Goal: Communication & Community: Participate in discussion

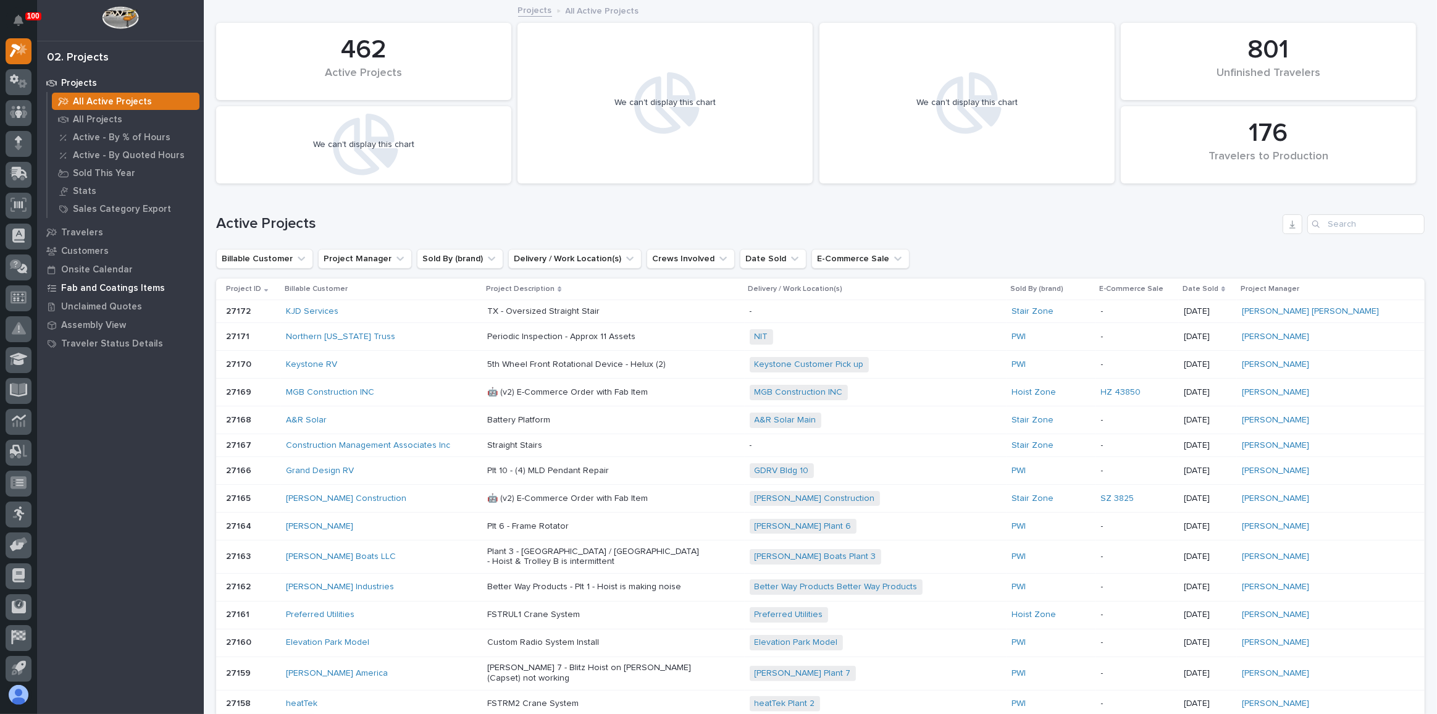
click at [92, 290] on p "Fab and Coatings Items" at bounding box center [113, 288] width 104 height 11
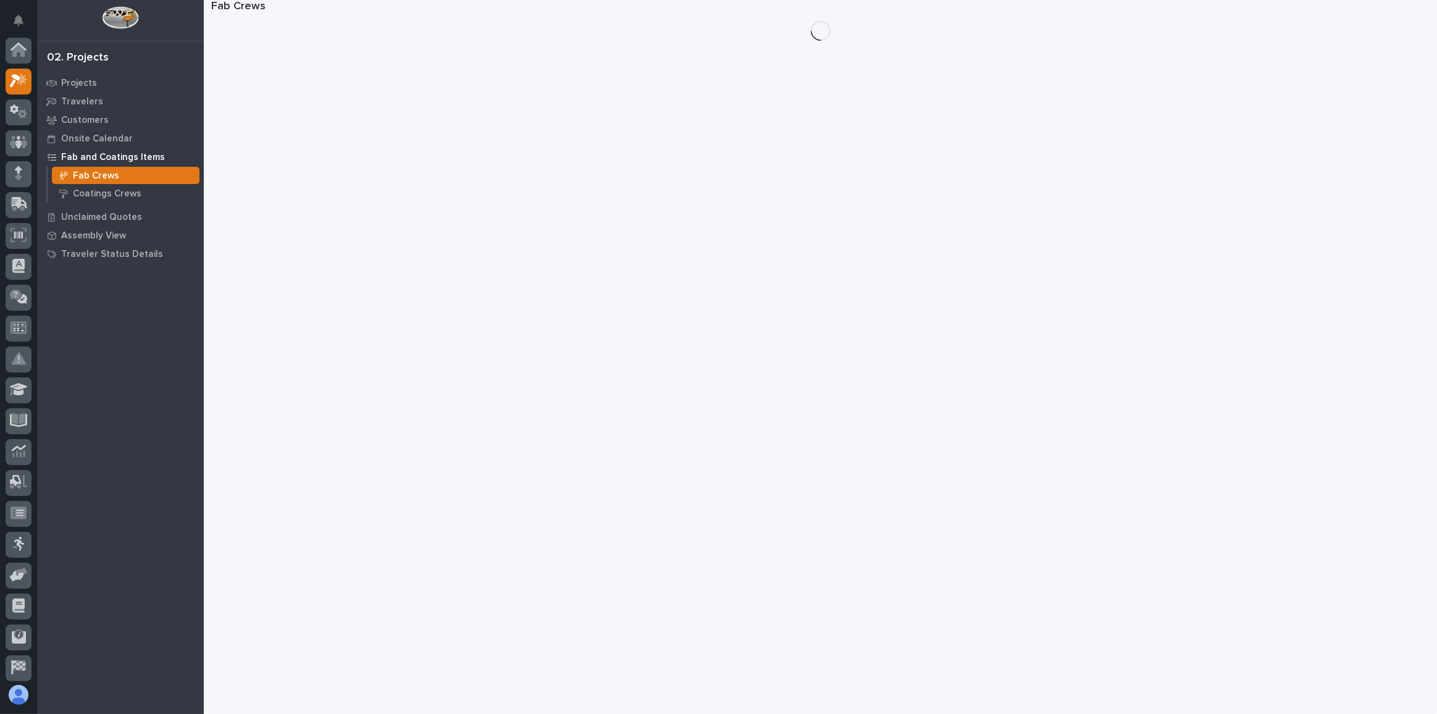
scroll to position [30, 0]
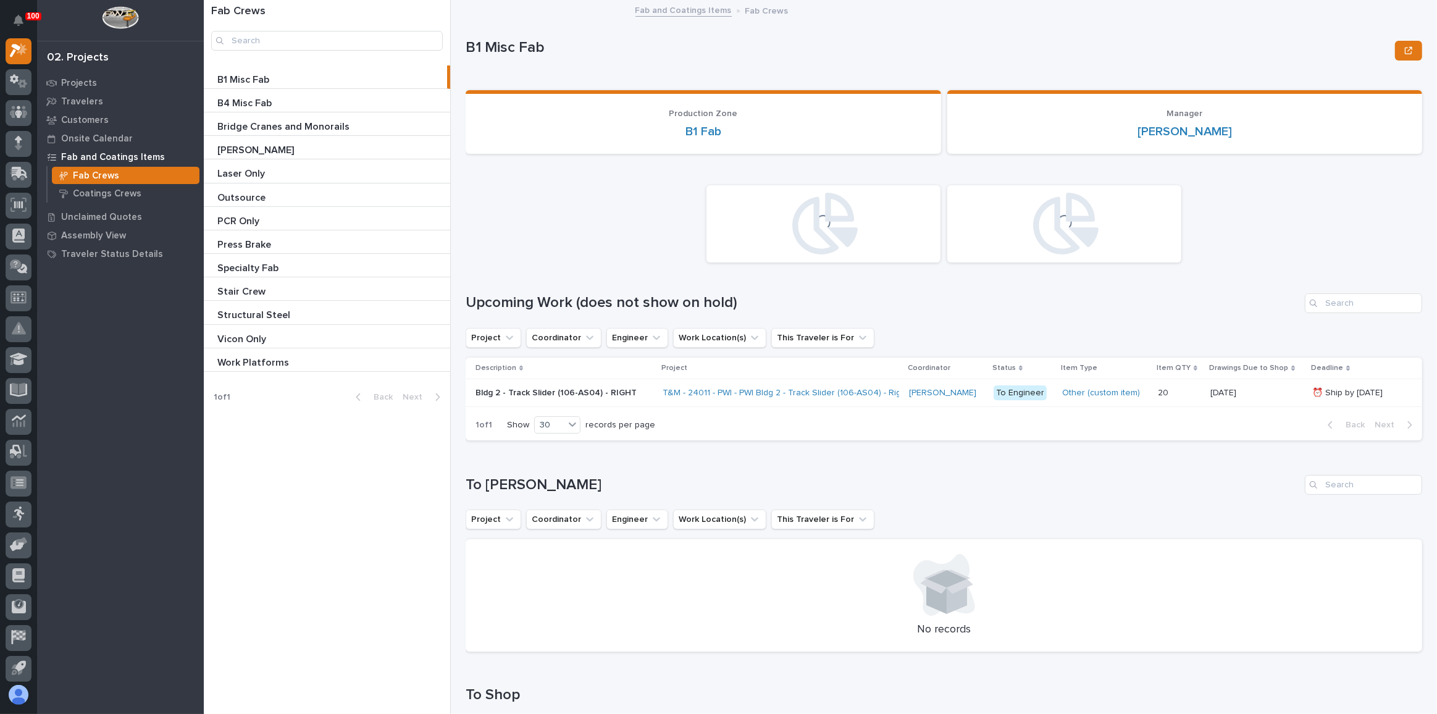
click at [394, 125] on p at bounding box center [329, 127] width 224 height 12
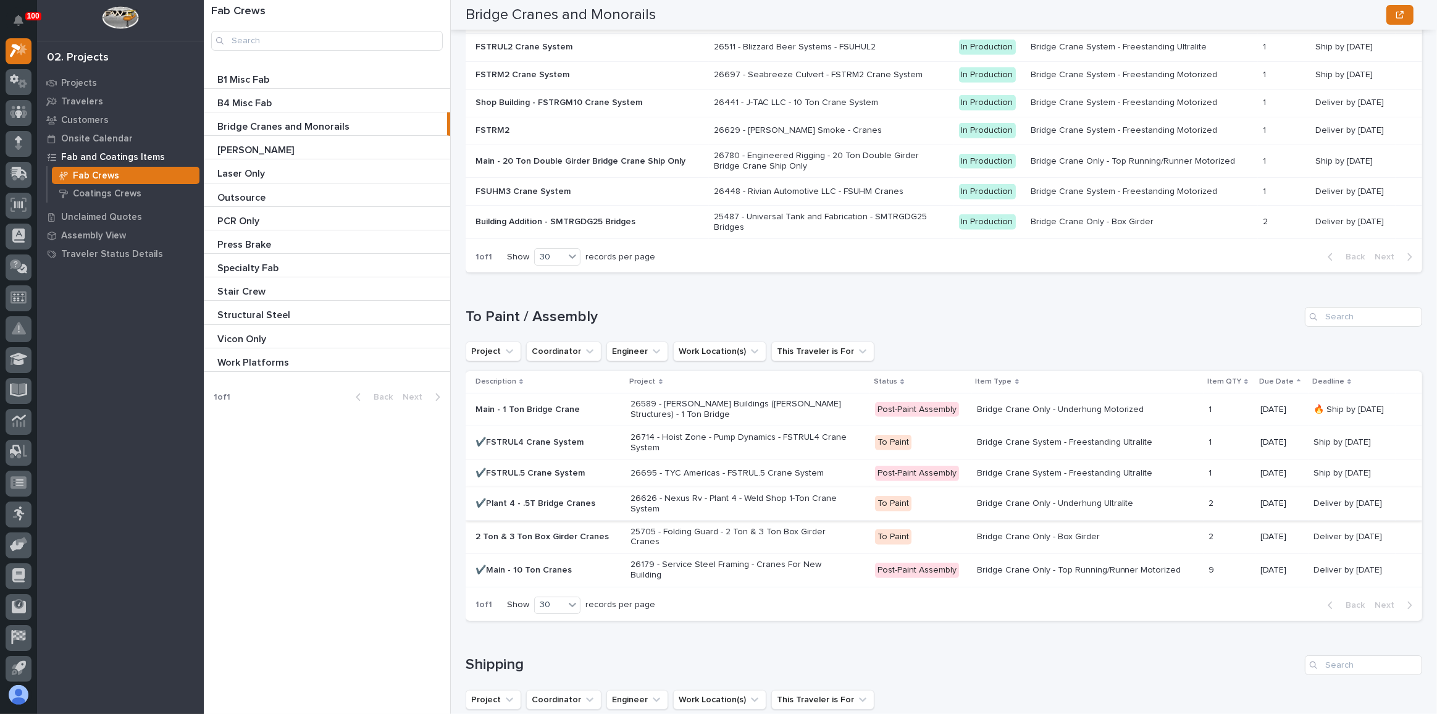
scroll to position [1567, 0]
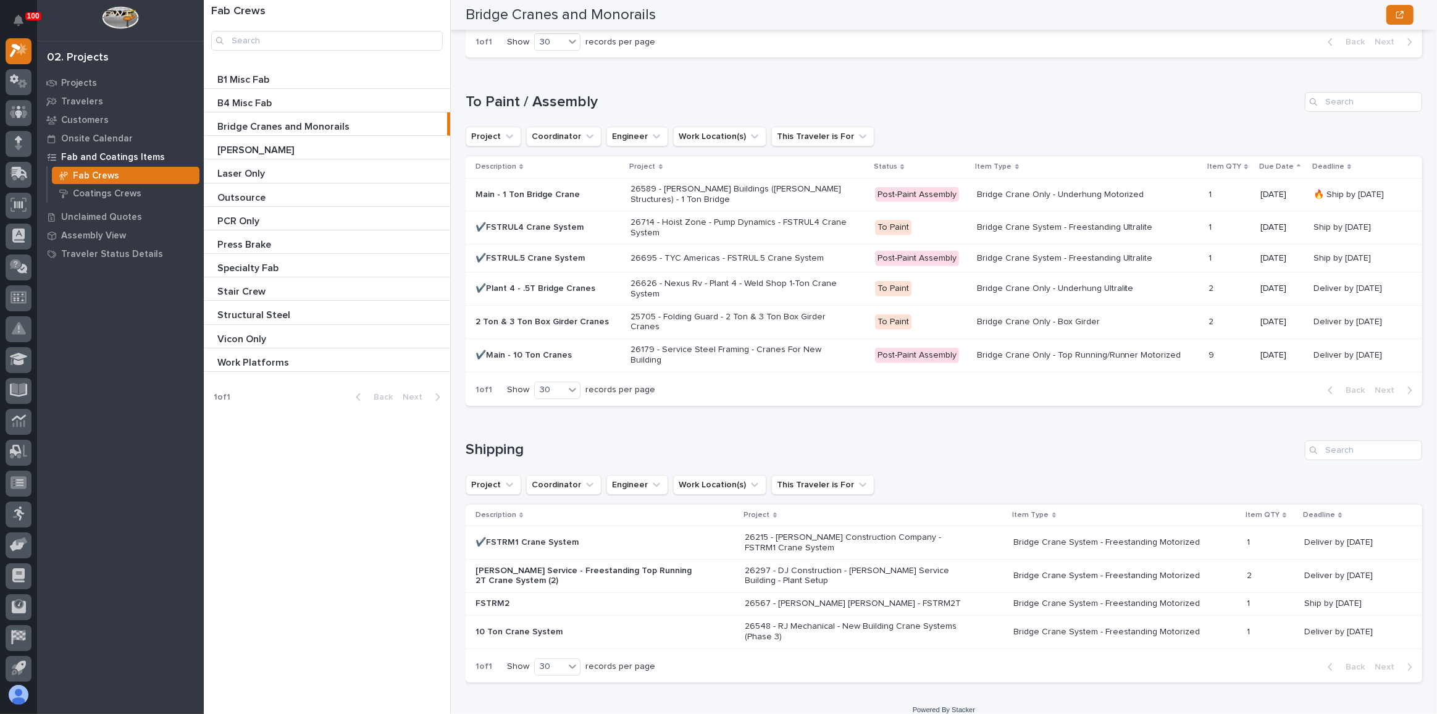
click at [826, 184] on p "26589 - [PERSON_NAME] Buildings ([PERSON_NAME] Structures) - 1 Ton Bridge" at bounding box center [739, 194] width 216 height 21
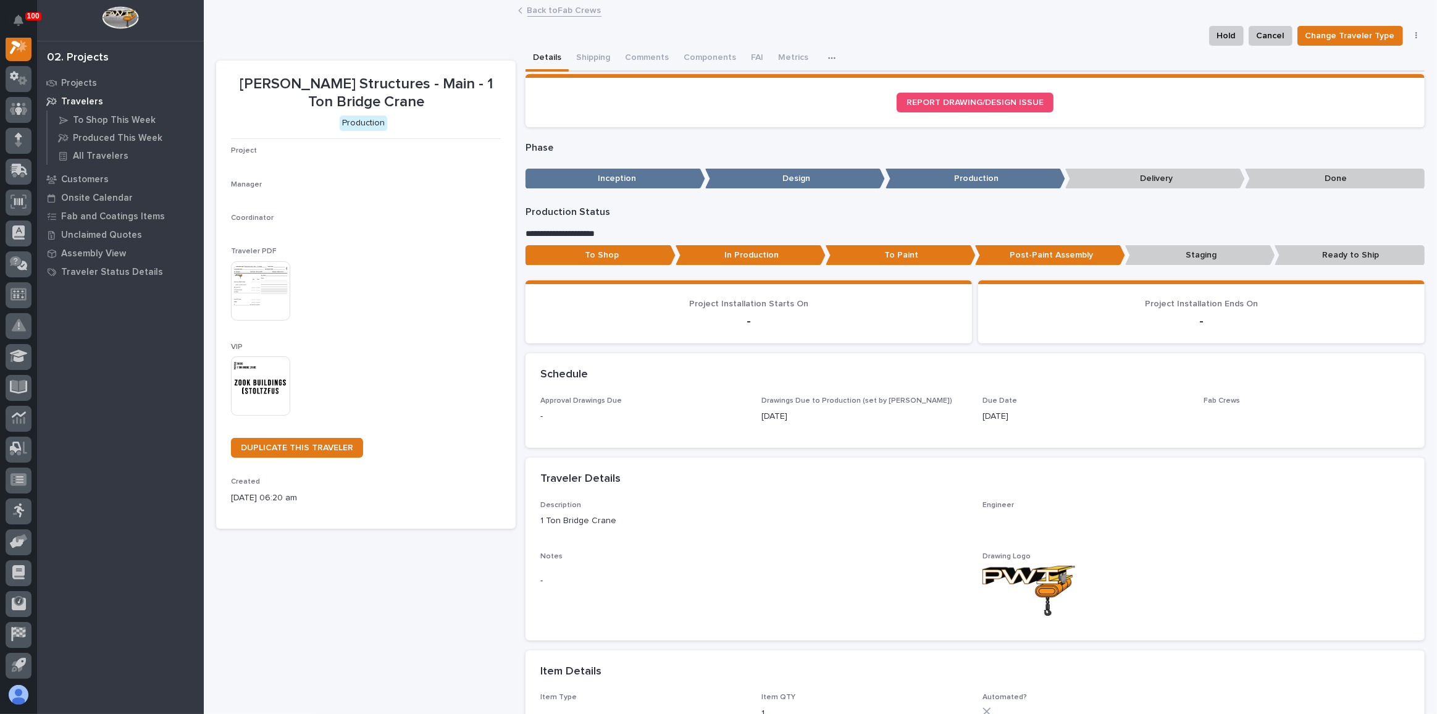
scroll to position [30, 0]
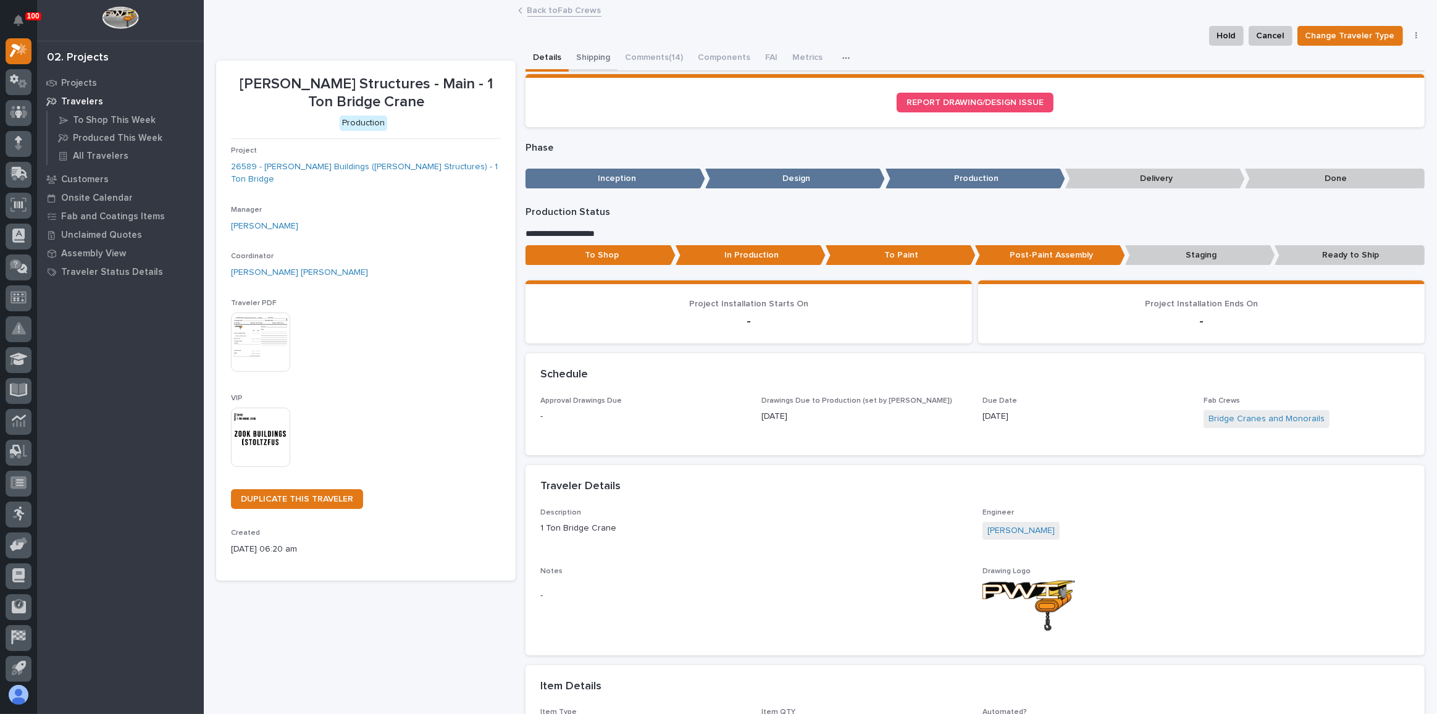
click at [588, 57] on button "Shipping" at bounding box center [593, 59] width 49 height 26
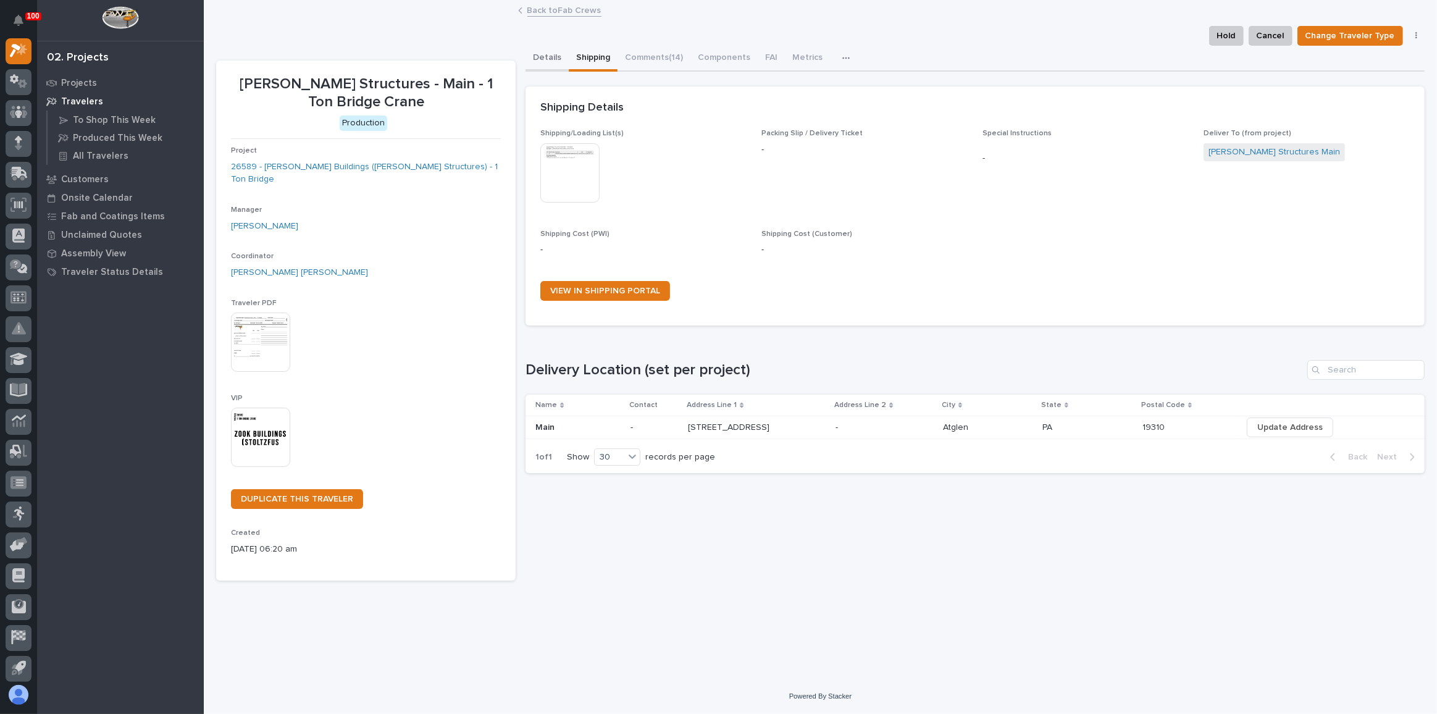
click at [547, 58] on button "Details" at bounding box center [546, 59] width 43 height 26
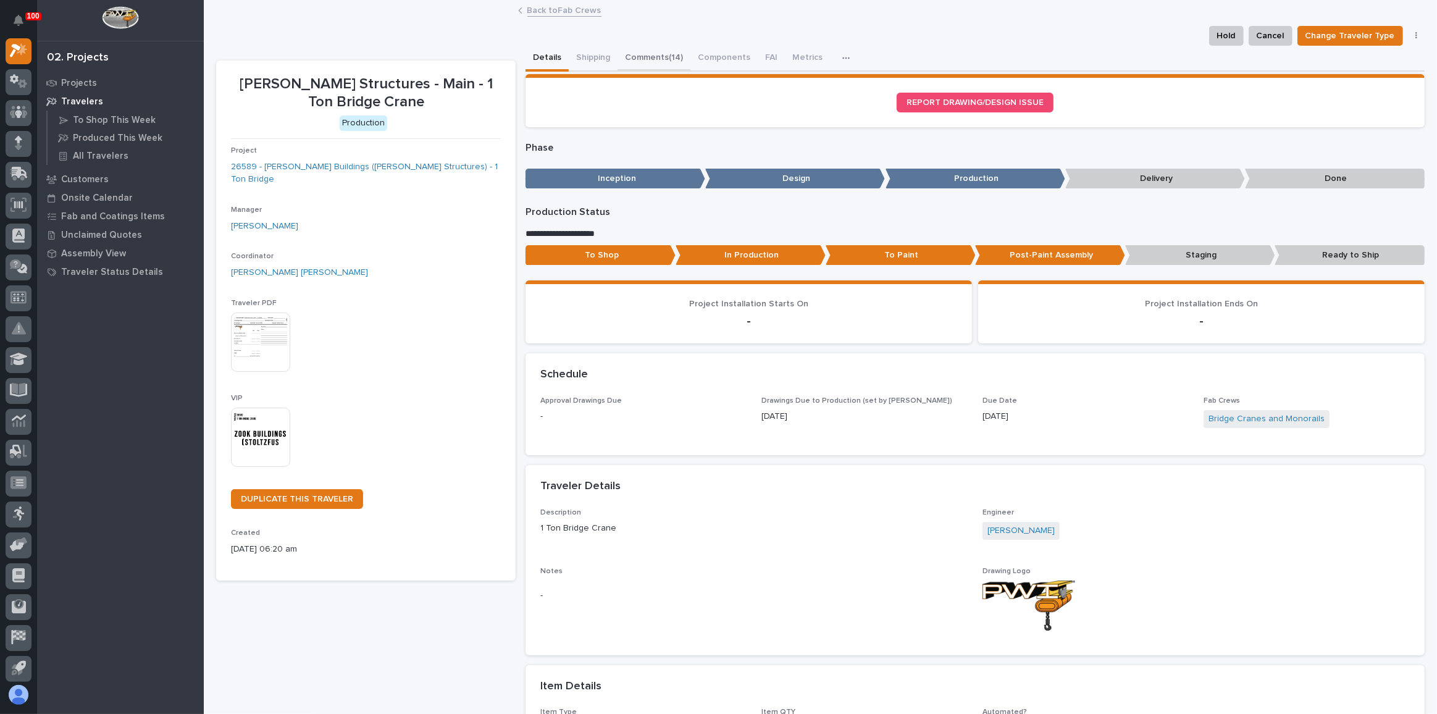
click at [658, 65] on button "Comments (14)" at bounding box center [653, 59] width 73 height 26
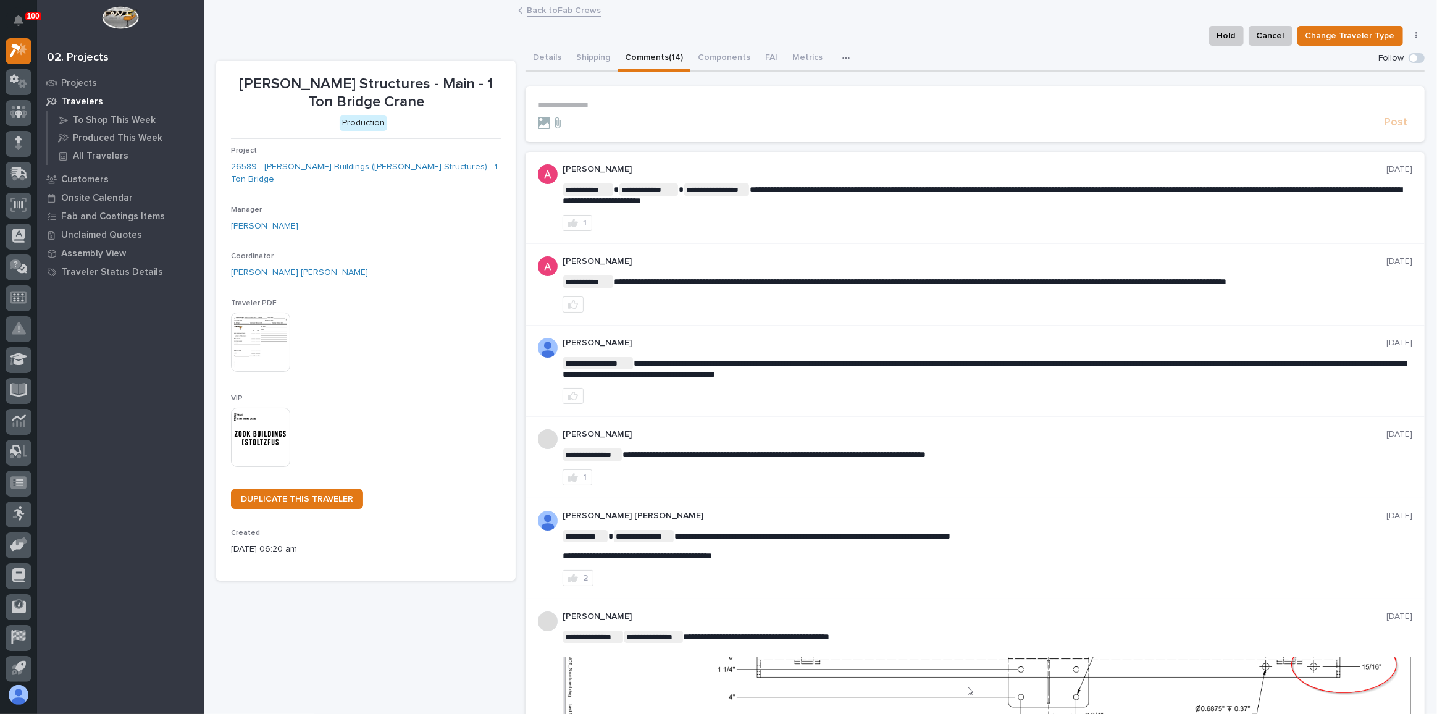
click at [842, 54] on icon "button" at bounding box center [845, 58] width 7 height 9
click at [801, 35] on div "Hold Cancel Change Traveler Type Generate VIP" at bounding box center [820, 36] width 1208 height 20
click at [589, 63] on button "Shipping" at bounding box center [593, 59] width 49 height 26
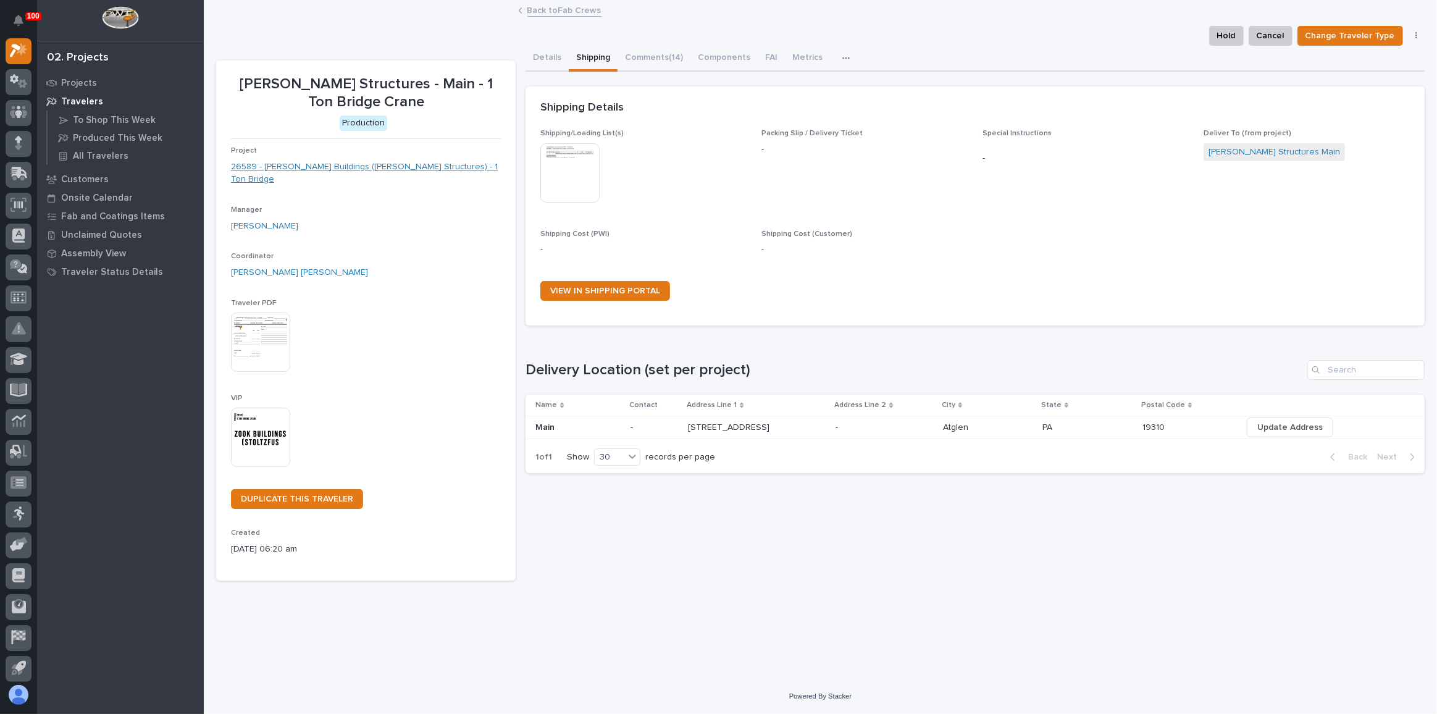
click at [367, 161] on link "26589 - [PERSON_NAME] Buildings ([PERSON_NAME] Structures) - 1 Ton Bridge" at bounding box center [366, 174] width 270 height 26
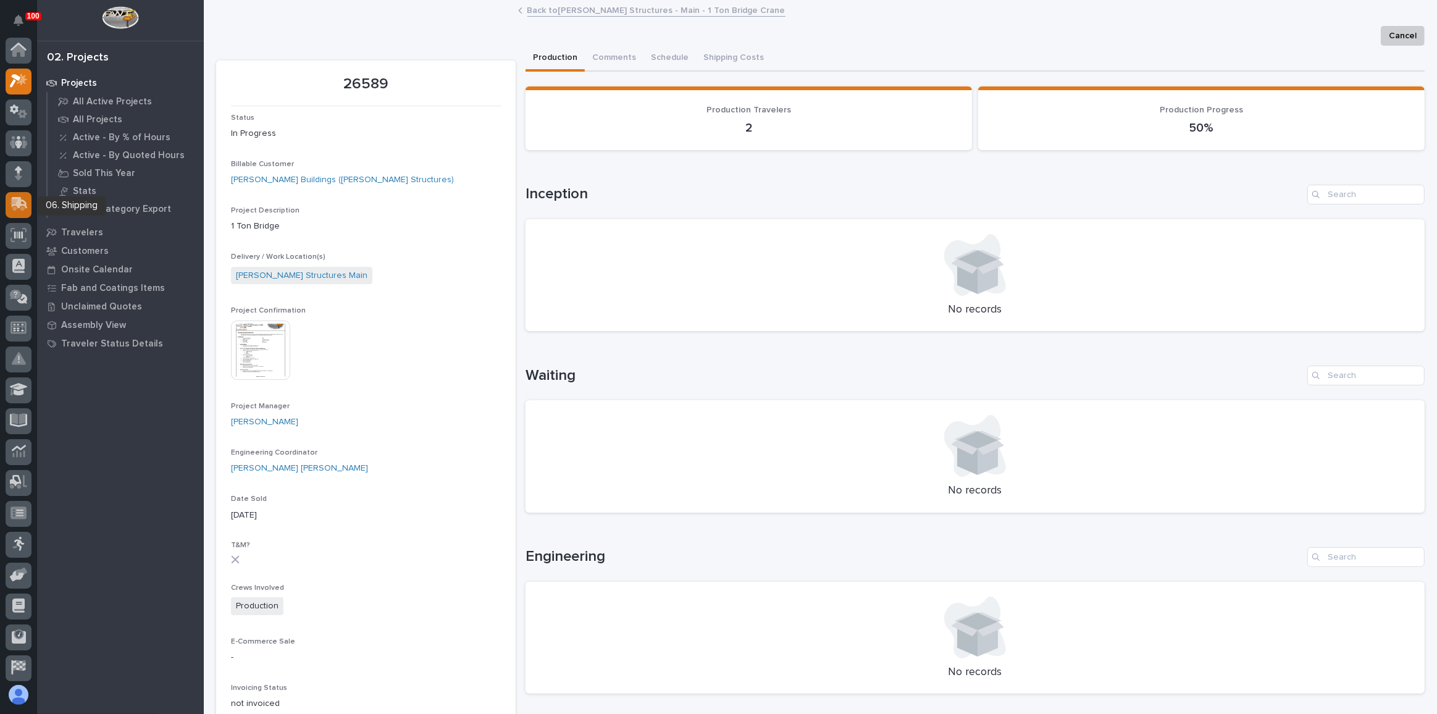
click at [10, 204] on icon at bounding box center [19, 204] width 18 height 14
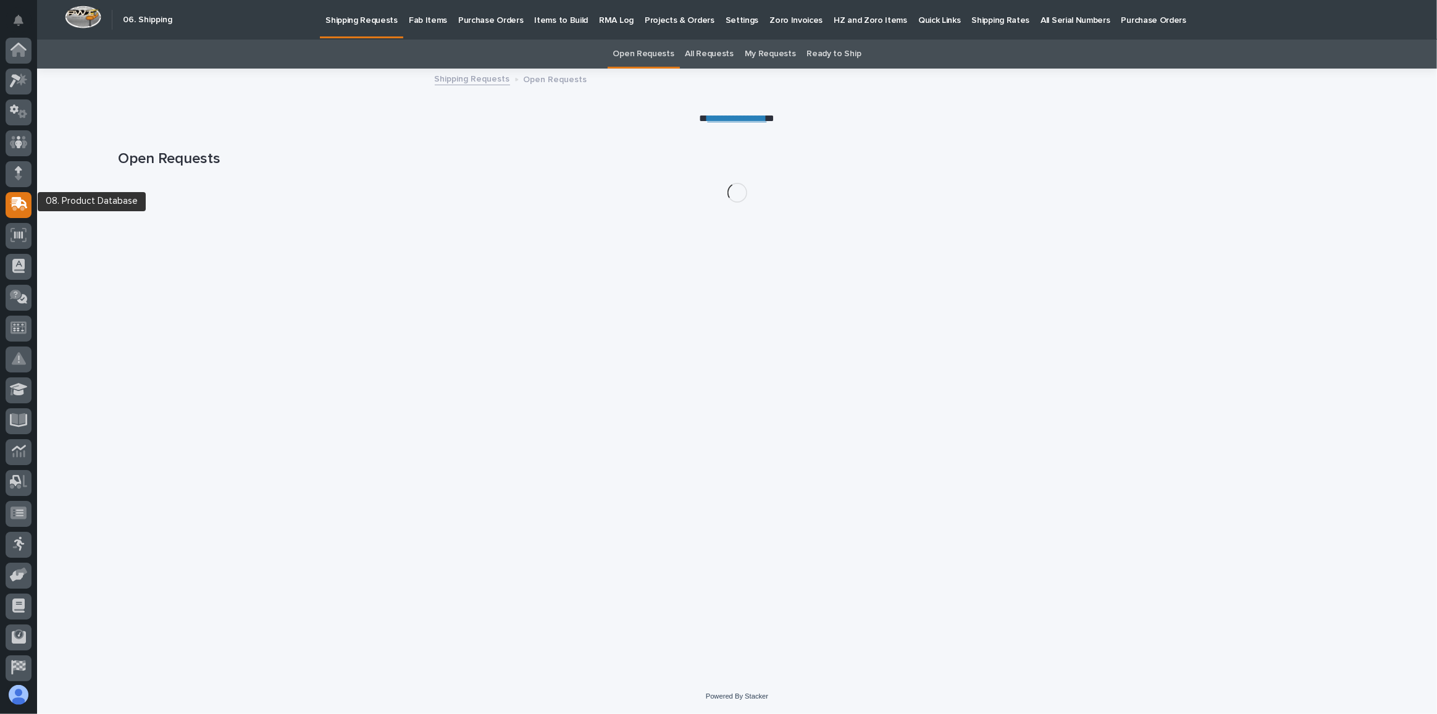
scroll to position [65, 0]
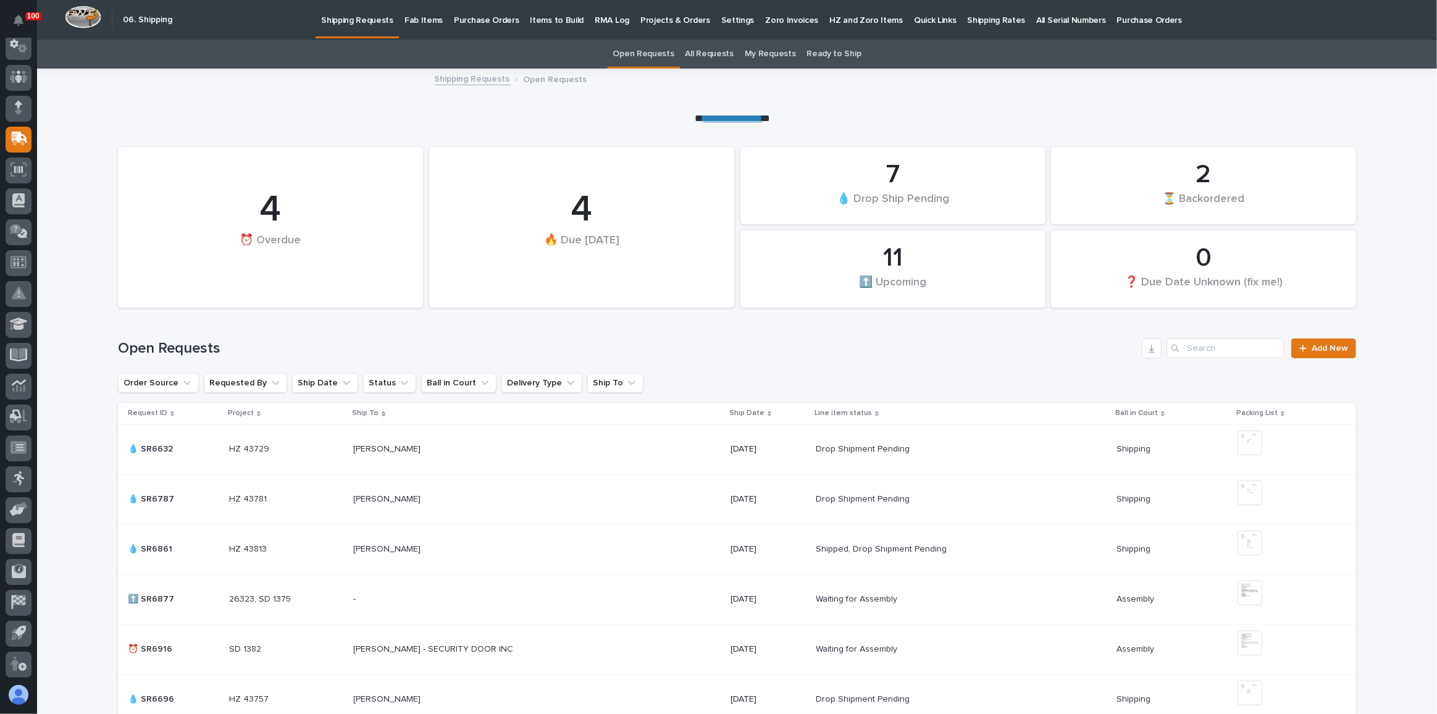
click at [430, 25] on p "Fab Items" at bounding box center [423, 13] width 38 height 26
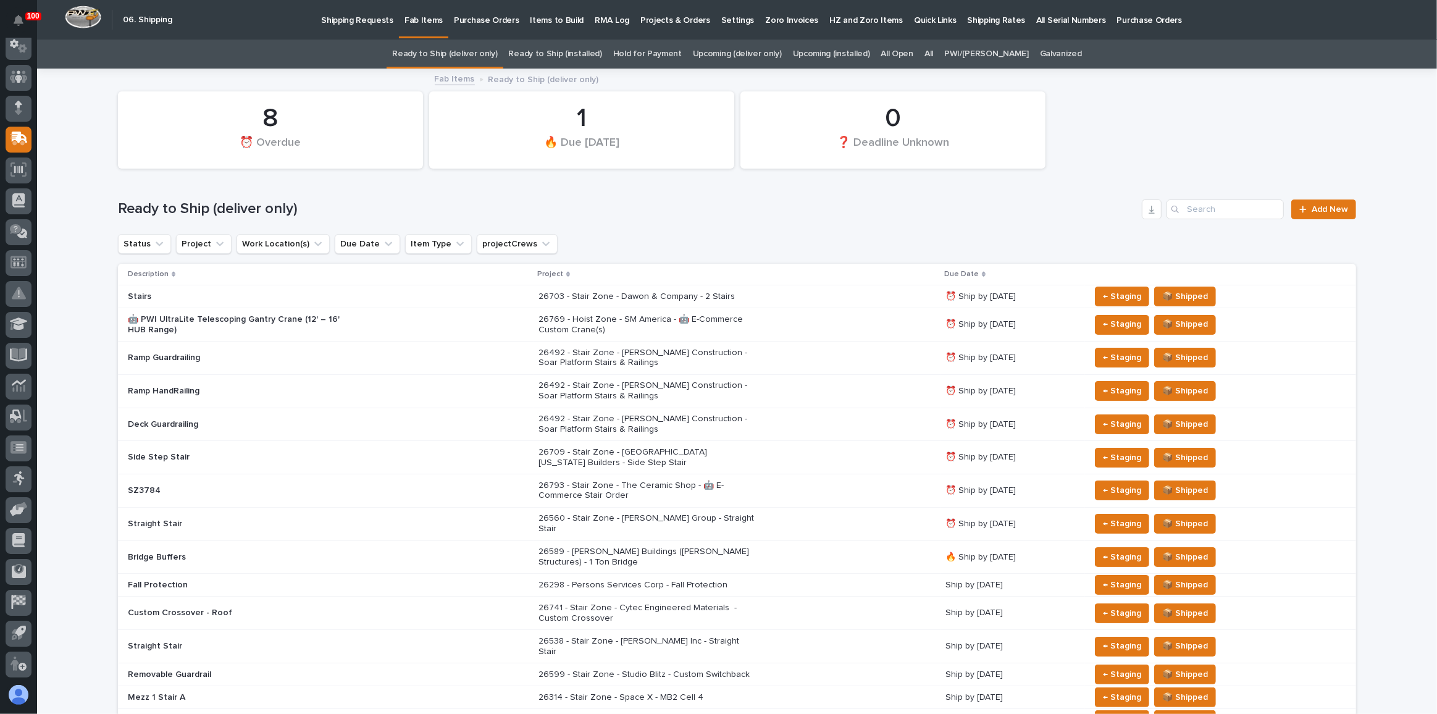
click at [720, 57] on link "Upcoming (deliver only)" at bounding box center [737, 54] width 89 height 29
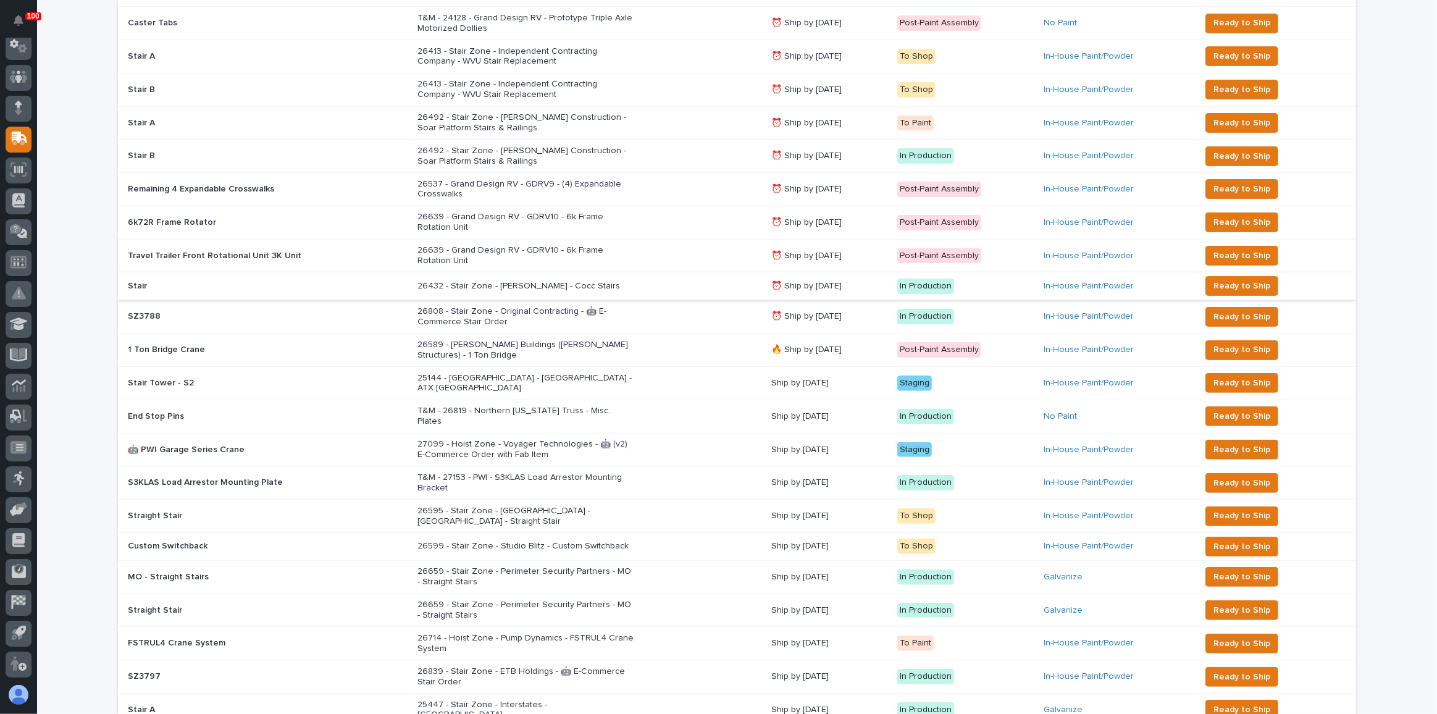
scroll to position [280, 0]
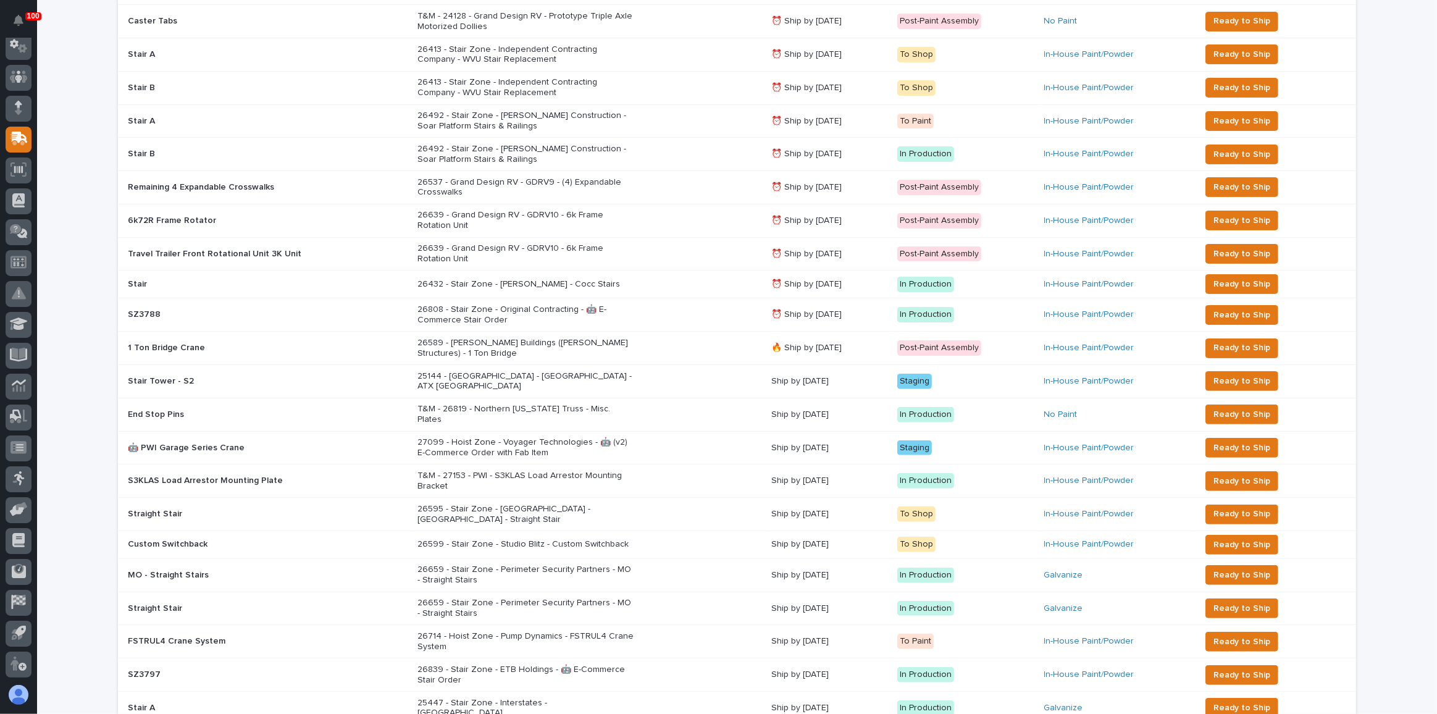
click at [687, 341] on div "26589 - [PERSON_NAME] Buildings ([PERSON_NAME] Structures) - 1 Ton Bridge" at bounding box center [589, 348] width 344 height 31
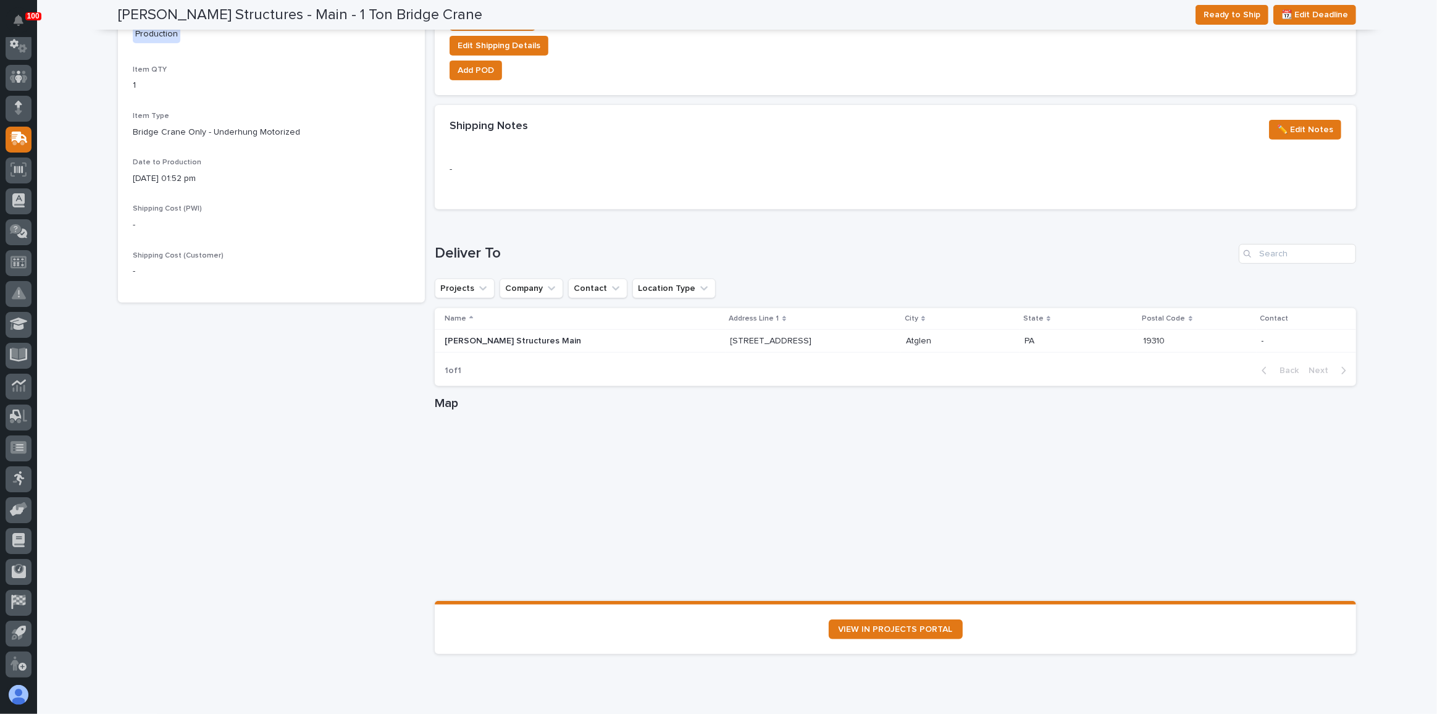
scroll to position [562, 0]
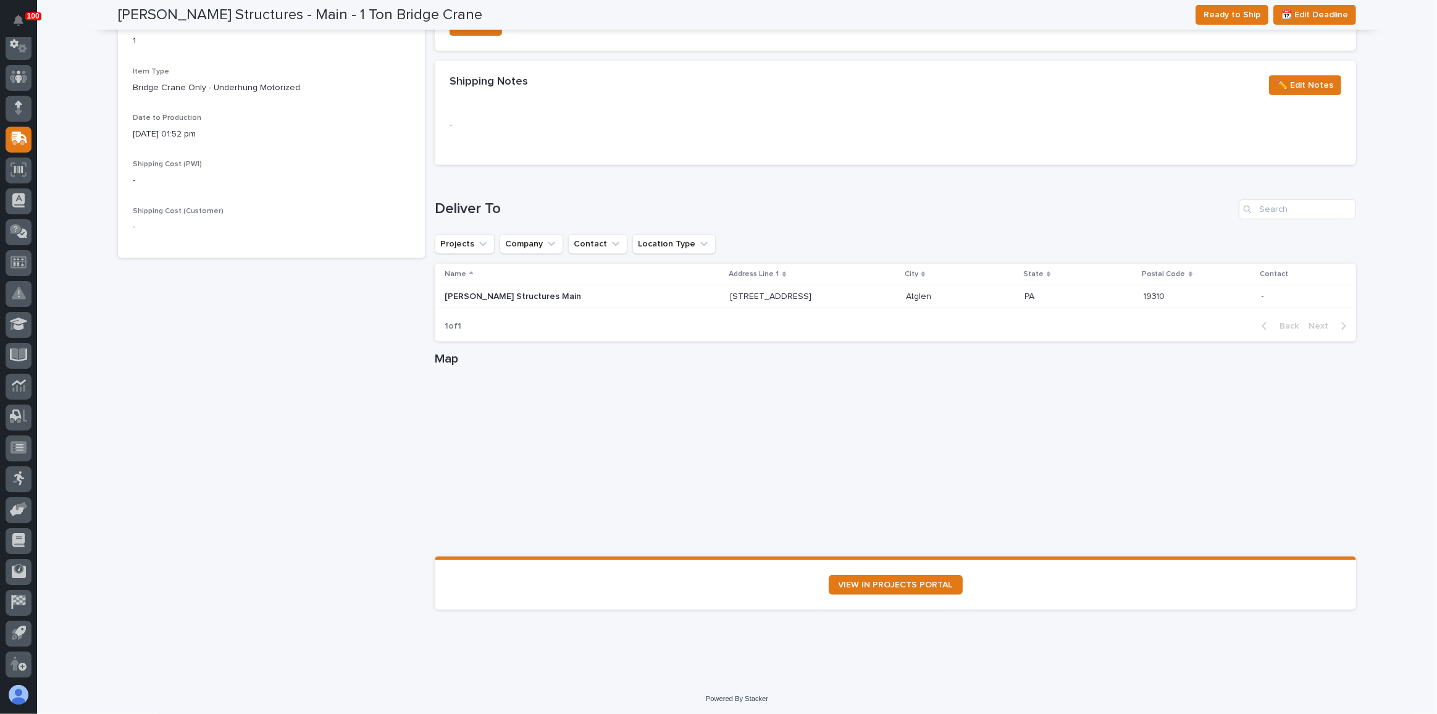
click at [1278, 298] on p "-" at bounding box center [1298, 296] width 75 height 10
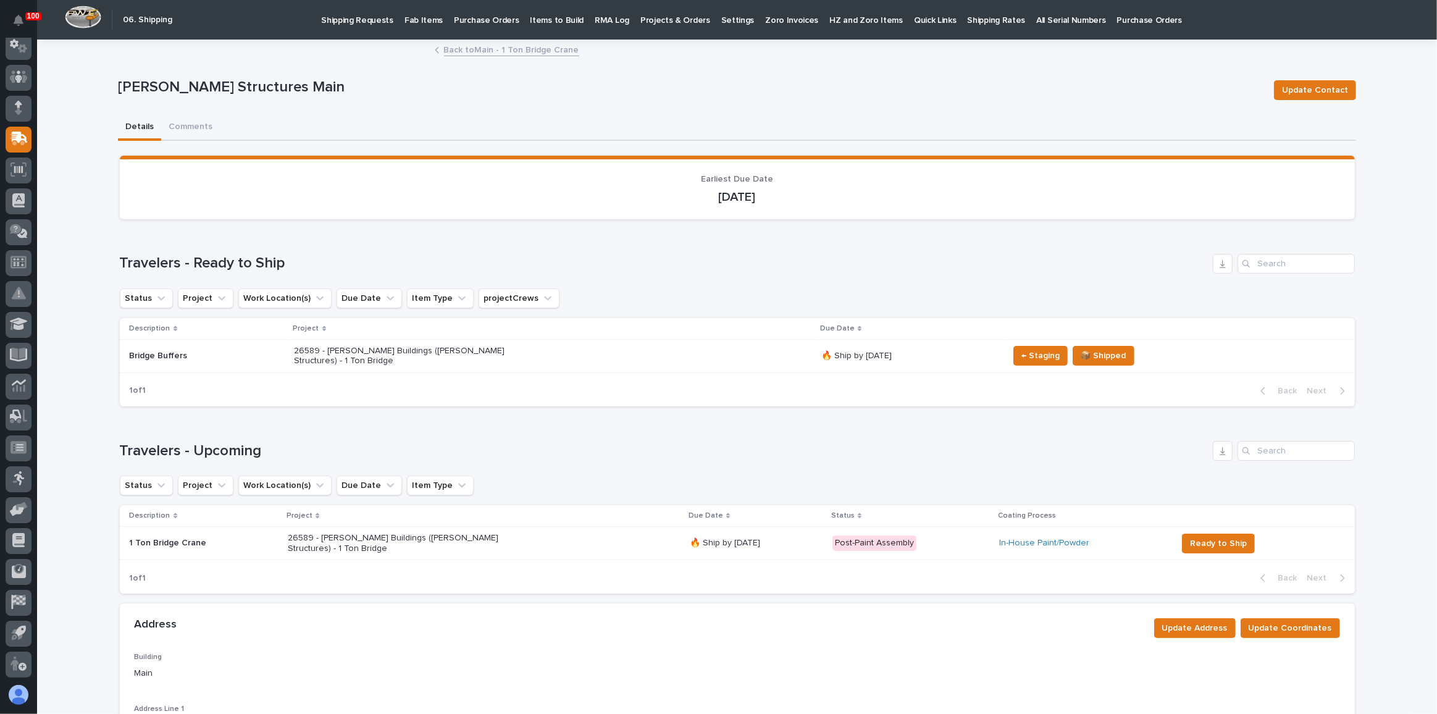
click at [525, 49] on link "Back to Main - 1 Ton Bridge Crane" at bounding box center [511, 49] width 135 height 14
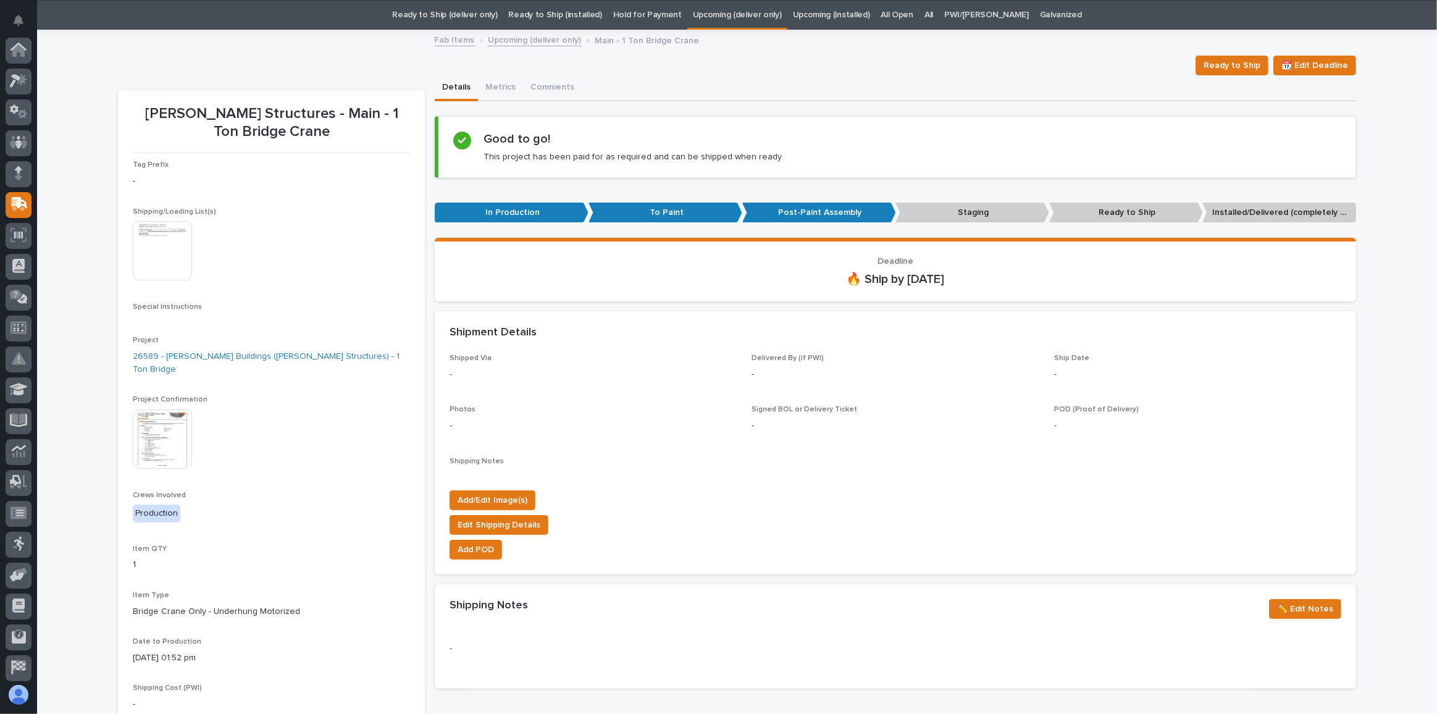
scroll to position [65, 0]
click at [933, 14] on link "All" at bounding box center [928, 15] width 9 height 29
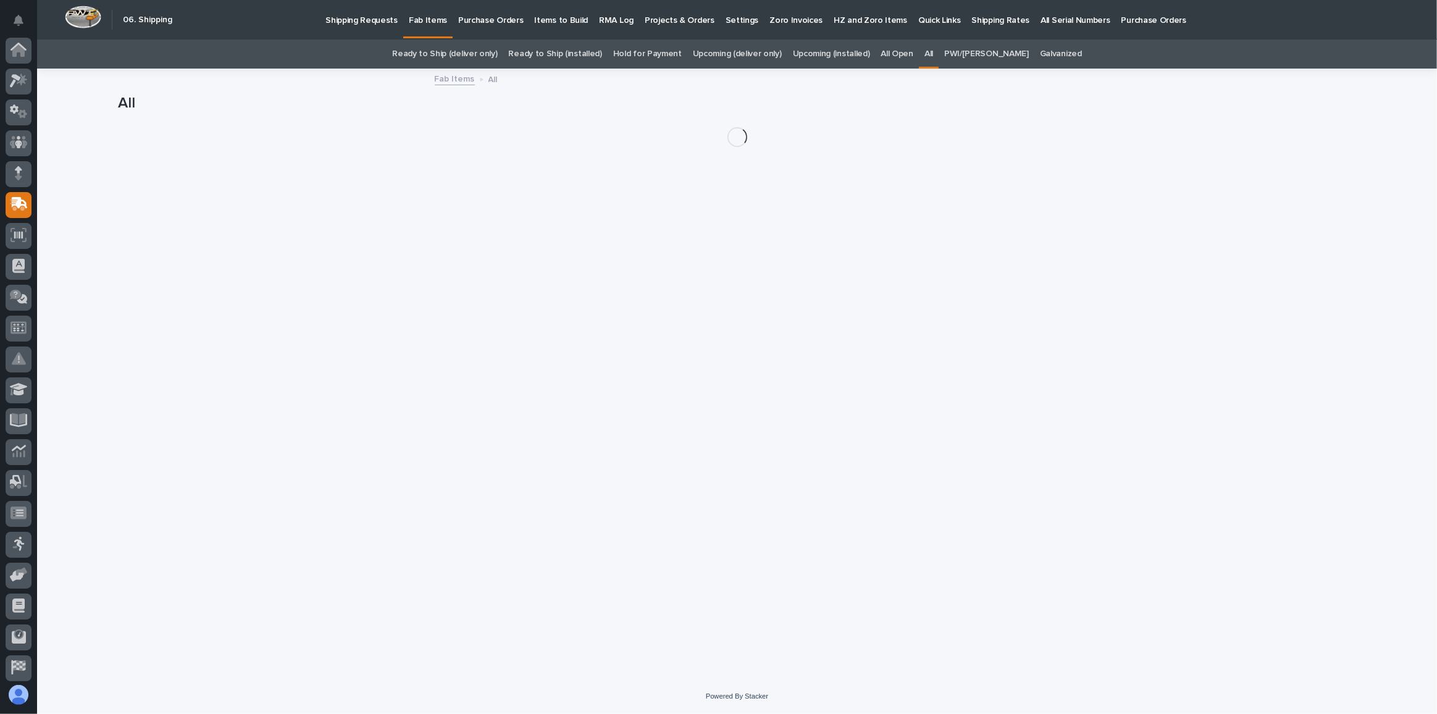
scroll to position [65, 0]
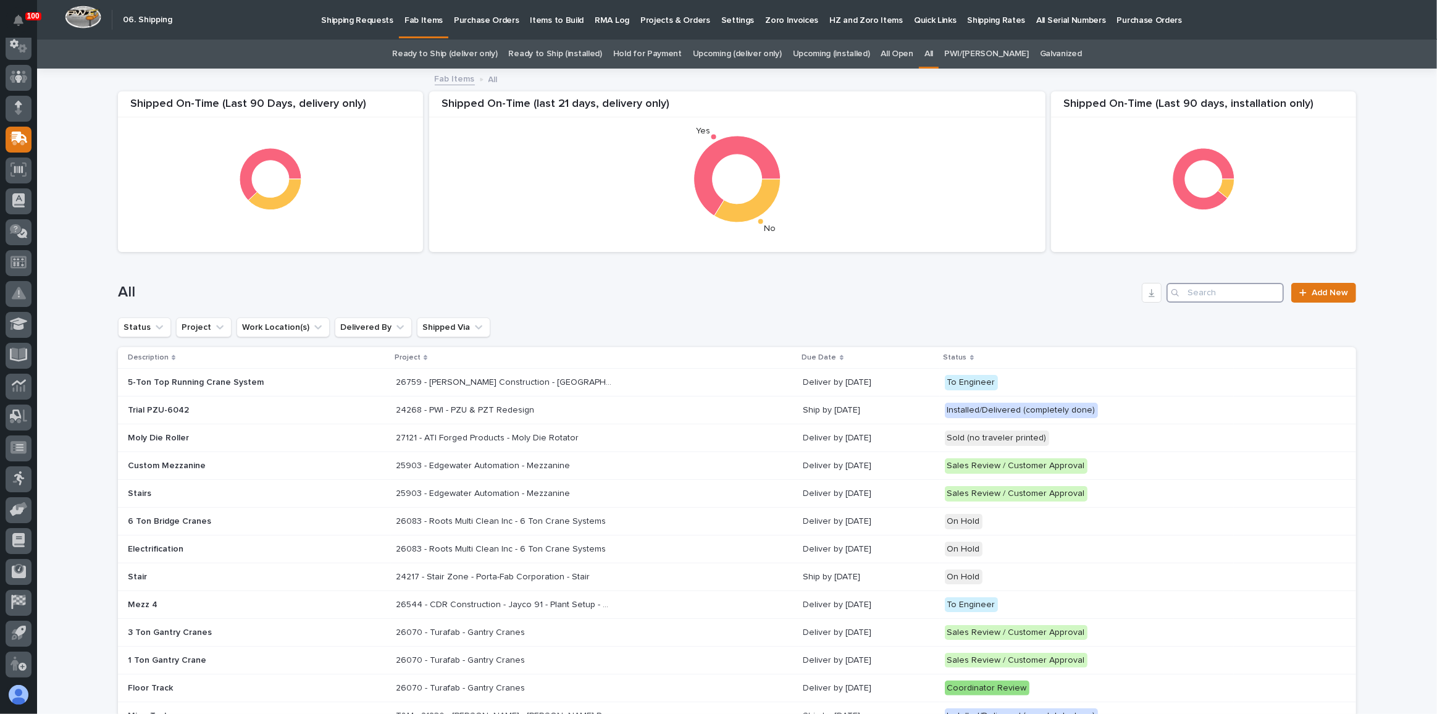
click at [1218, 293] on input "Search" at bounding box center [1224, 293] width 117 height 20
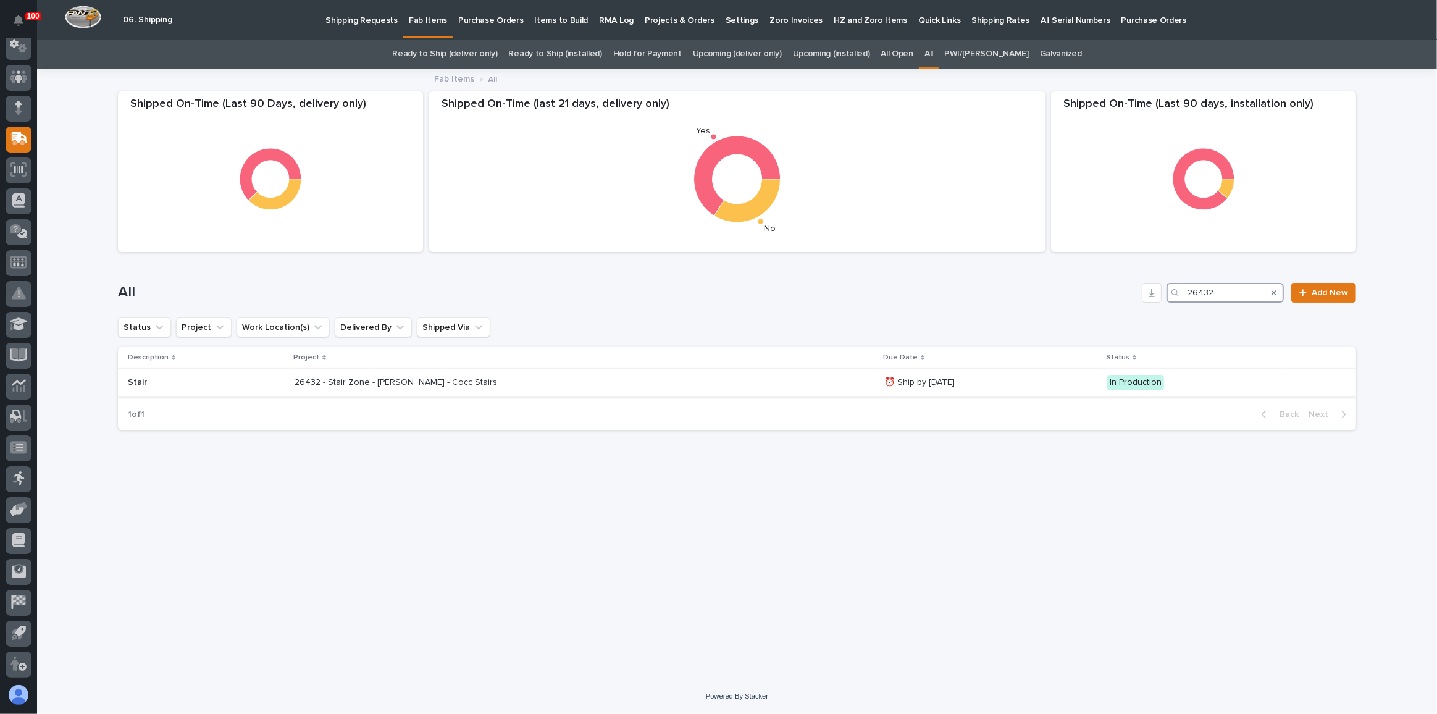
type input "26432"
click at [595, 379] on div "26432 - Stair Zone - [PERSON_NAME] - Cocc Stairs 26432 - Stair Zone - [PERSON_N…" at bounding box center [585, 382] width 580 height 20
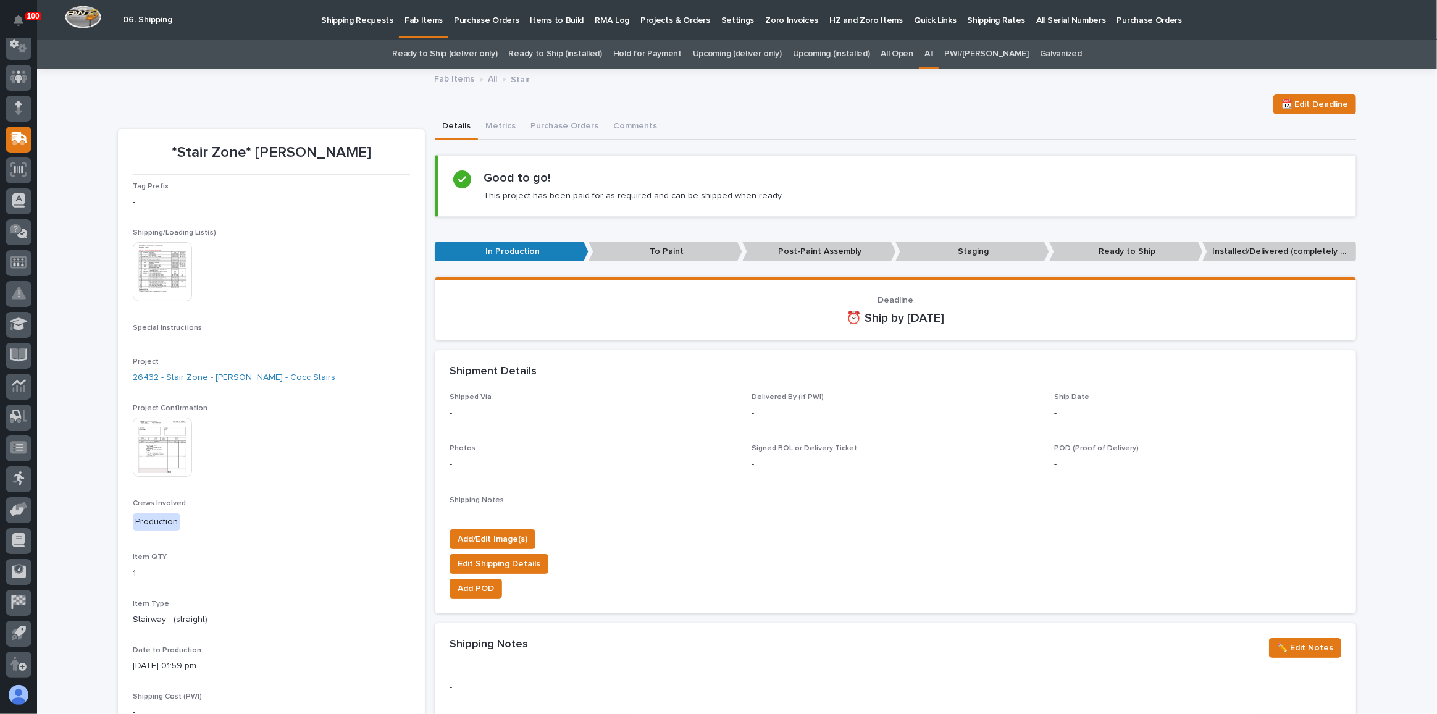
click at [147, 277] on img at bounding box center [162, 271] width 59 height 59
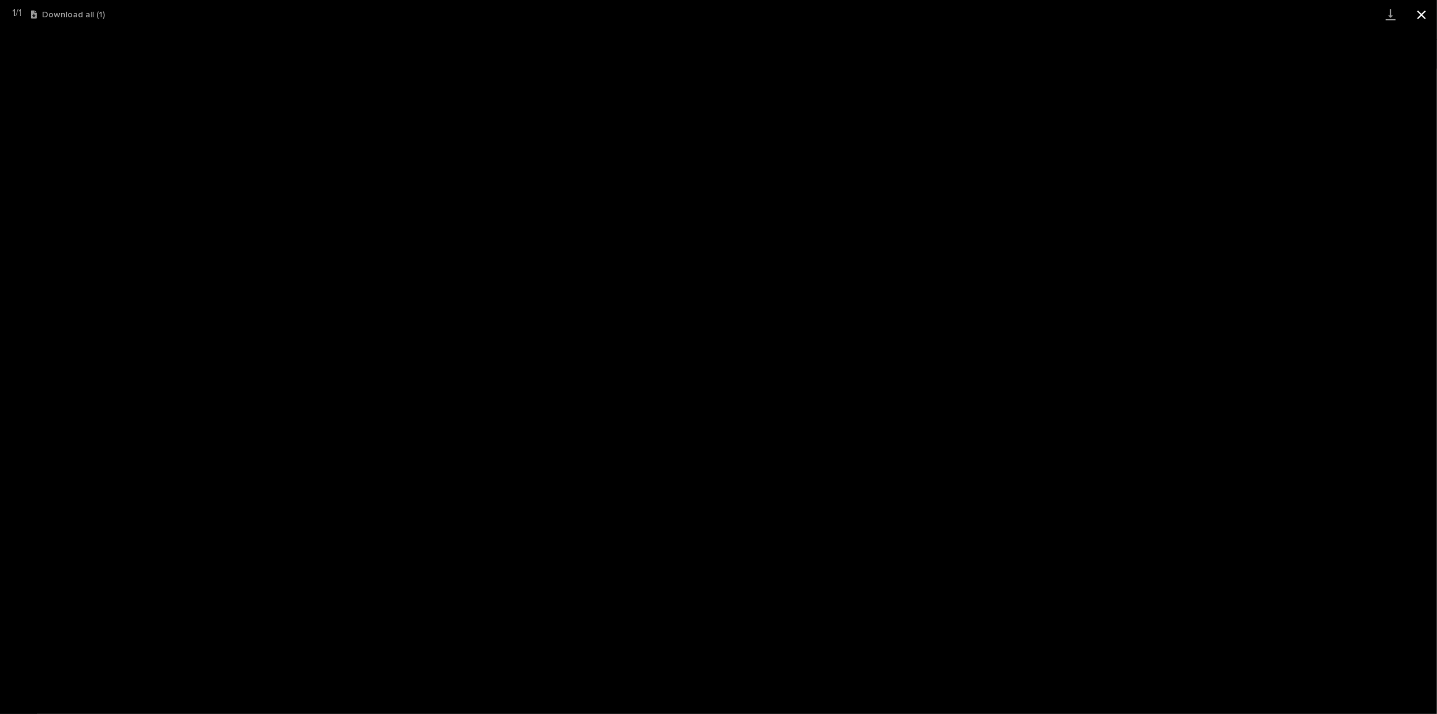
click at [1424, 14] on button "Close gallery" at bounding box center [1421, 14] width 31 height 29
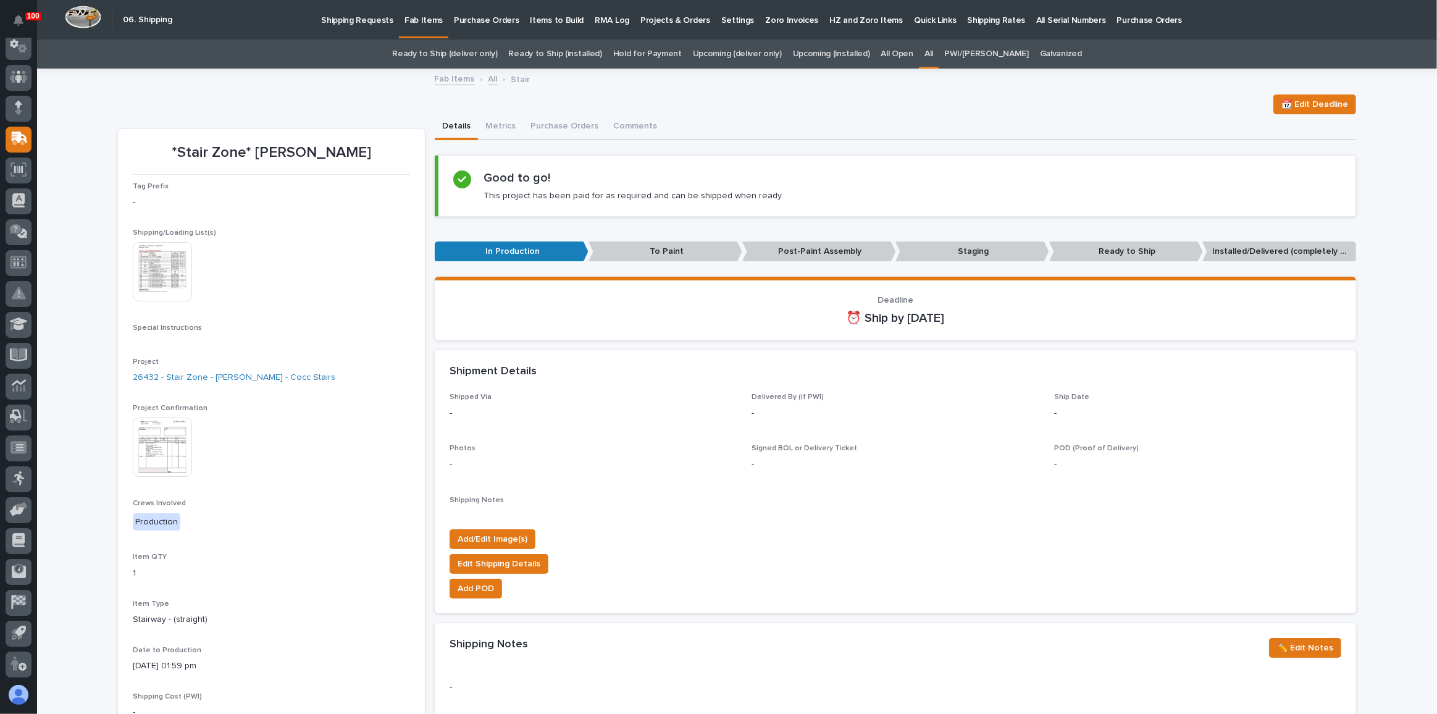
click at [142, 272] on img at bounding box center [162, 271] width 59 height 59
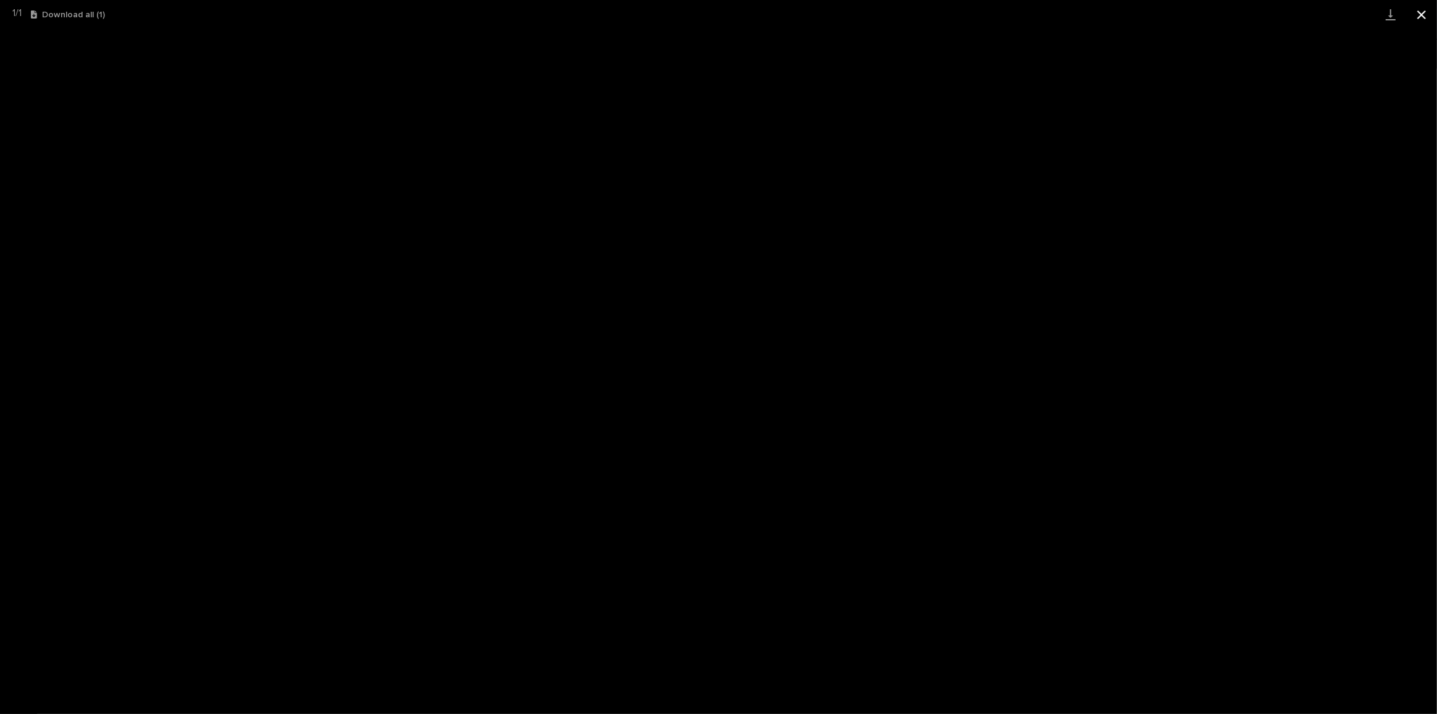
click at [1416, 10] on button "Close gallery" at bounding box center [1421, 14] width 31 height 29
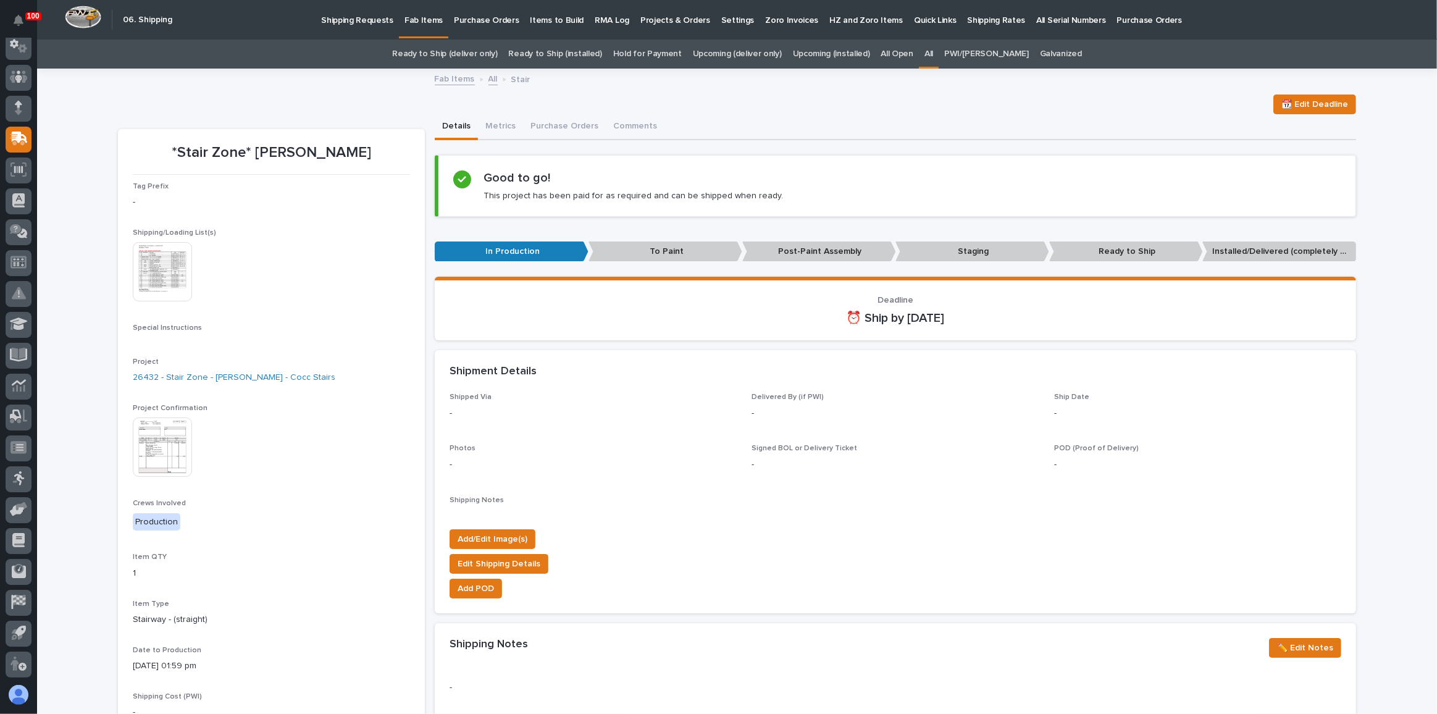
click at [725, 53] on link "Upcoming (deliver only)" at bounding box center [737, 54] width 89 height 29
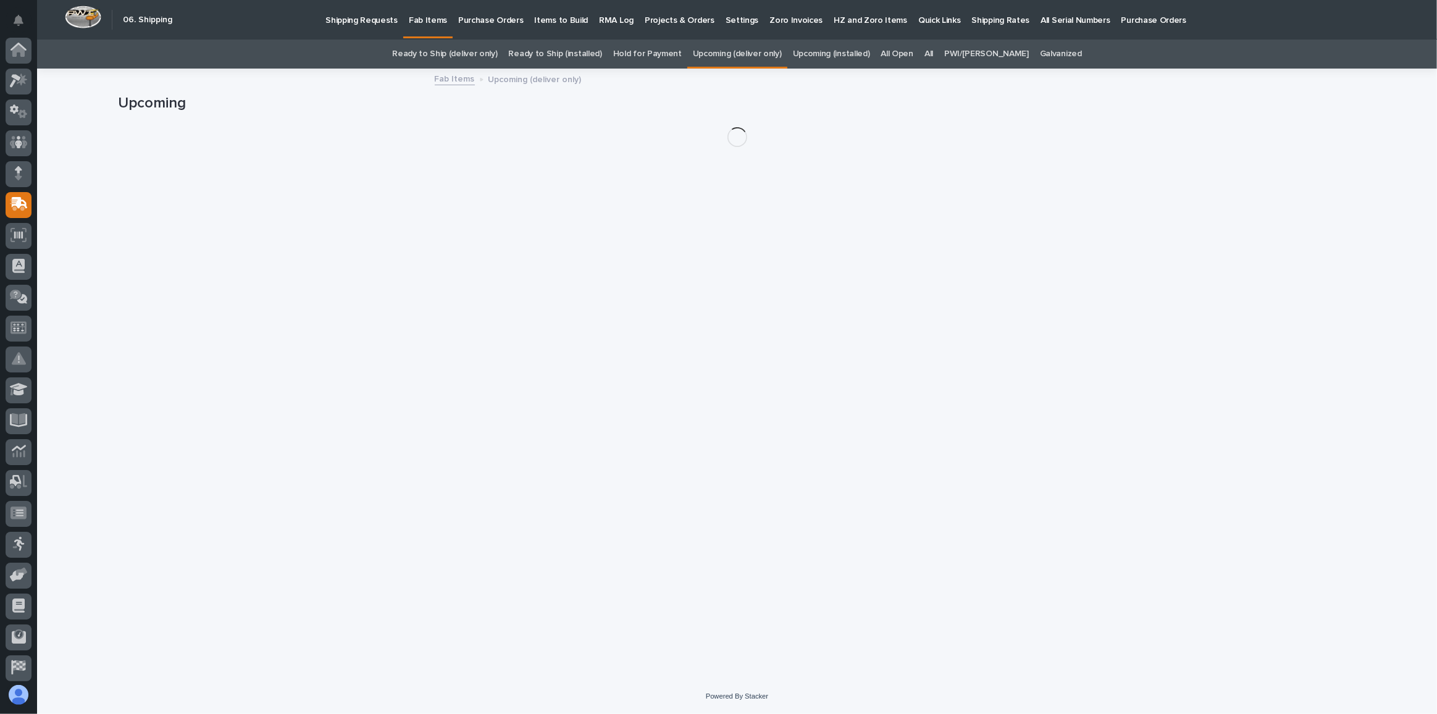
scroll to position [65, 0]
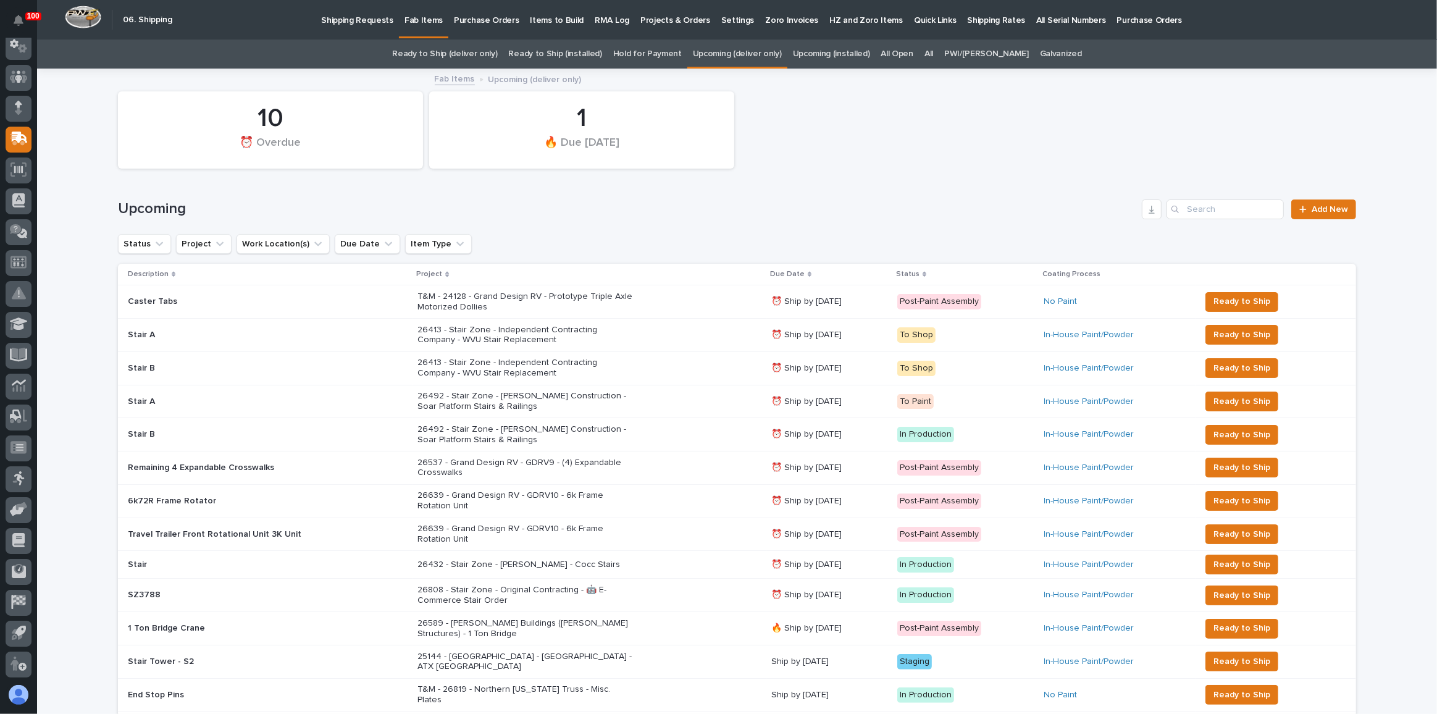
click at [933, 52] on link "All" at bounding box center [928, 54] width 9 height 29
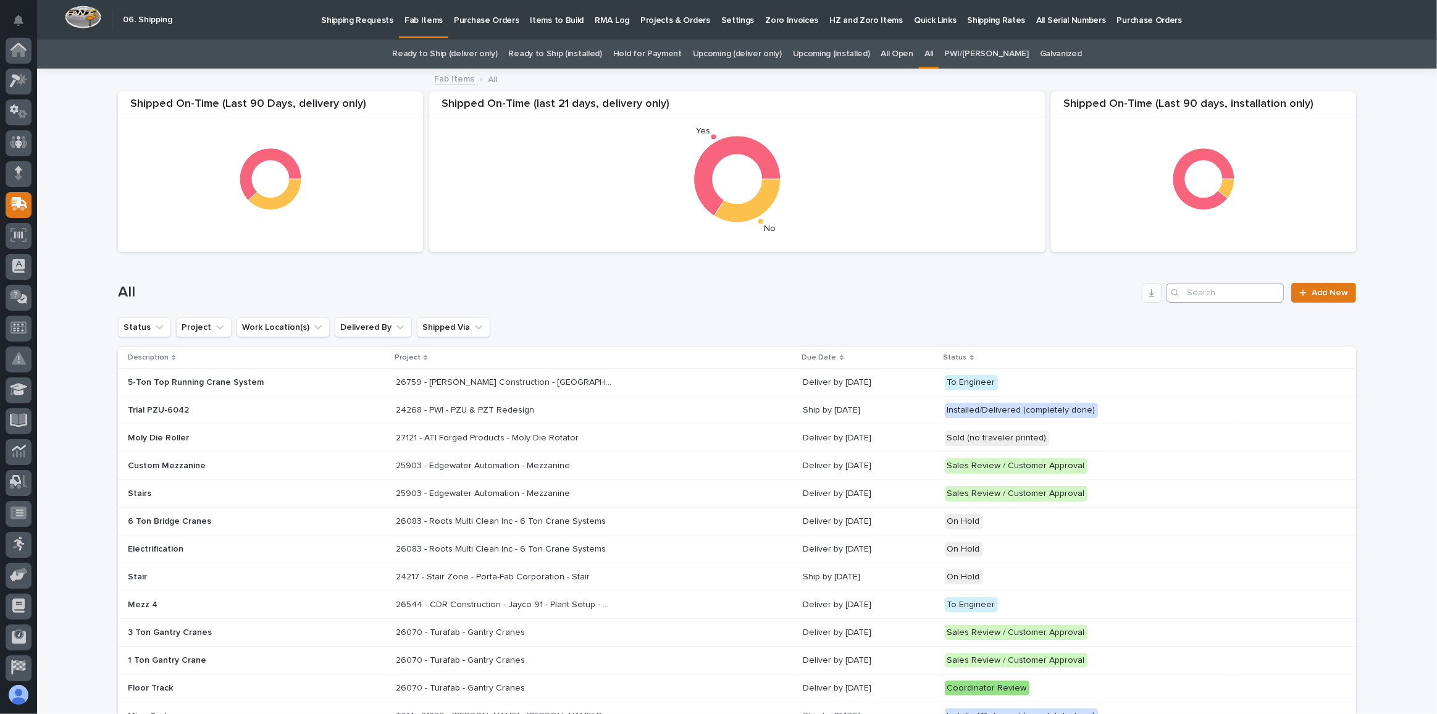
scroll to position [65, 0]
click at [1218, 288] on input "Search" at bounding box center [1224, 293] width 117 height 20
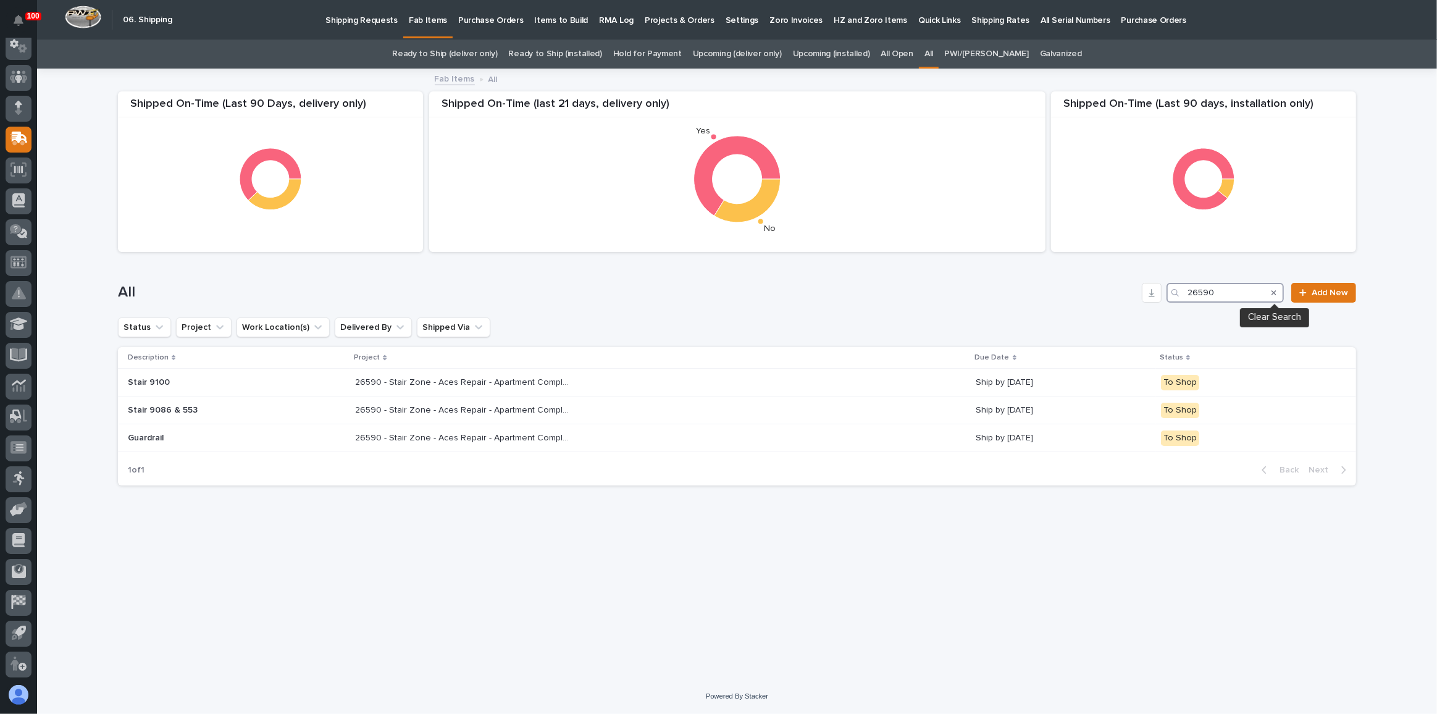
type input "26590"
click at [1276, 290] on icon "Search" at bounding box center [1273, 292] width 5 height 7
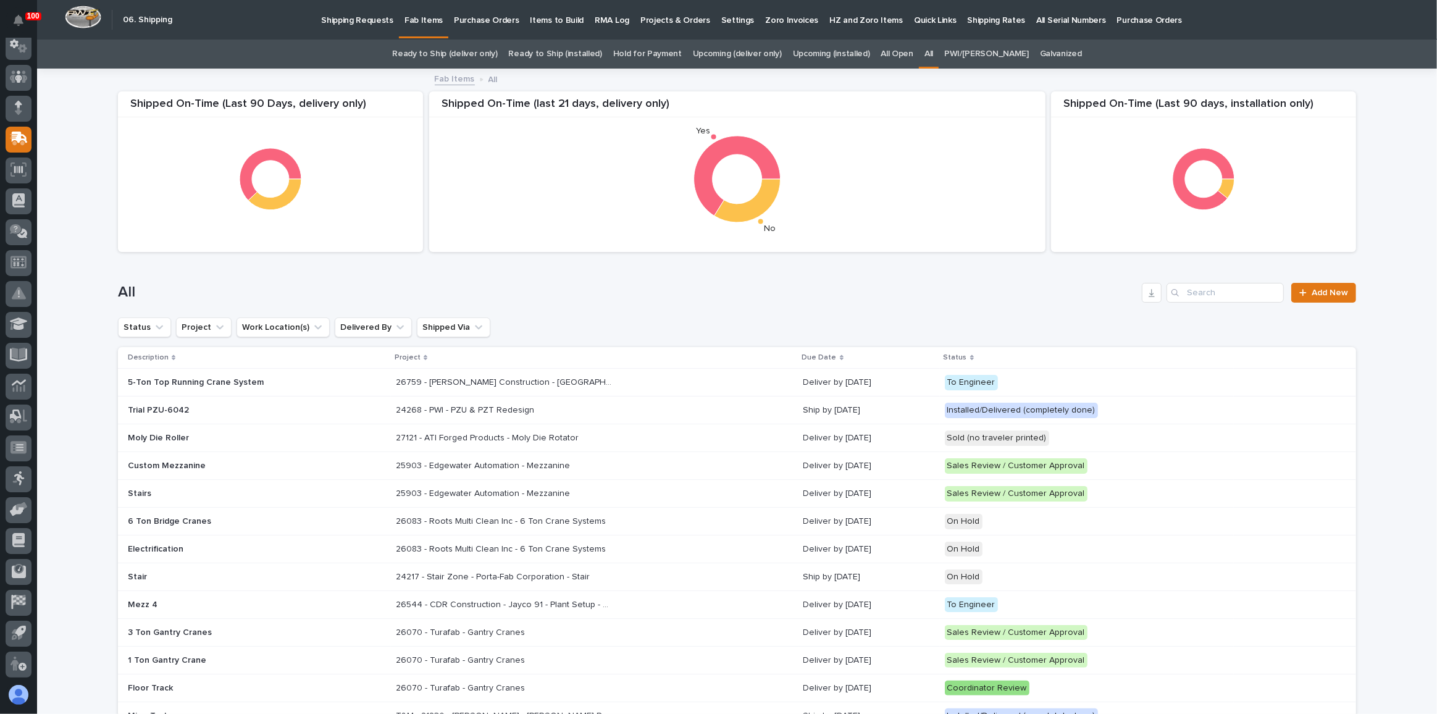
click at [454, 48] on link "Ready to Ship (deliver only)" at bounding box center [444, 54] width 105 height 29
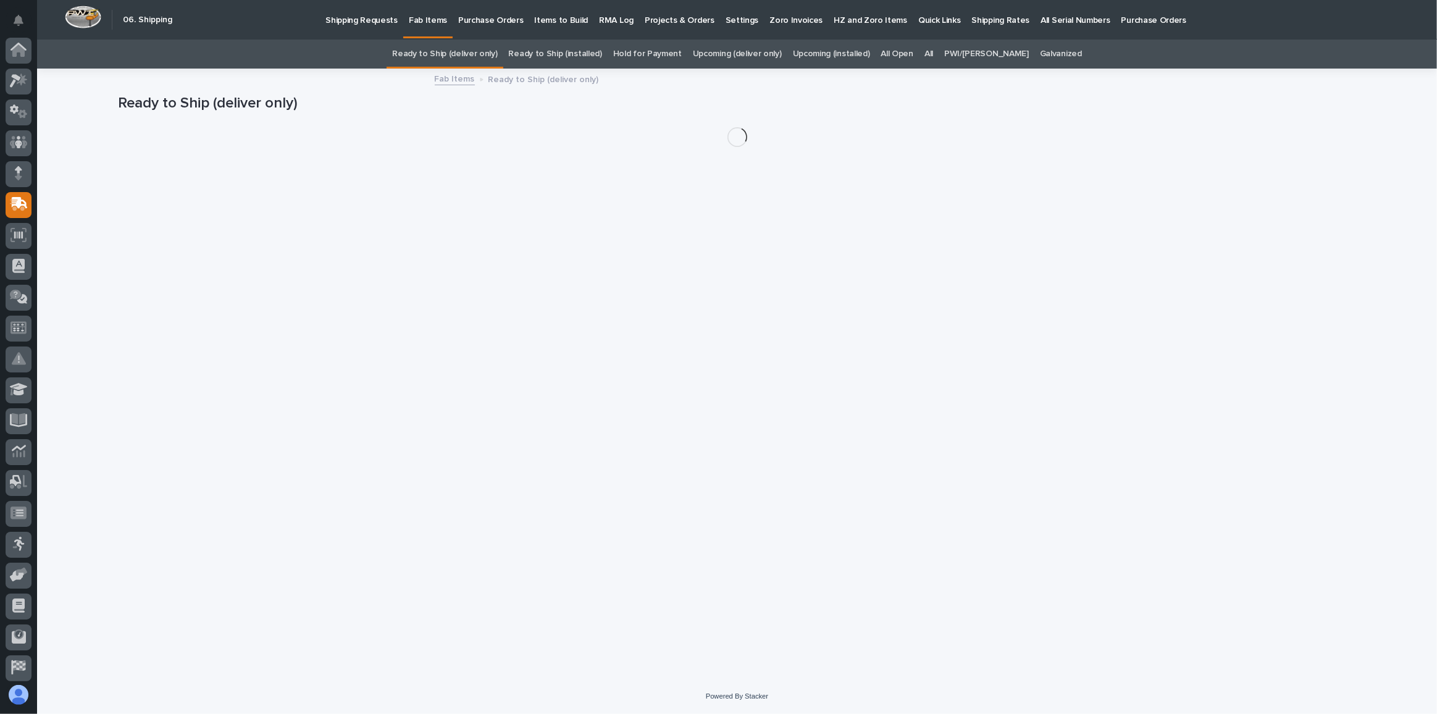
scroll to position [65, 0]
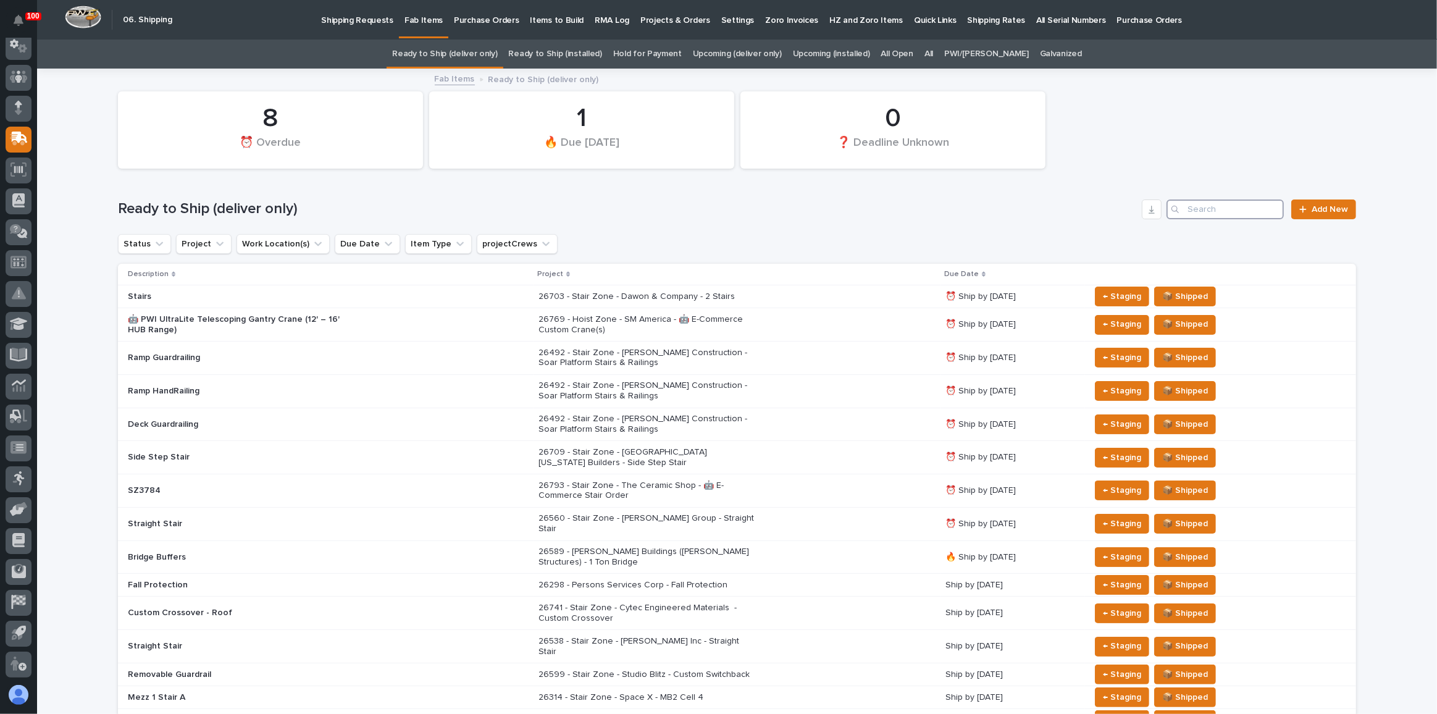
click at [1209, 207] on input "Search" at bounding box center [1224, 209] width 117 height 20
type input "26590"
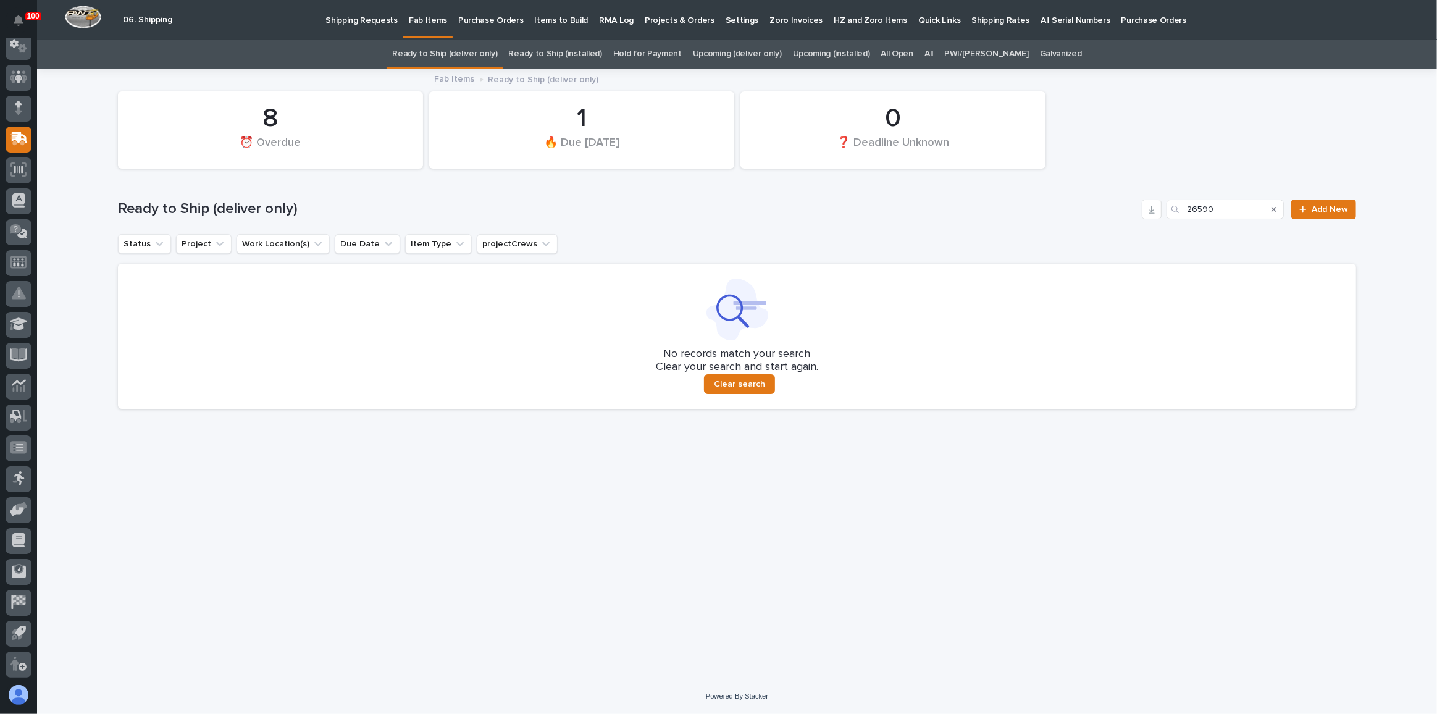
click at [933, 52] on link "All" at bounding box center [928, 54] width 9 height 29
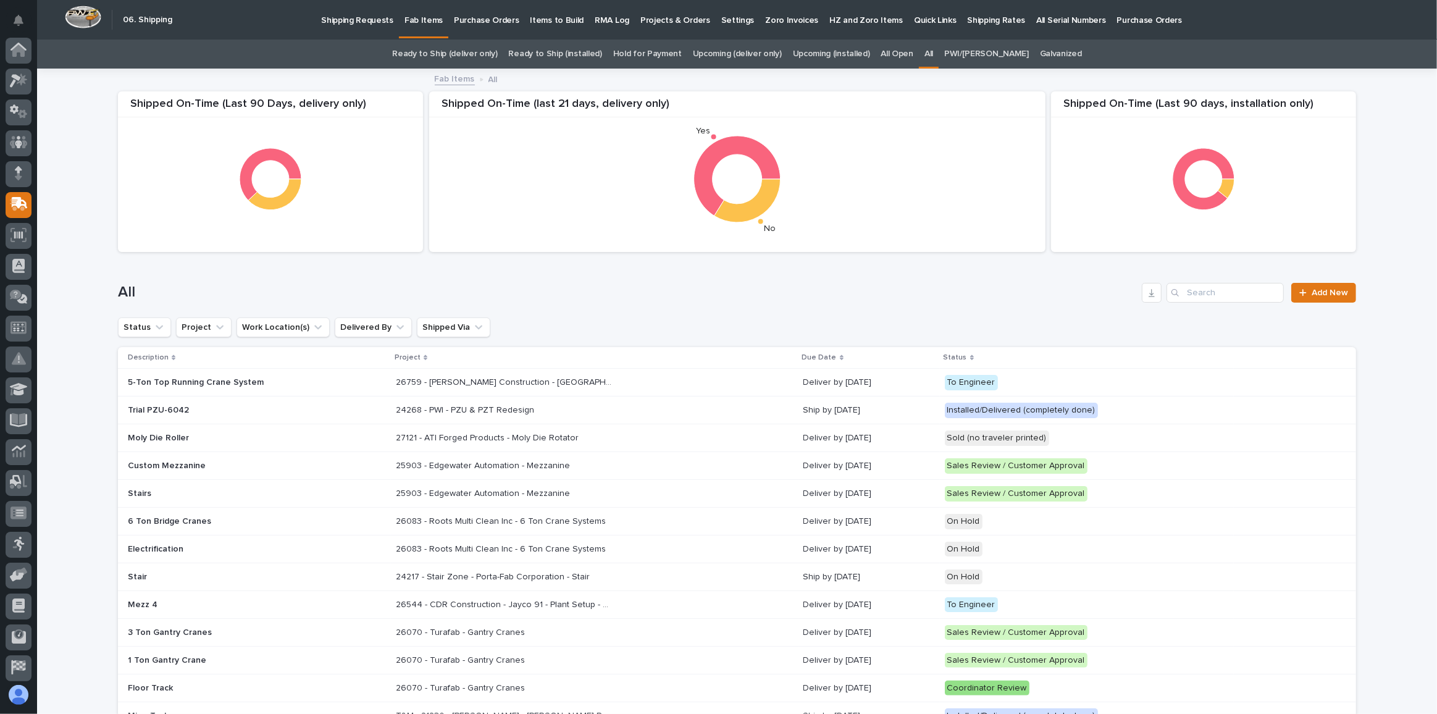
scroll to position [65, 0]
click at [1210, 291] on input "Search" at bounding box center [1224, 293] width 117 height 20
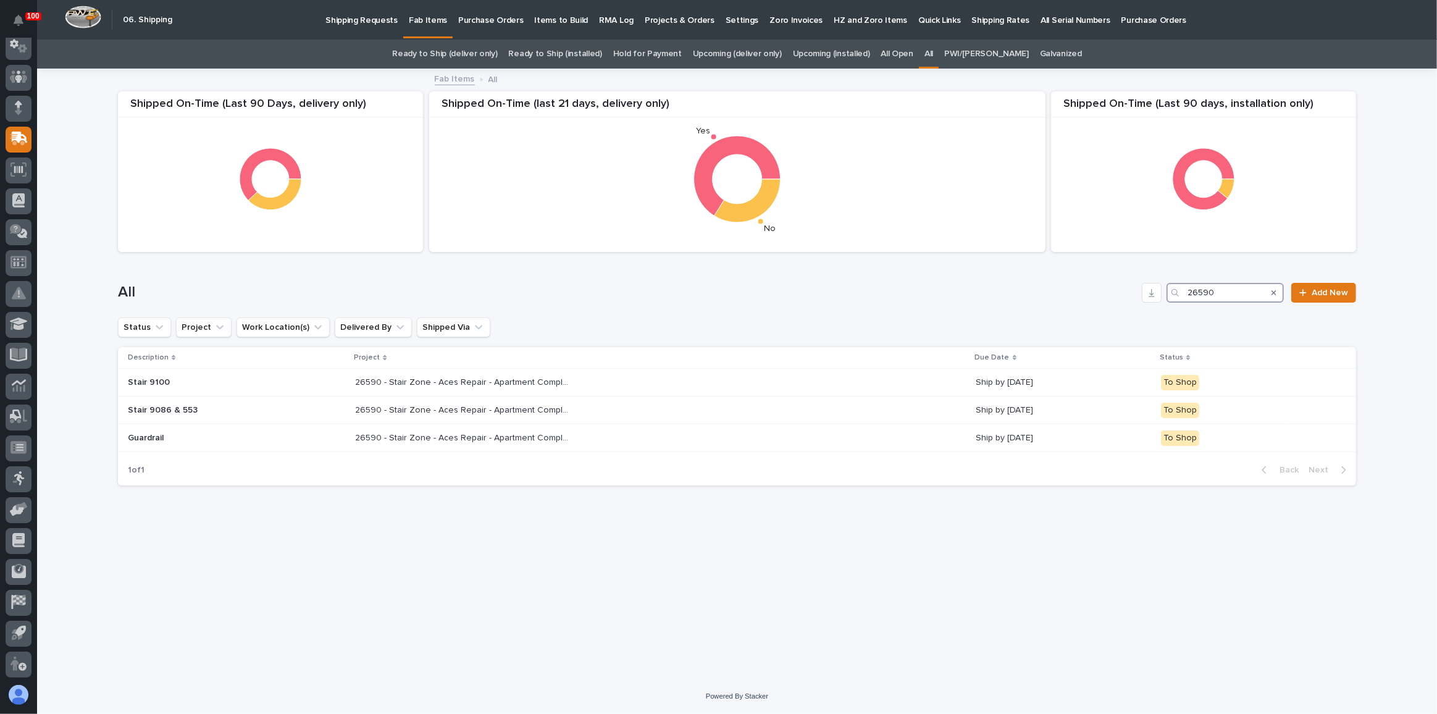
type input "26590"
click at [755, 53] on link "Upcoming (deliver only)" at bounding box center [737, 54] width 89 height 29
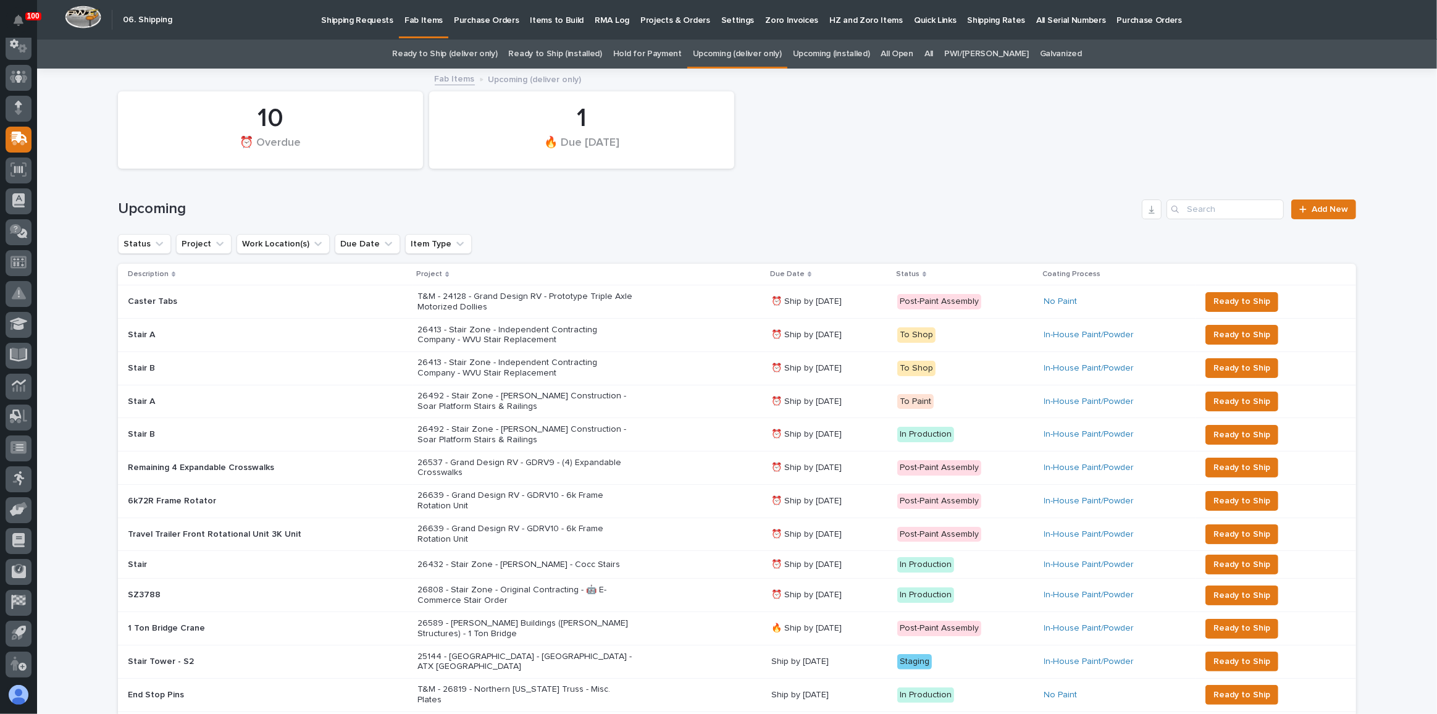
click at [1040, 58] on link "Galvanized" at bounding box center [1061, 54] width 42 height 29
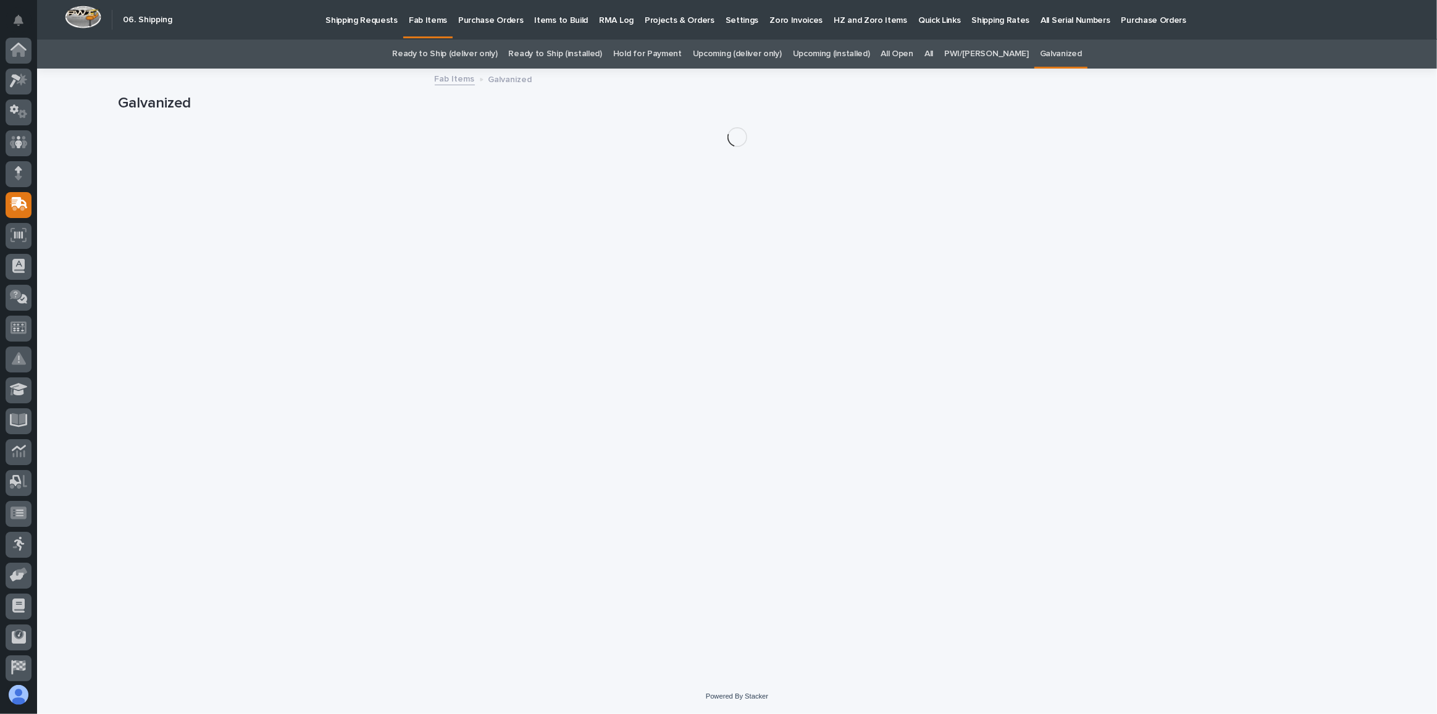
scroll to position [65, 0]
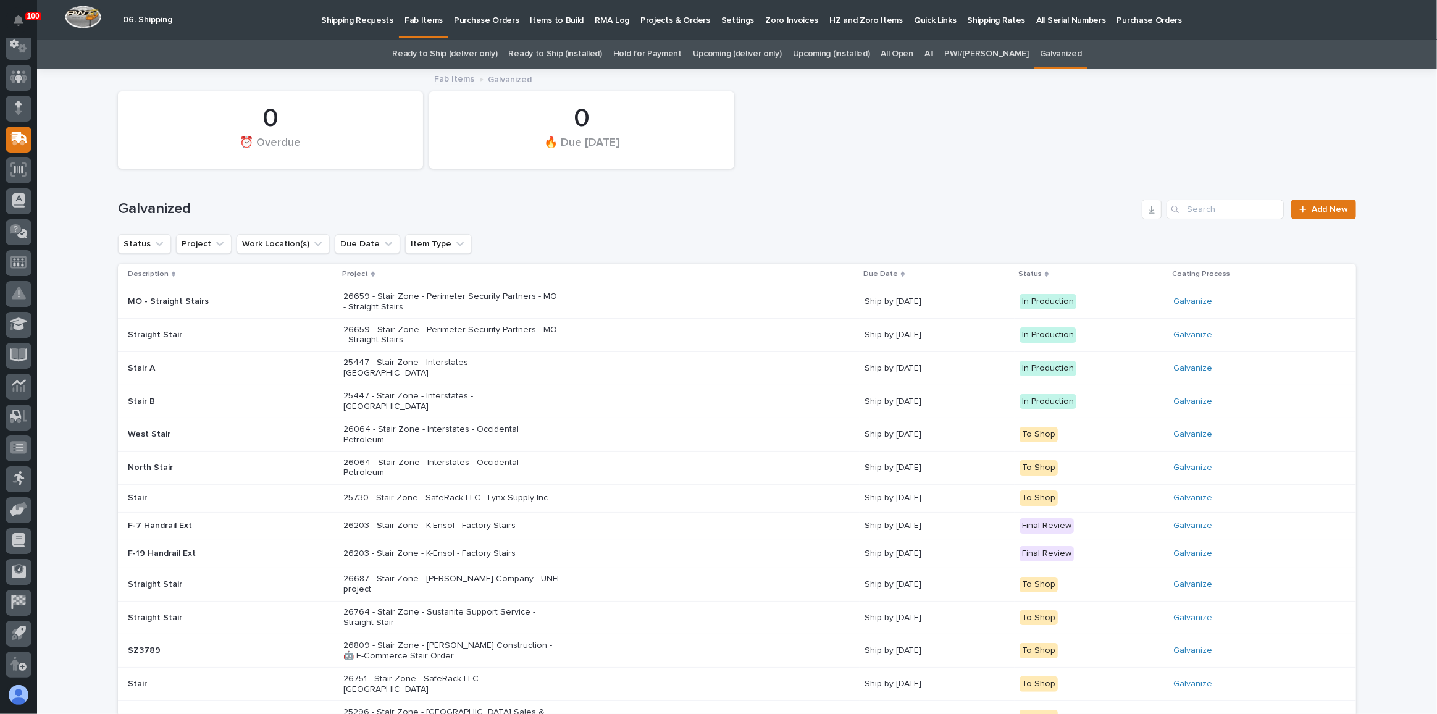
click at [560, 372] on div "25447 - Stair Zone - Interstates - [GEOGRAPHIC_DATA]" at bounding box center [598, 368] width 511 height 31
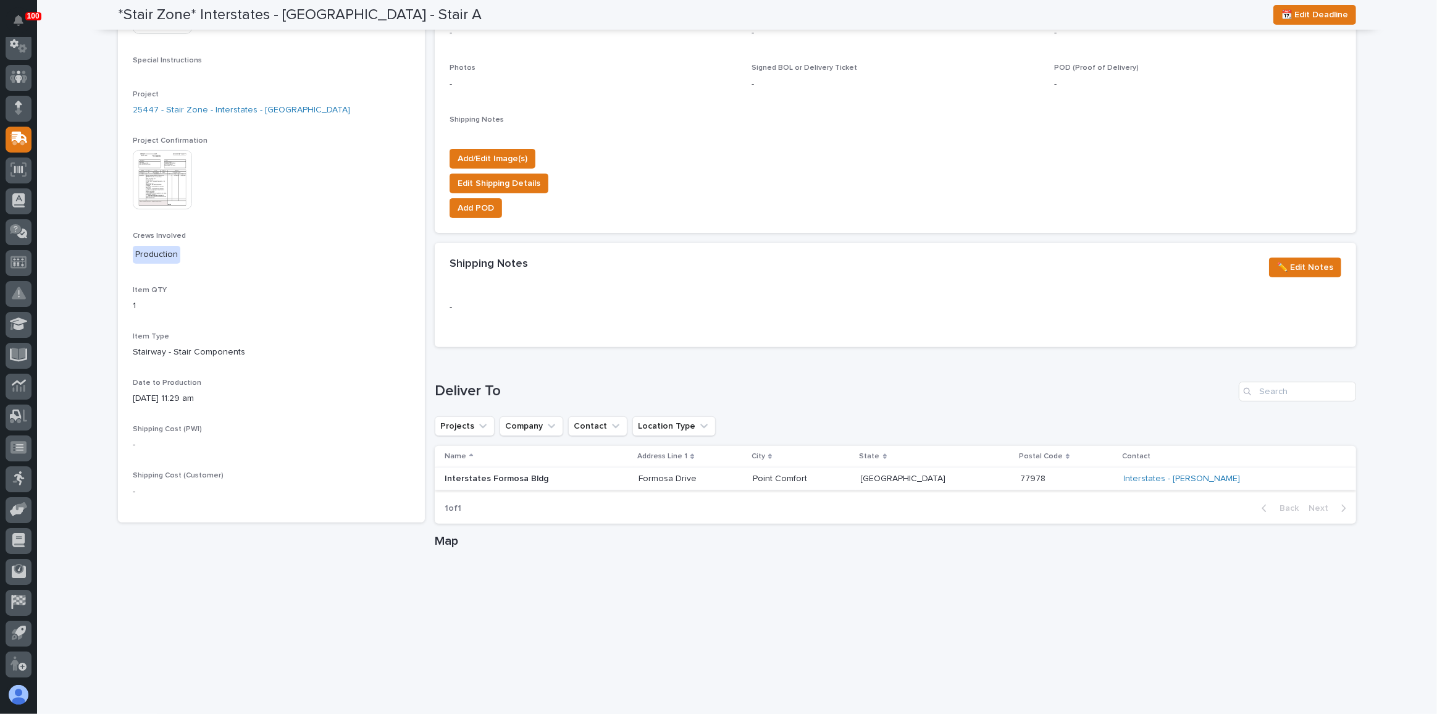
scroll to position [382, 0]
click at [1197, 475] on link "Interstates - [PERSON_NAME]" at bounding box center [1182, 477] width 117 height 10
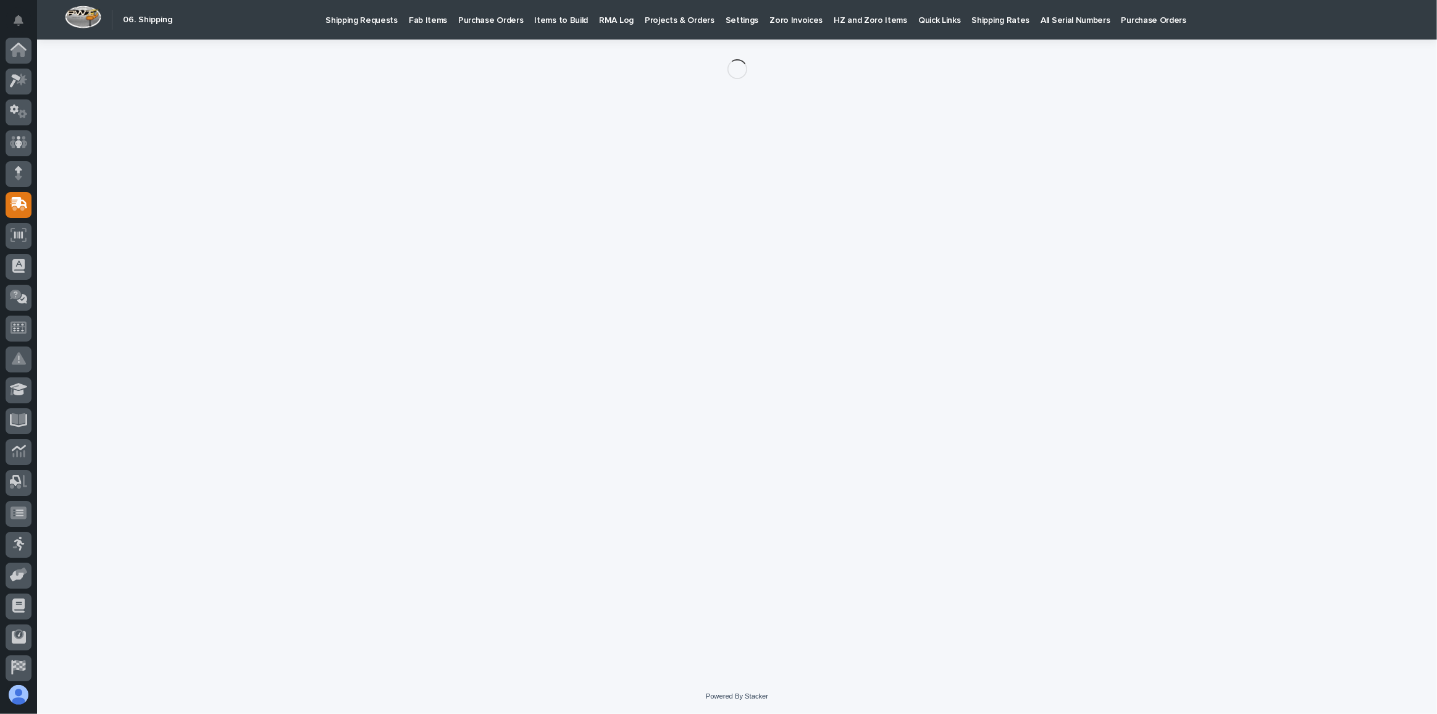
scroll to position [65, 0]
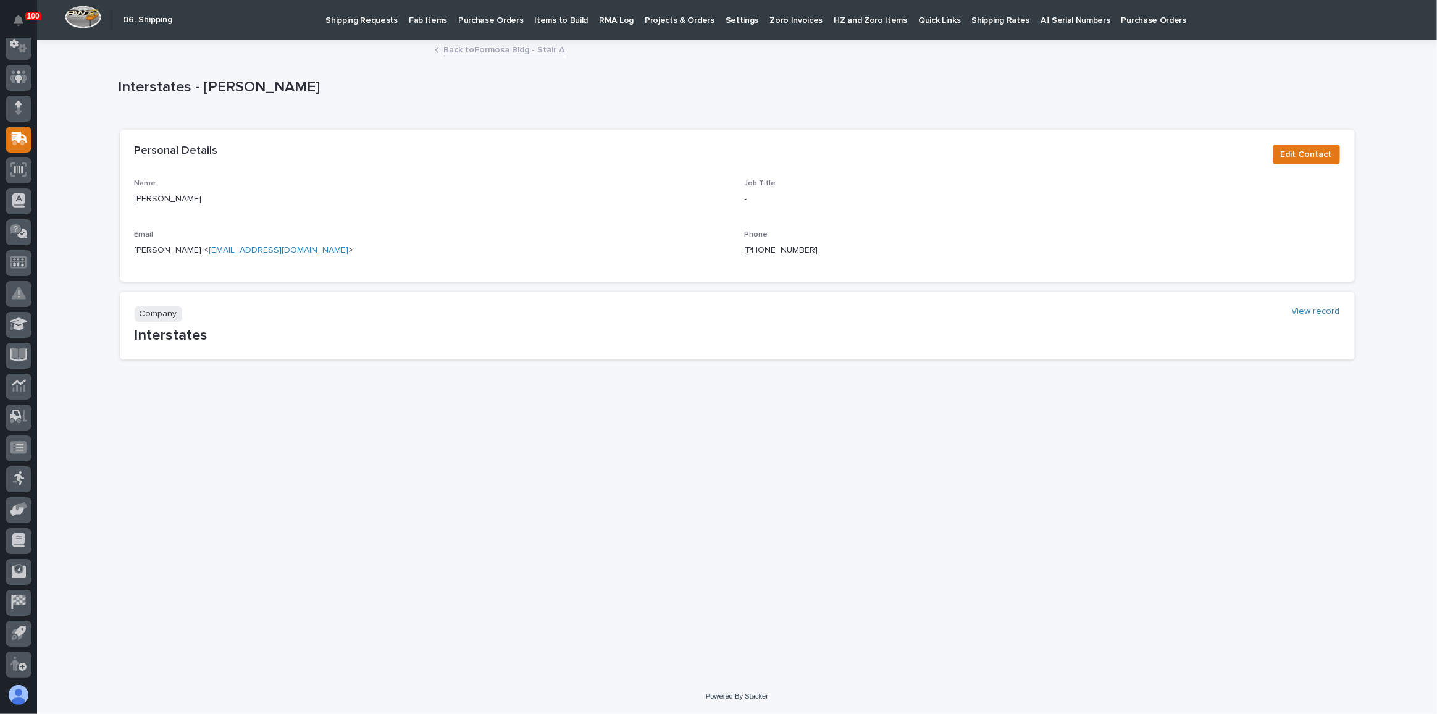
click at [490, 50] on link "Back to Formosa Bldg - Stair A" at bounding box center [504, 49] width 121 height 14
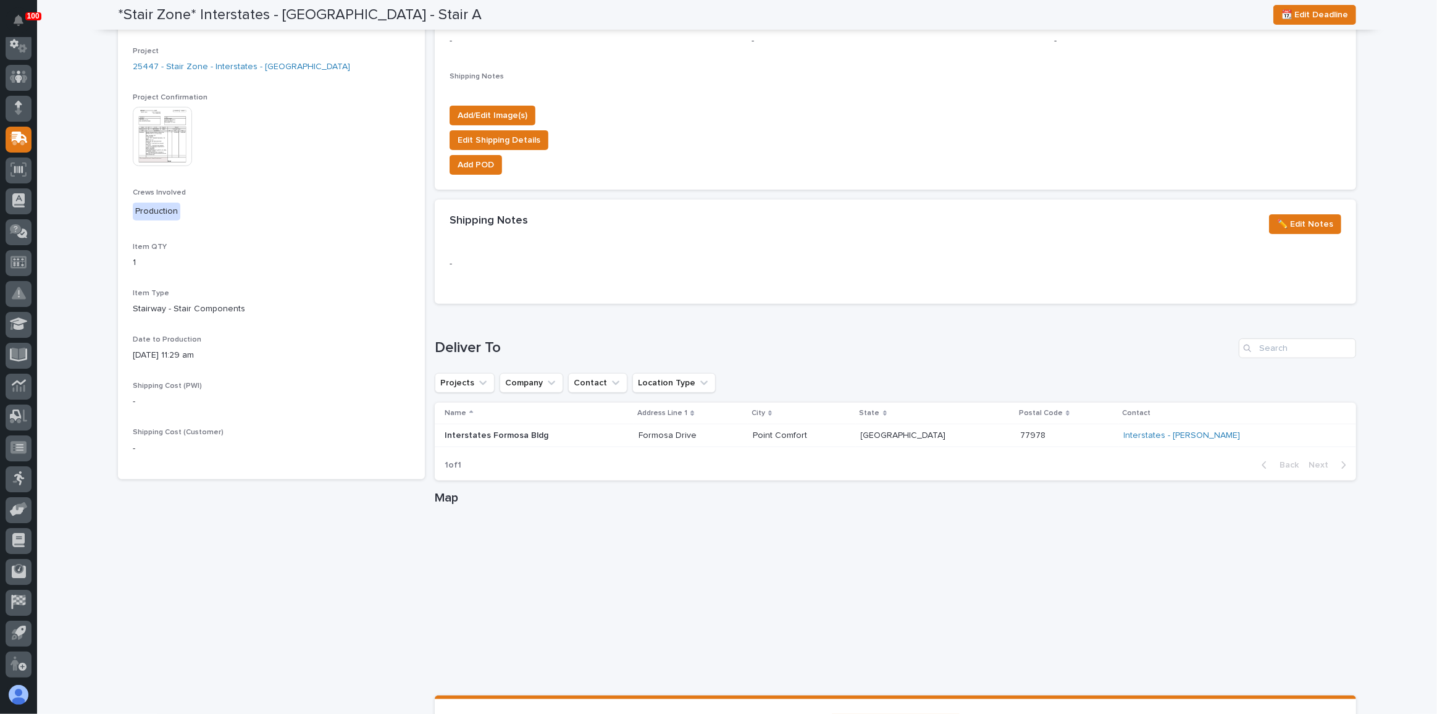
scroll to position [432, 0]
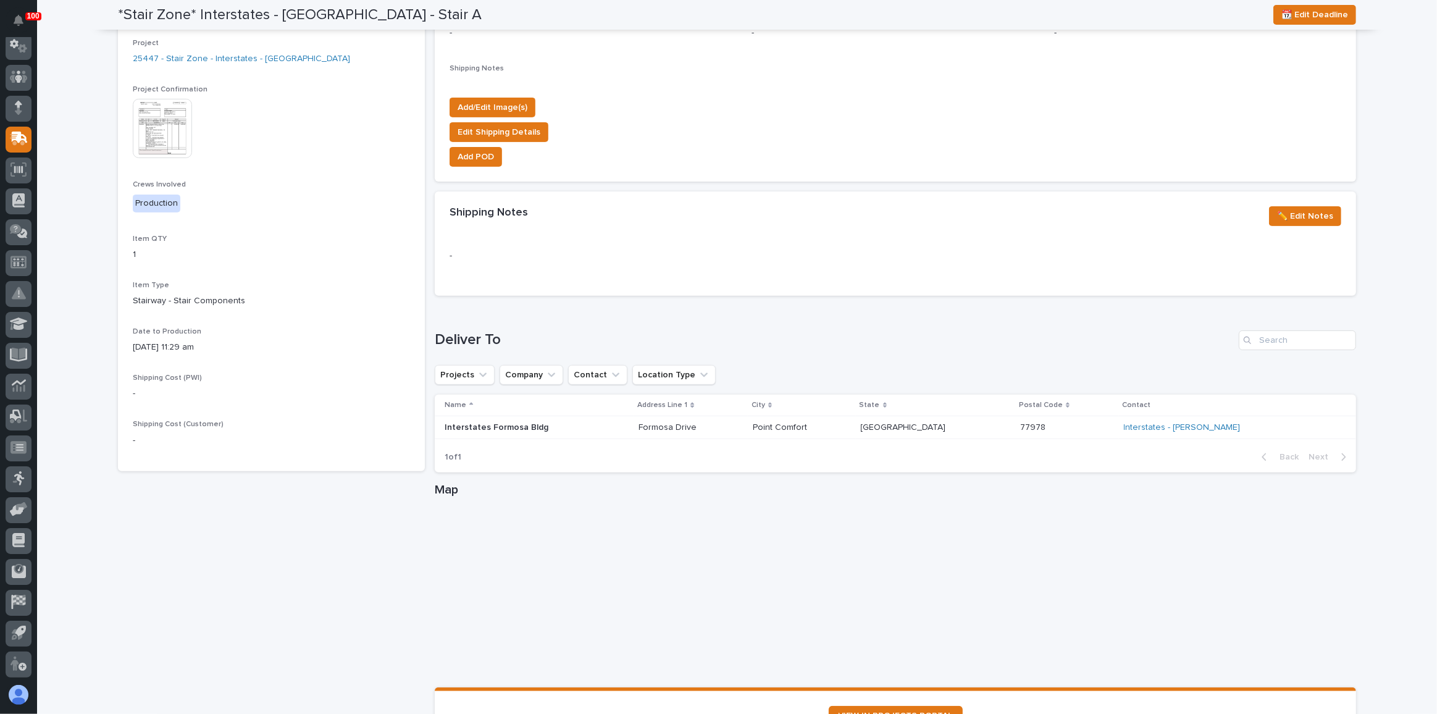
click at [142, 113] on img at bounding box center [162, 128] width 59 height 59
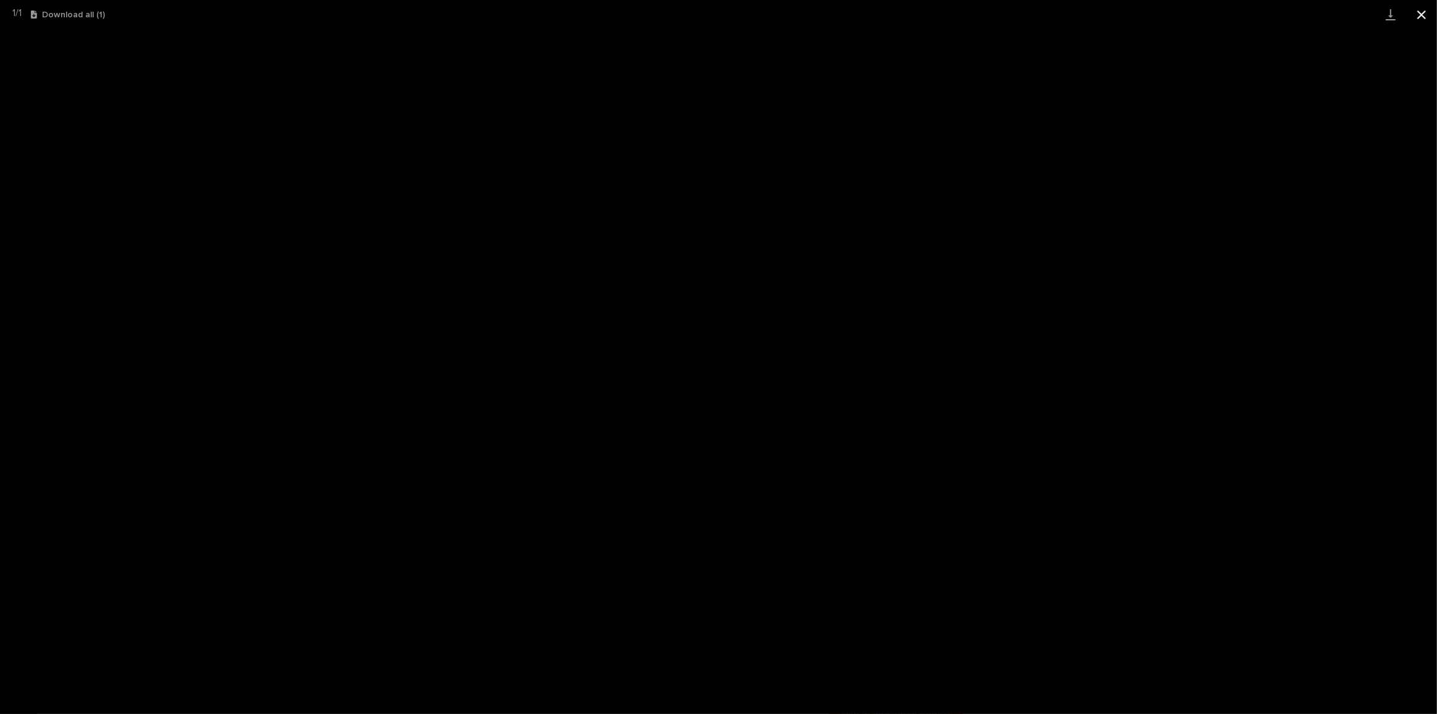
click at [1422, 14] on button "Close gallery" at bounding box center [1421, 14] width 31 height 29
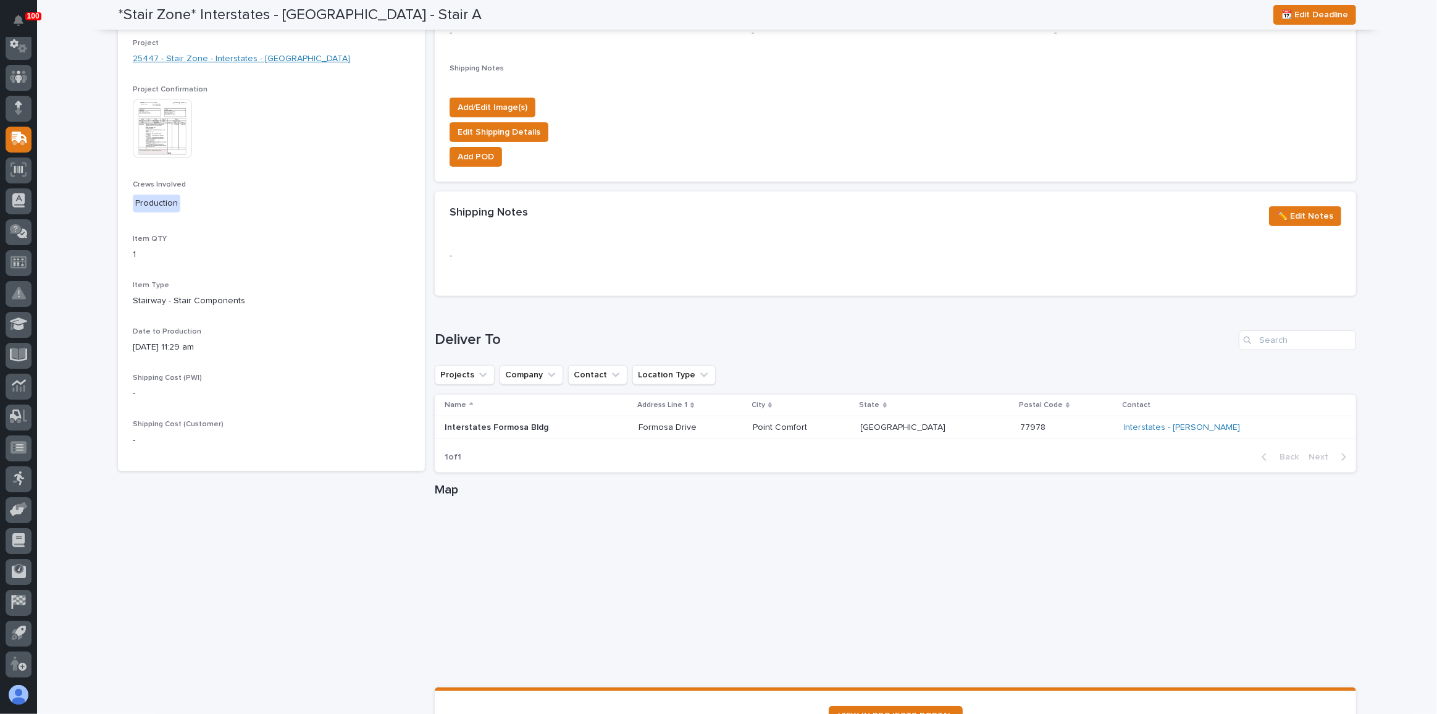
click at [203, 55] on link "25447 - Stair Zone - Interstates - [GEOGRAPHIC_DATA]" at bounding box center [241, 58] width 217 height 13
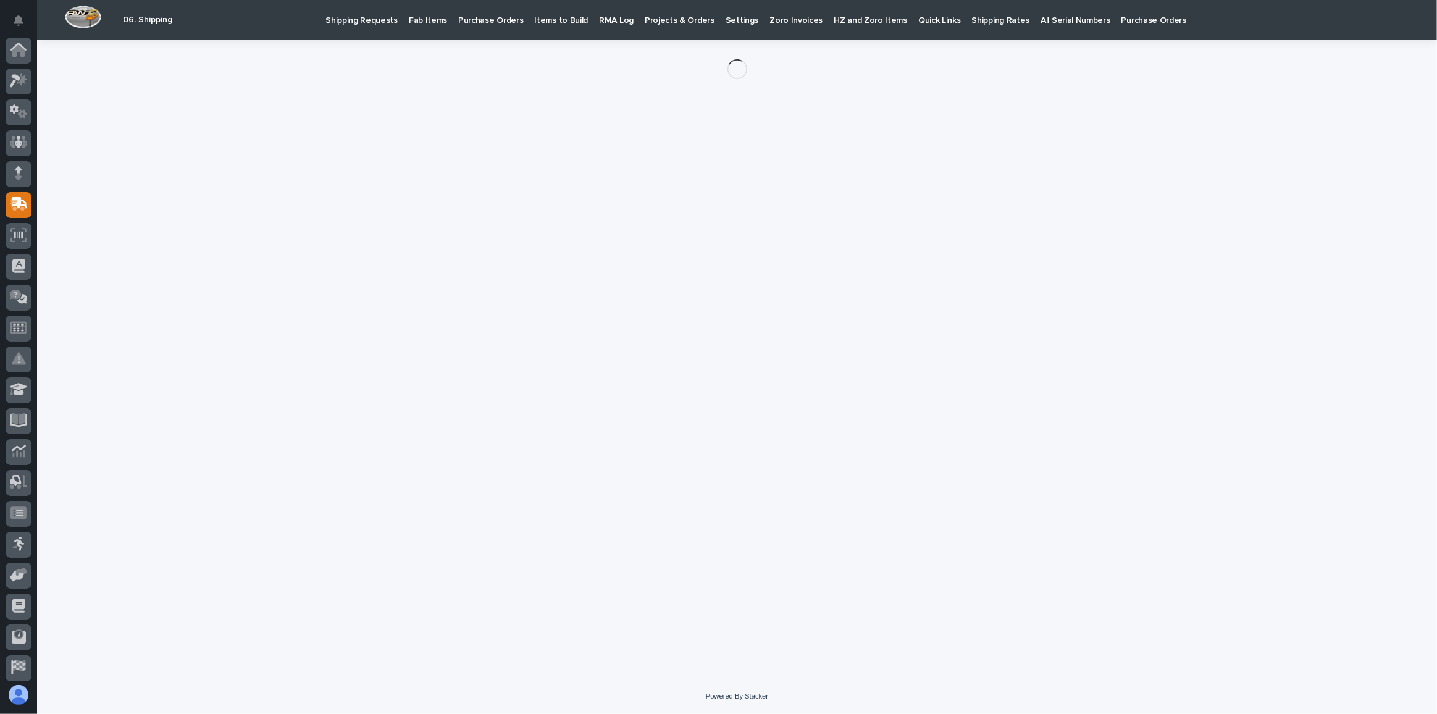
scroll to position [65, 0]
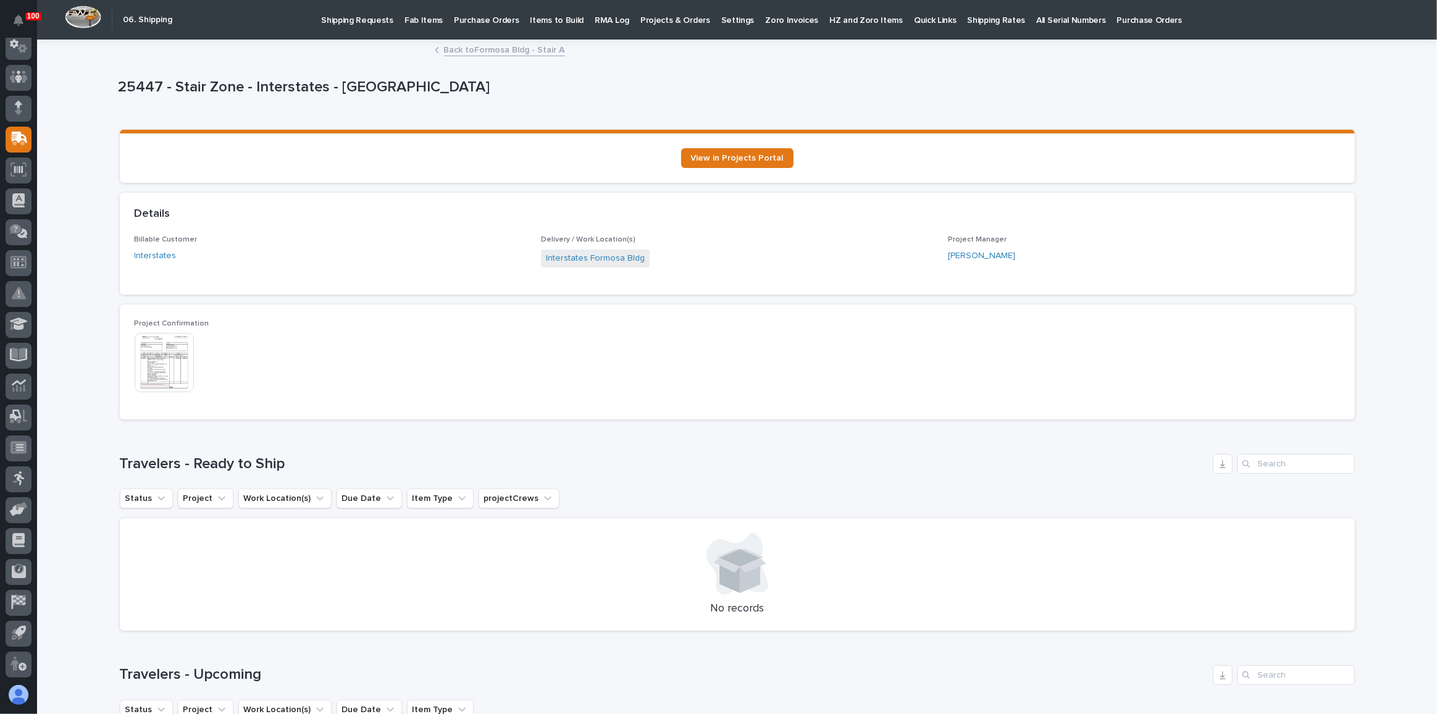
click at [483, 44] on link "Back to Formosa Bldg - Stair A" at bounding box center [504, 49] width 121 height 14
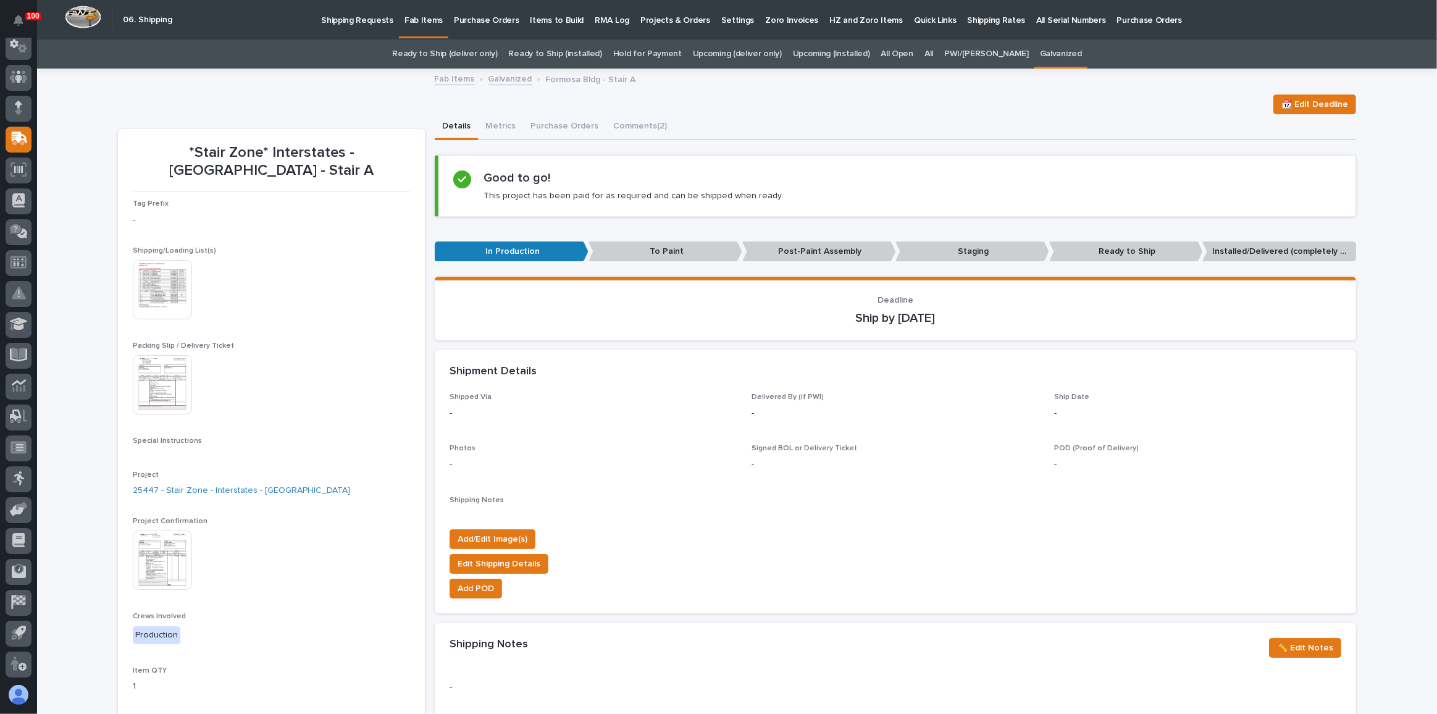
click at [767, 53] on link "Upcoming (deliver only)" at bounding box center [737, 54] width 89 height 29
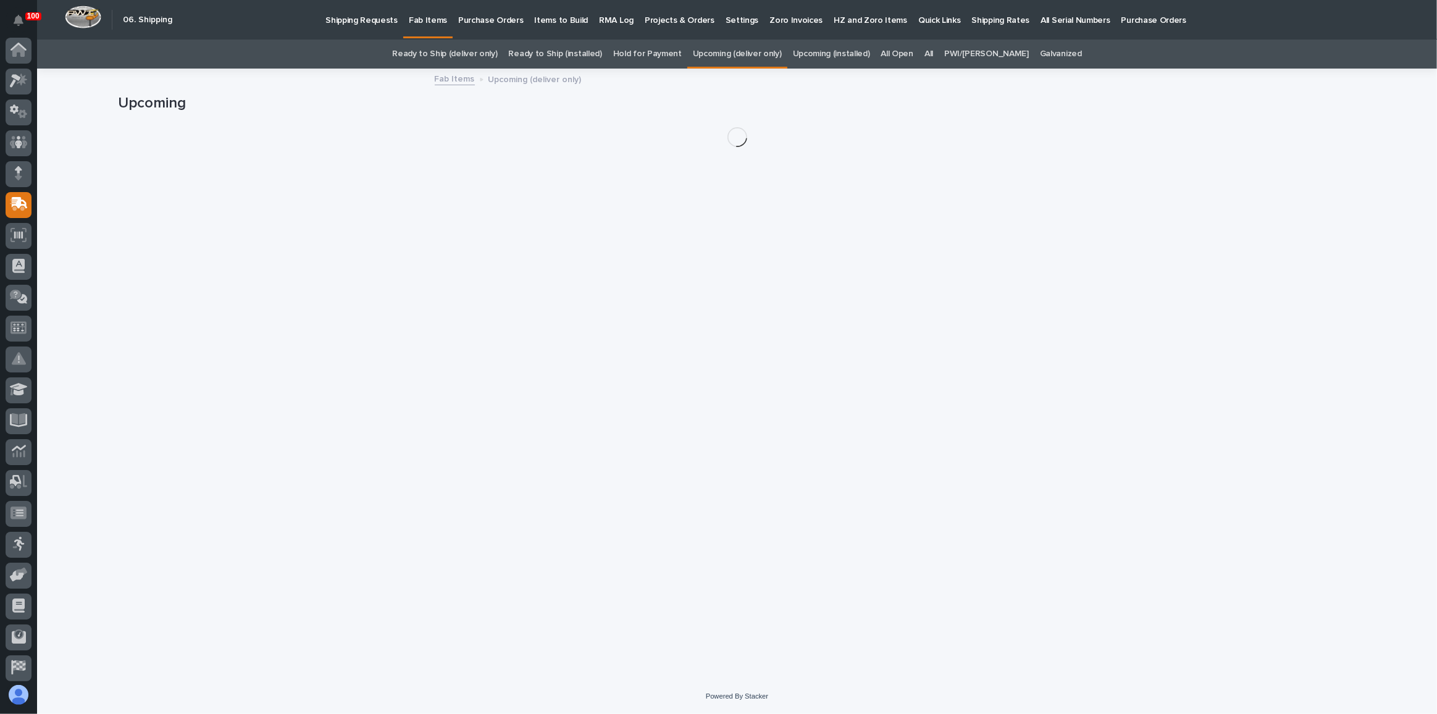
scroll to position [65, 0]
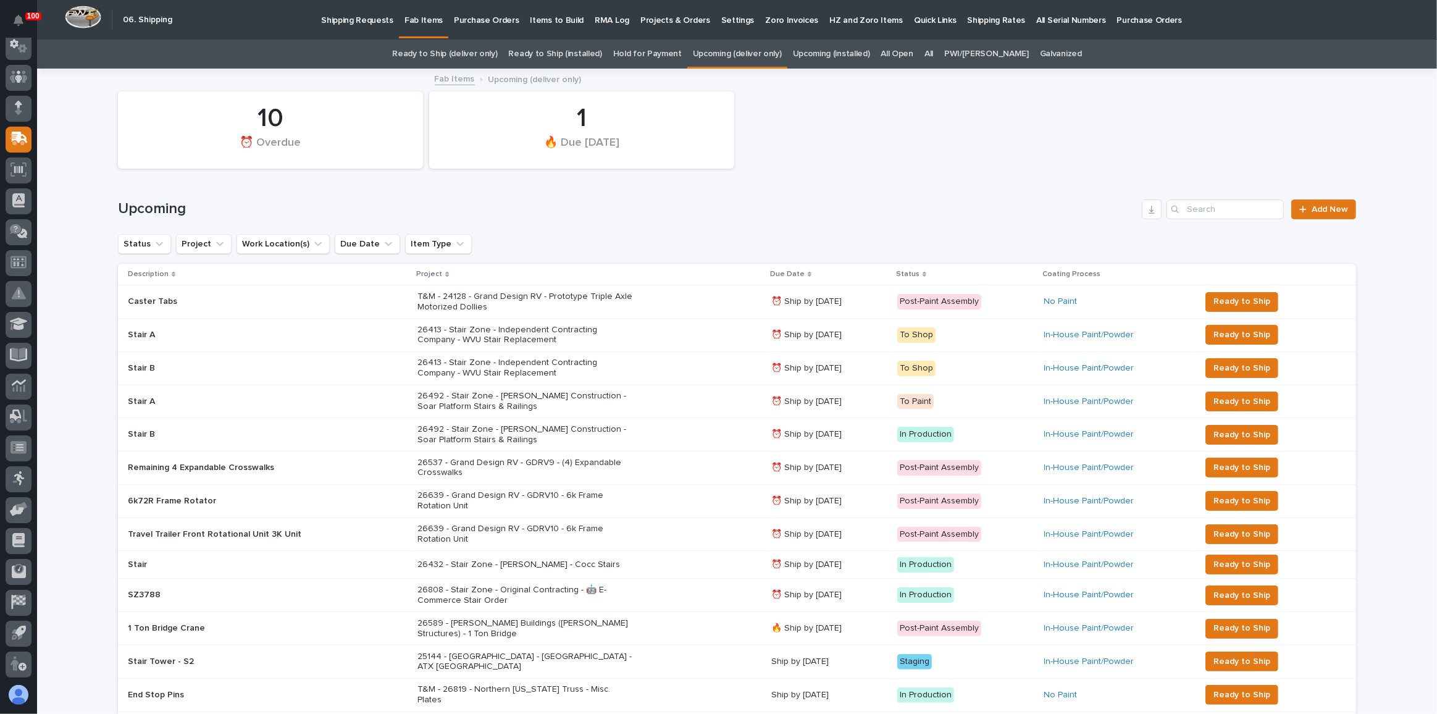
click at [468, 53] on link "Ready to Ship (deliver only)" at bounding box center [444, 54] width 105 height 29
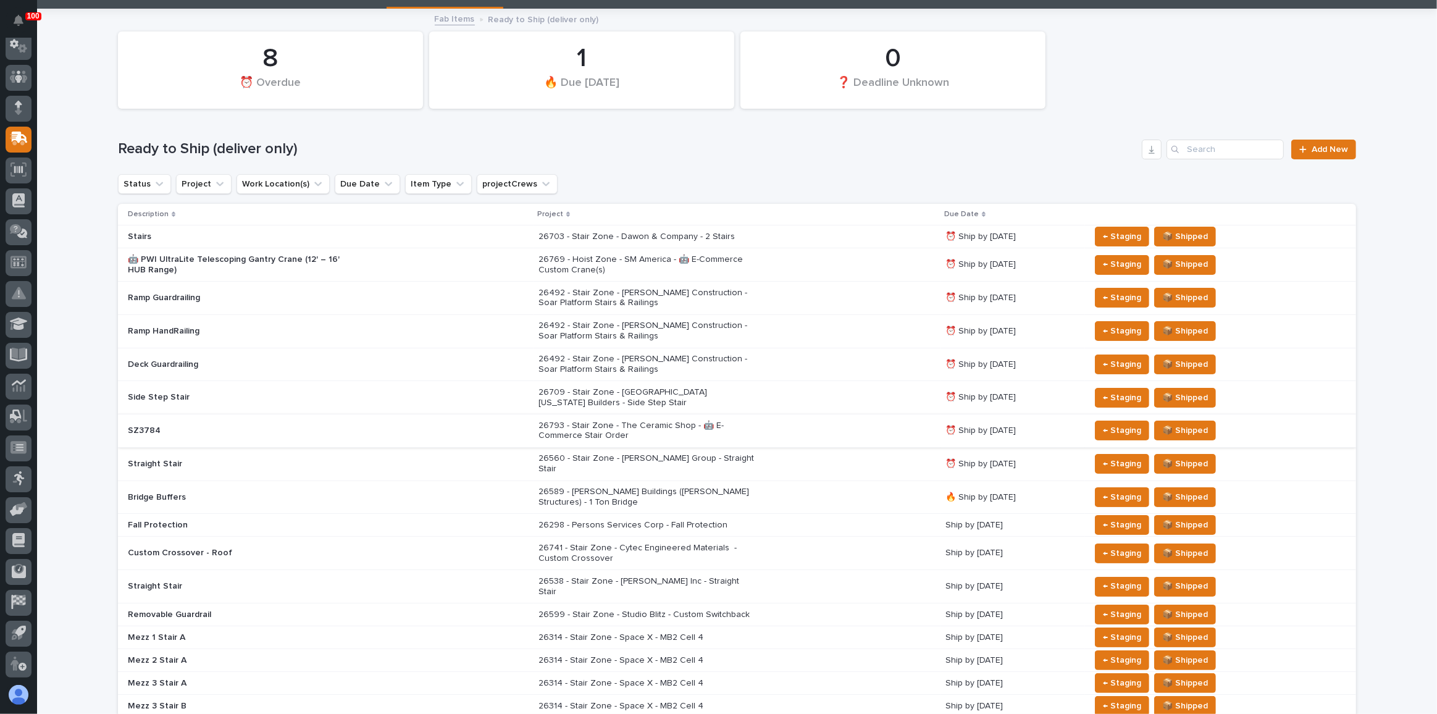
scroll to position [112, 0]
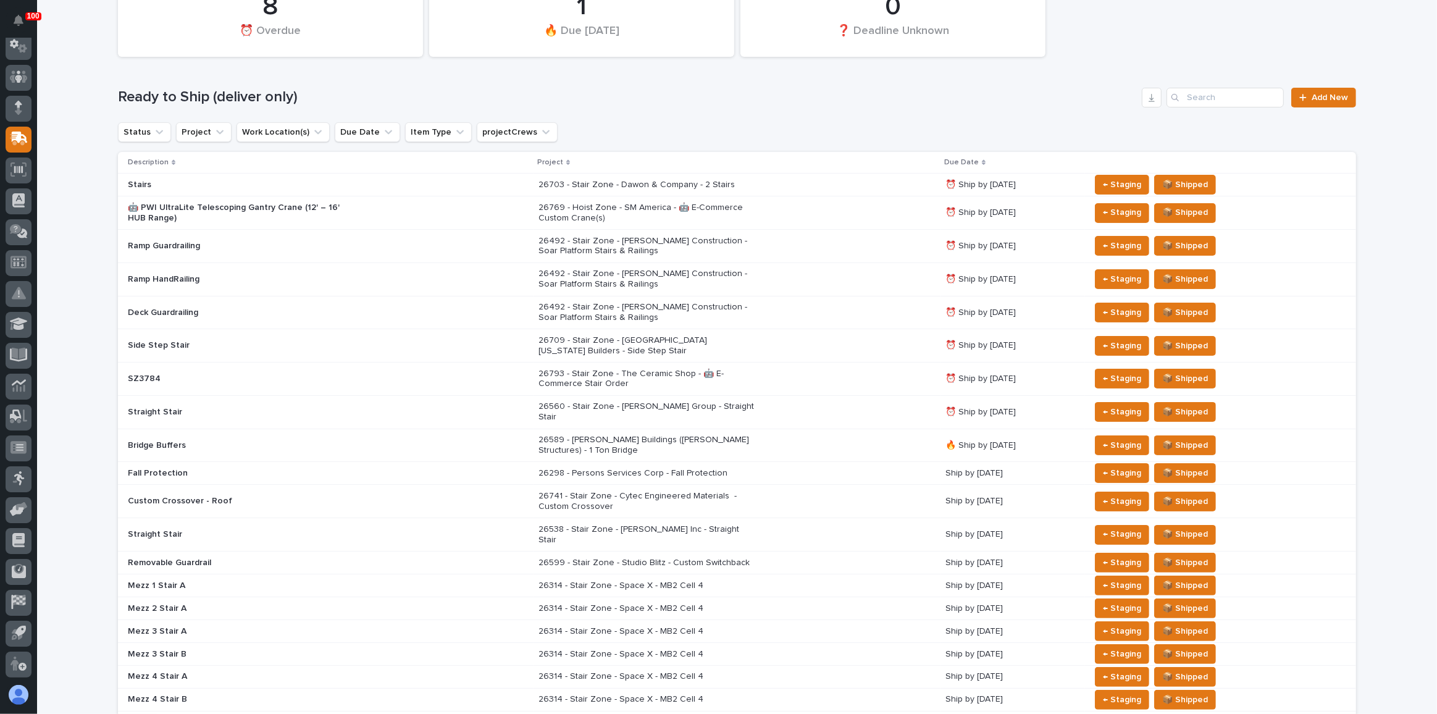
click at [630, 217] on p "26769 - Hoist Zone - SM America - 🤖 E-Commerce Custom Crane(s)" at bounding box center [646, 213] width 216 height 21
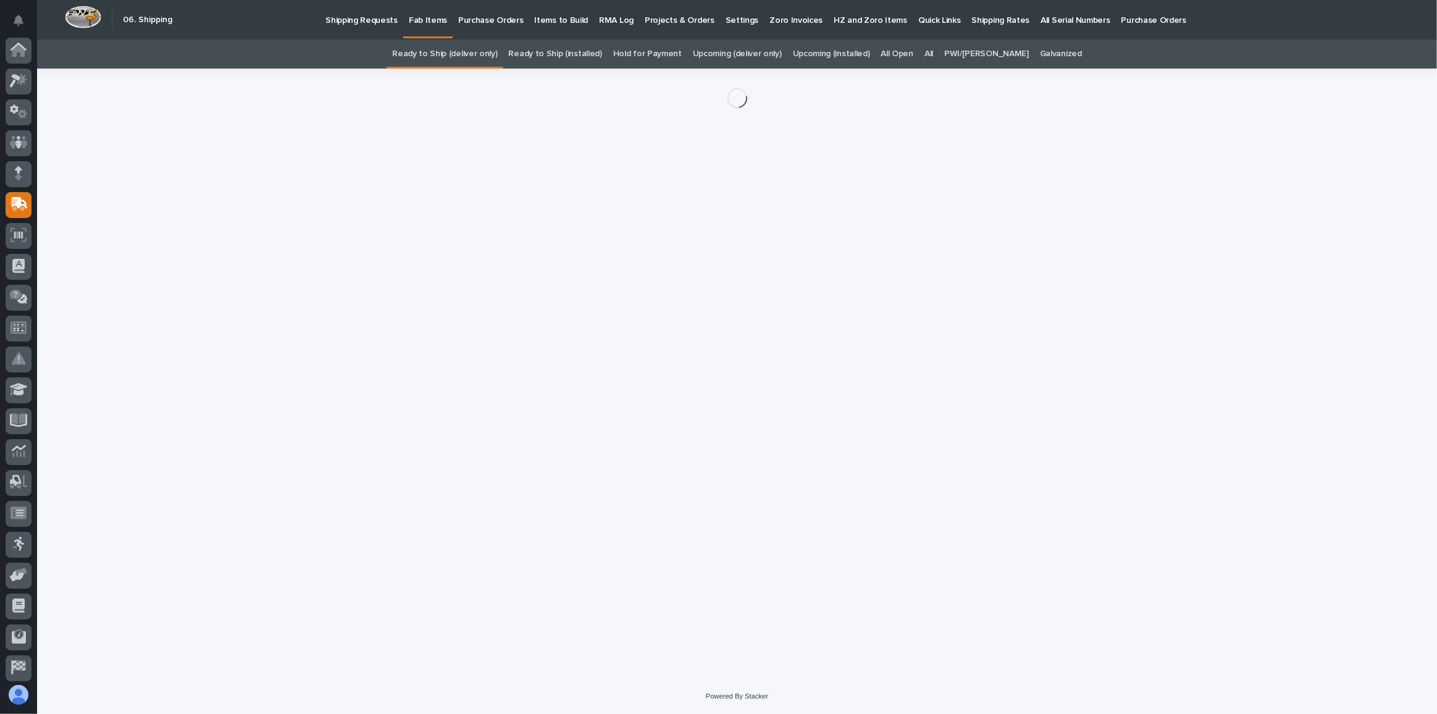
scroll to position [65, 0]
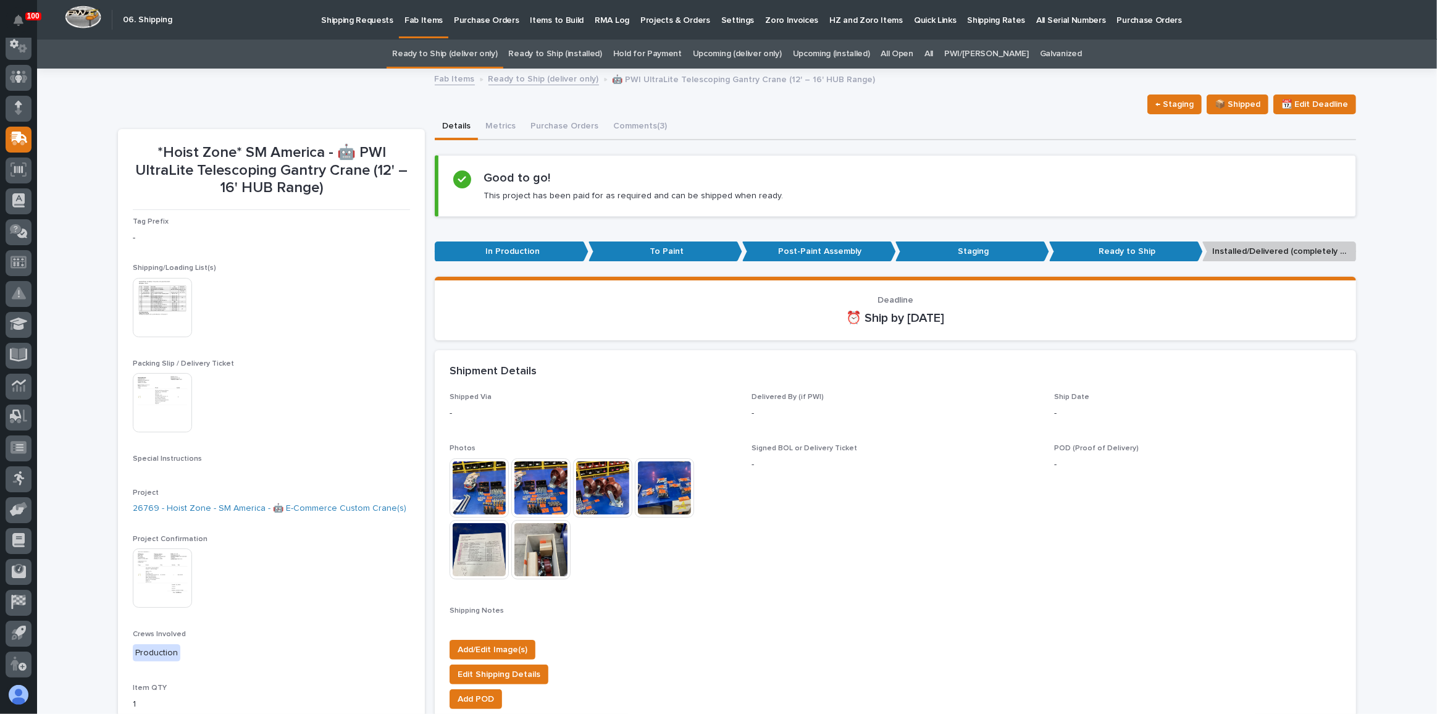
click at [152, 401] on img at bounding box center [162, 402] width 59 height 59
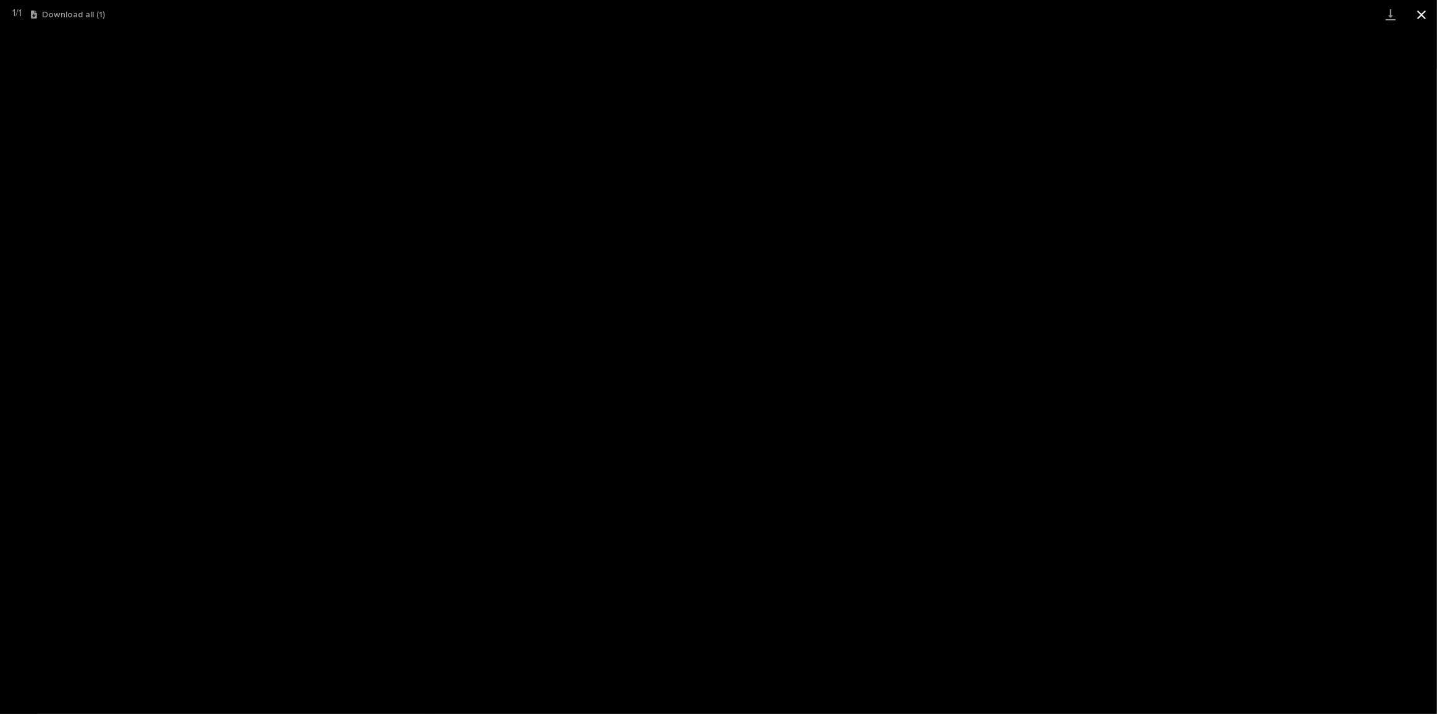
click at [1420, 15] on button "Close gallery" at bounding box center [1421, 14] width 31 height 29
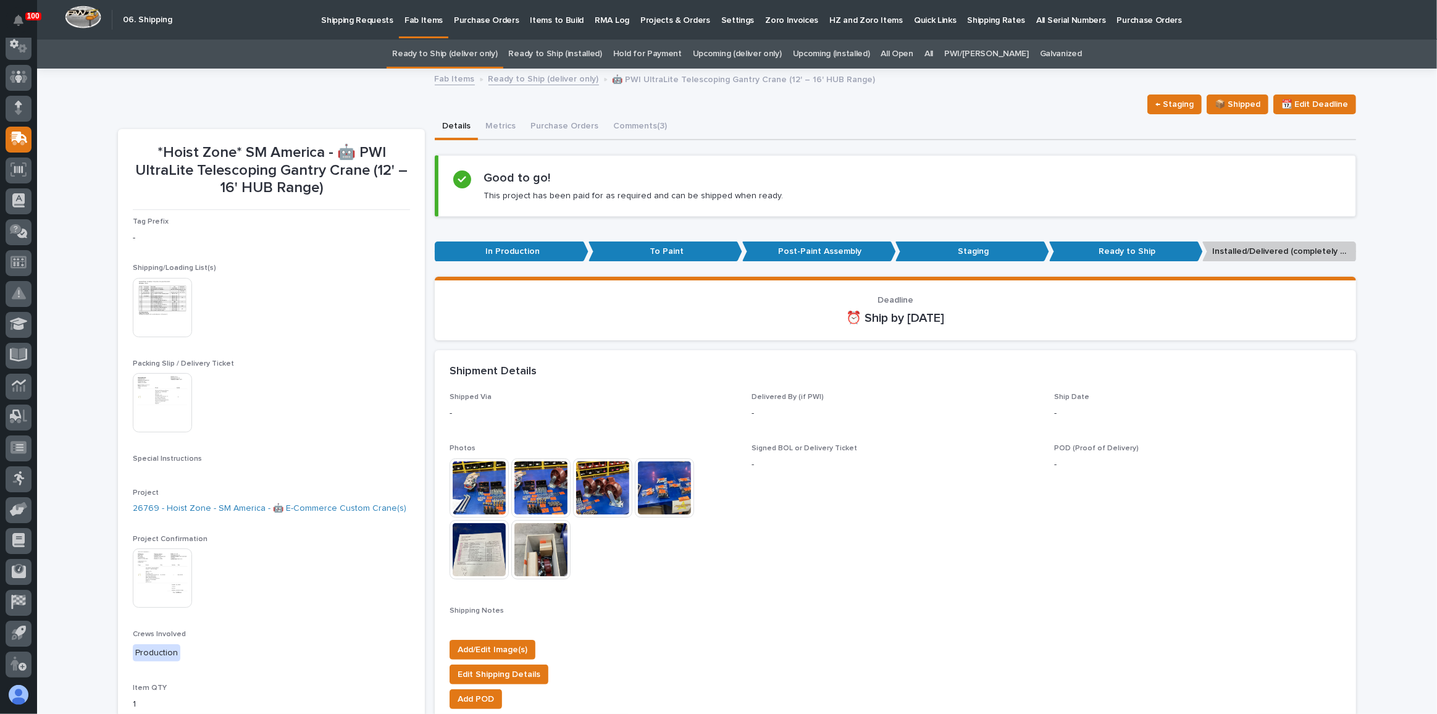
click at [436, 54] on link "Ready to Ship (deliver only)" at bounding box center [444, 54] width 105 height 29
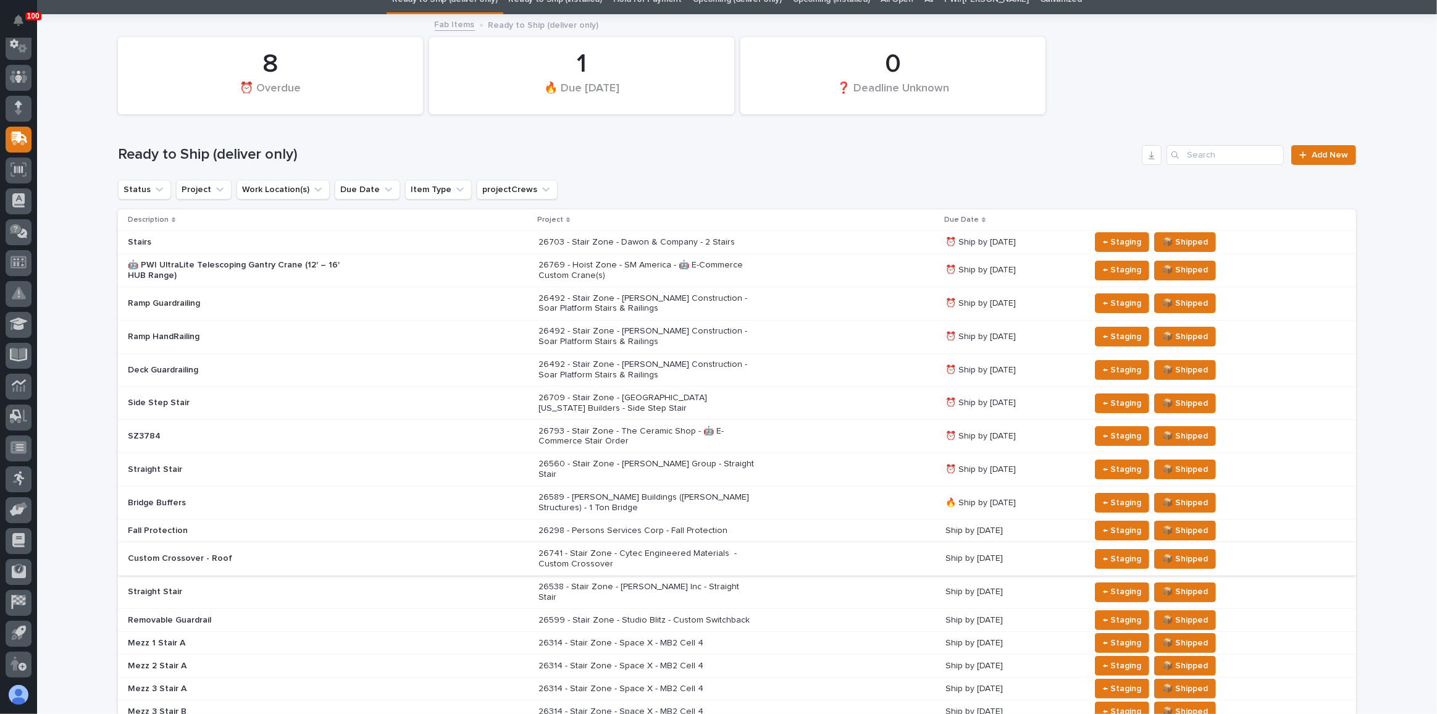
scroll to position [56, 0]
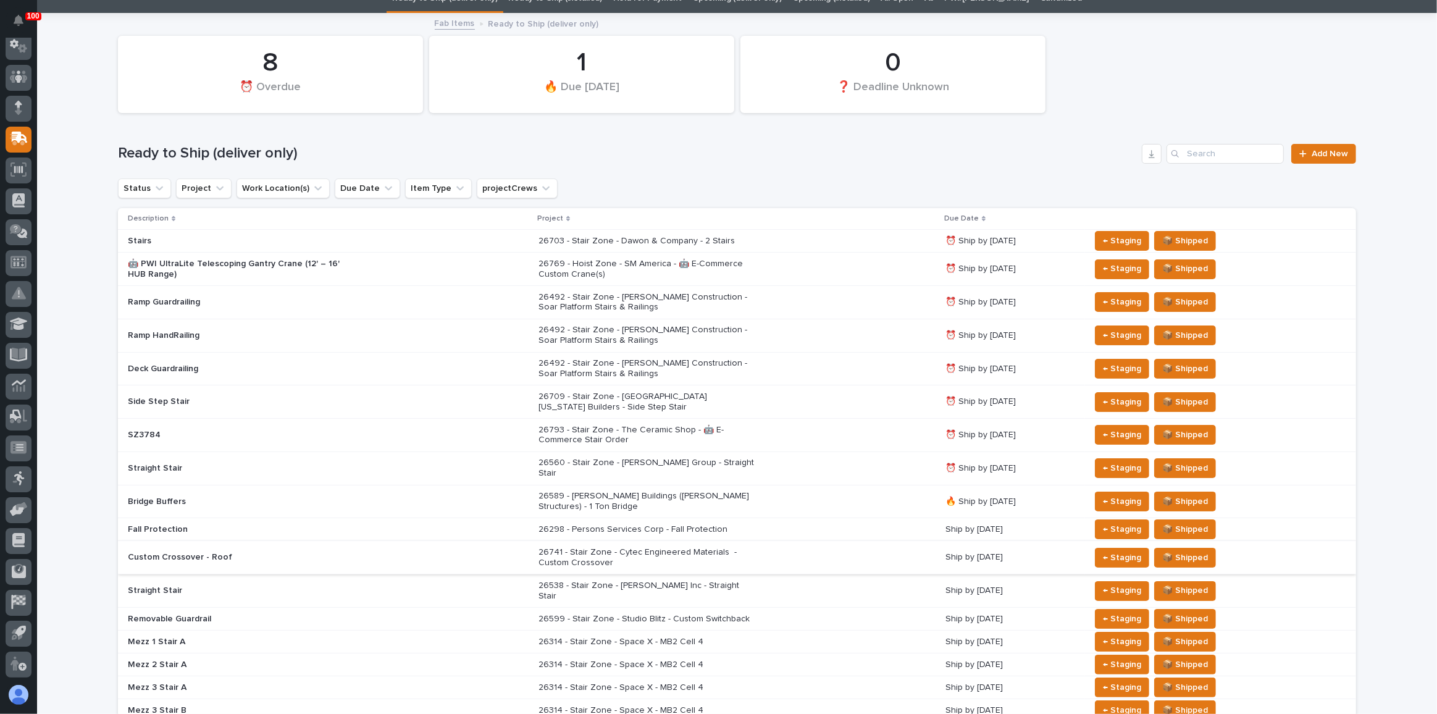
click at [660, 458] on p "26560 - Stair Zone - [PERSON_NAME] Group - Straight Stair" at bounding box center [646, 468] width 216 height 21
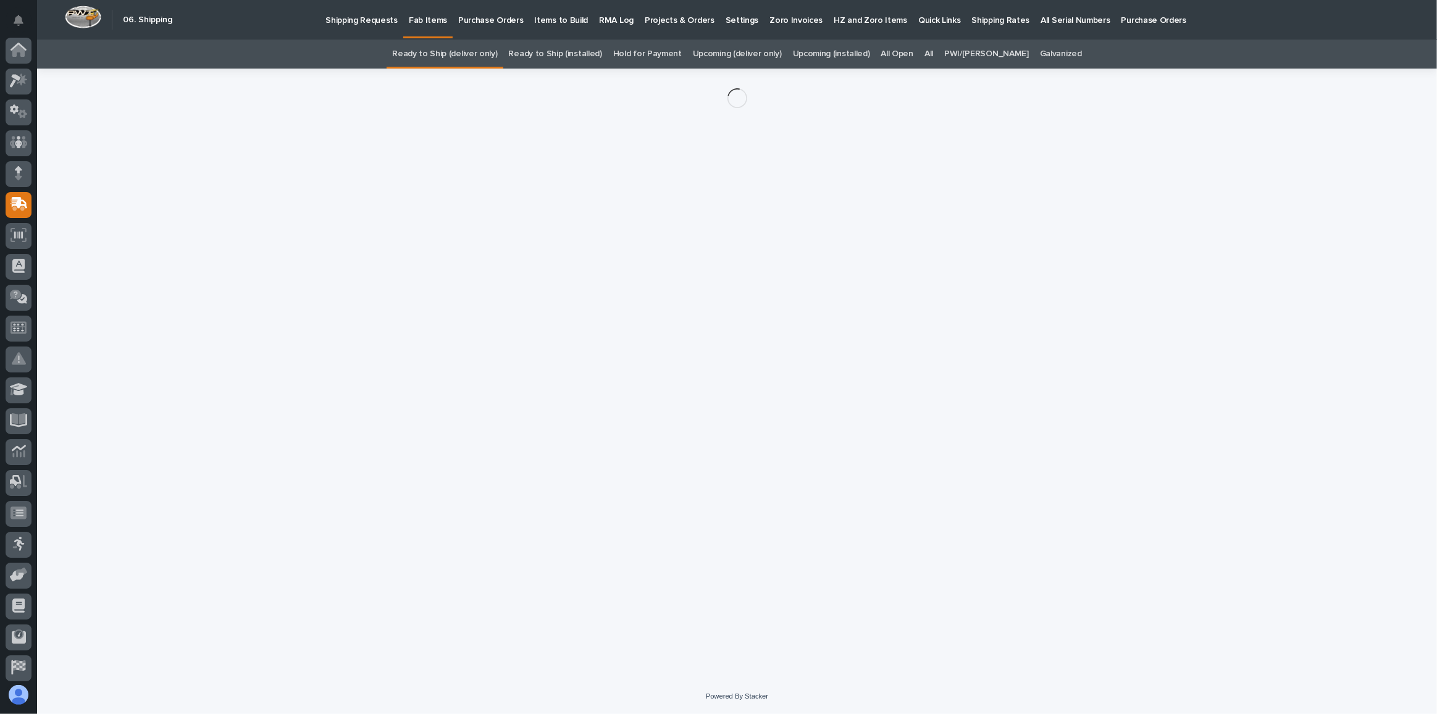
scroll to position [65, 0]
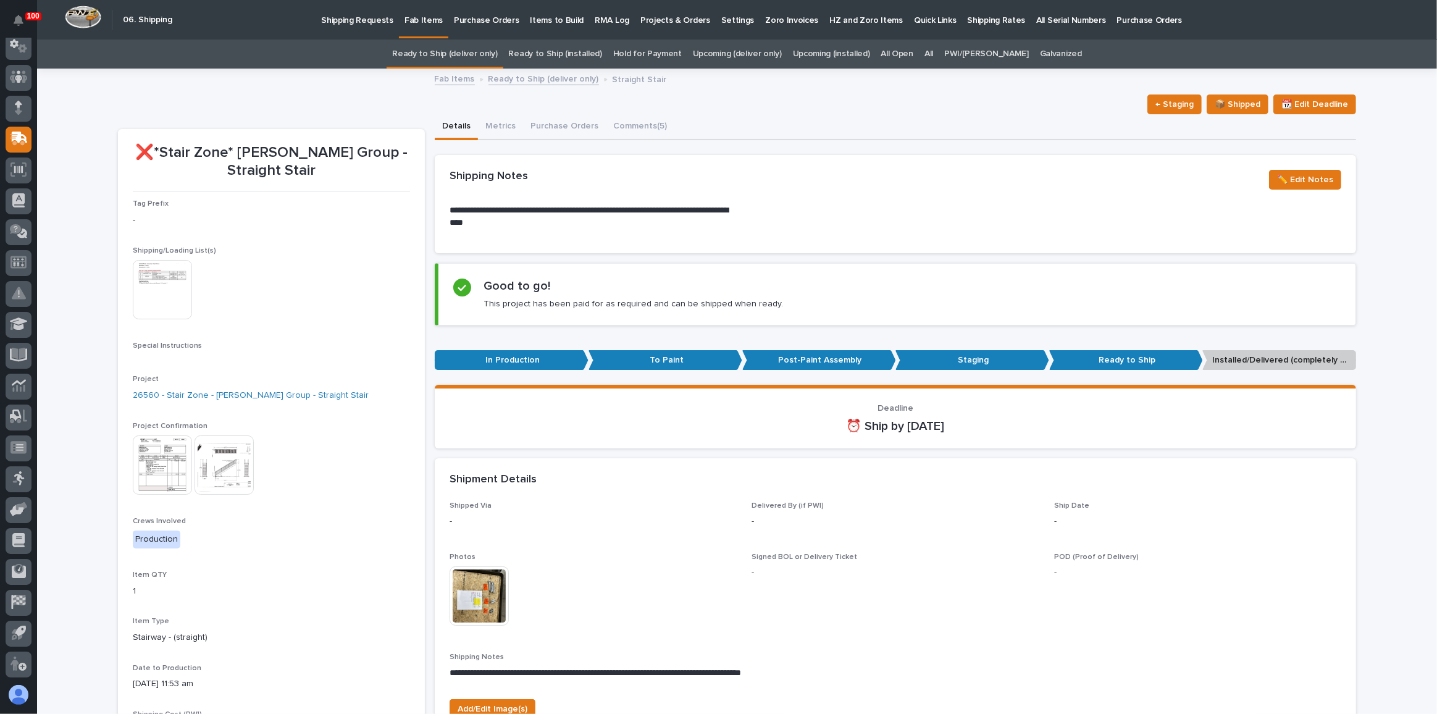
click at [148, 451] on img at bounding box center [162, 464] width 59 height 59
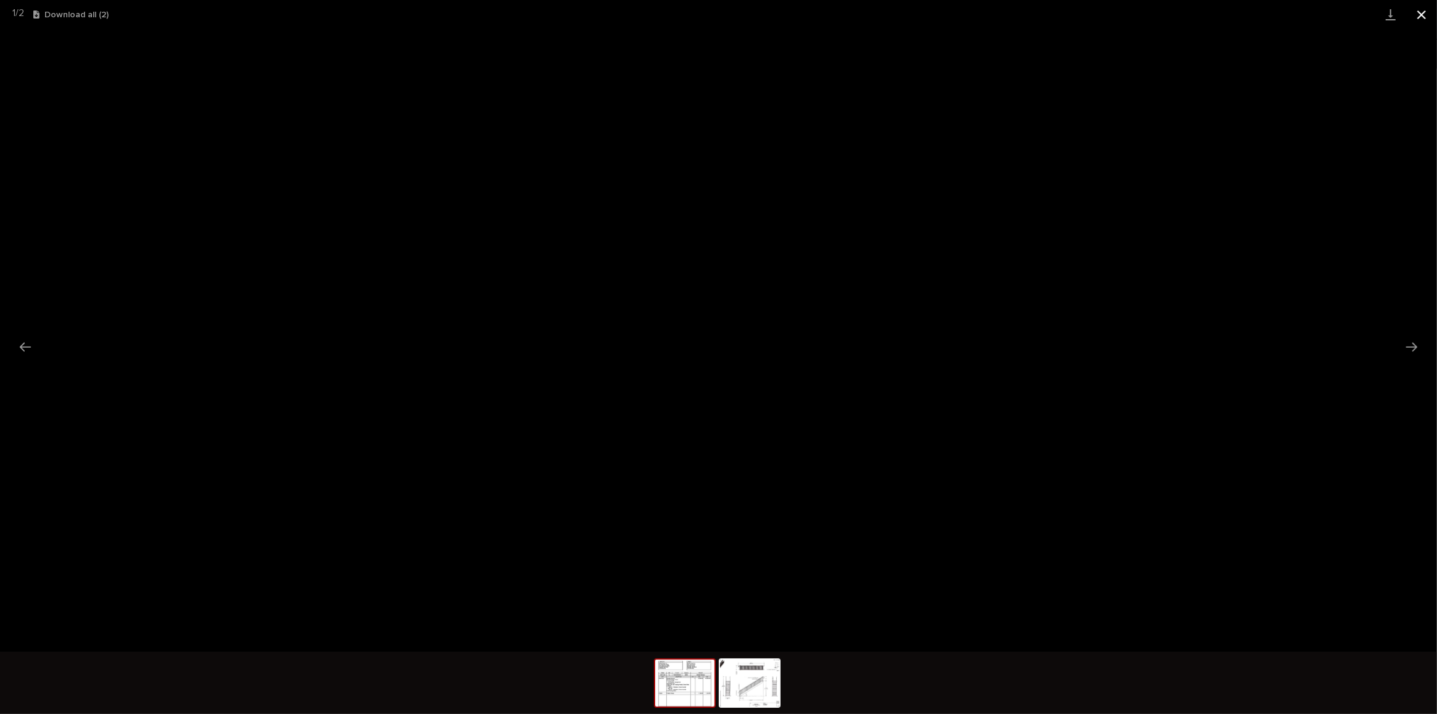
click at [1418, 12] on button "Close gallery" at bounding box center [1421, 14] width 31 height 29
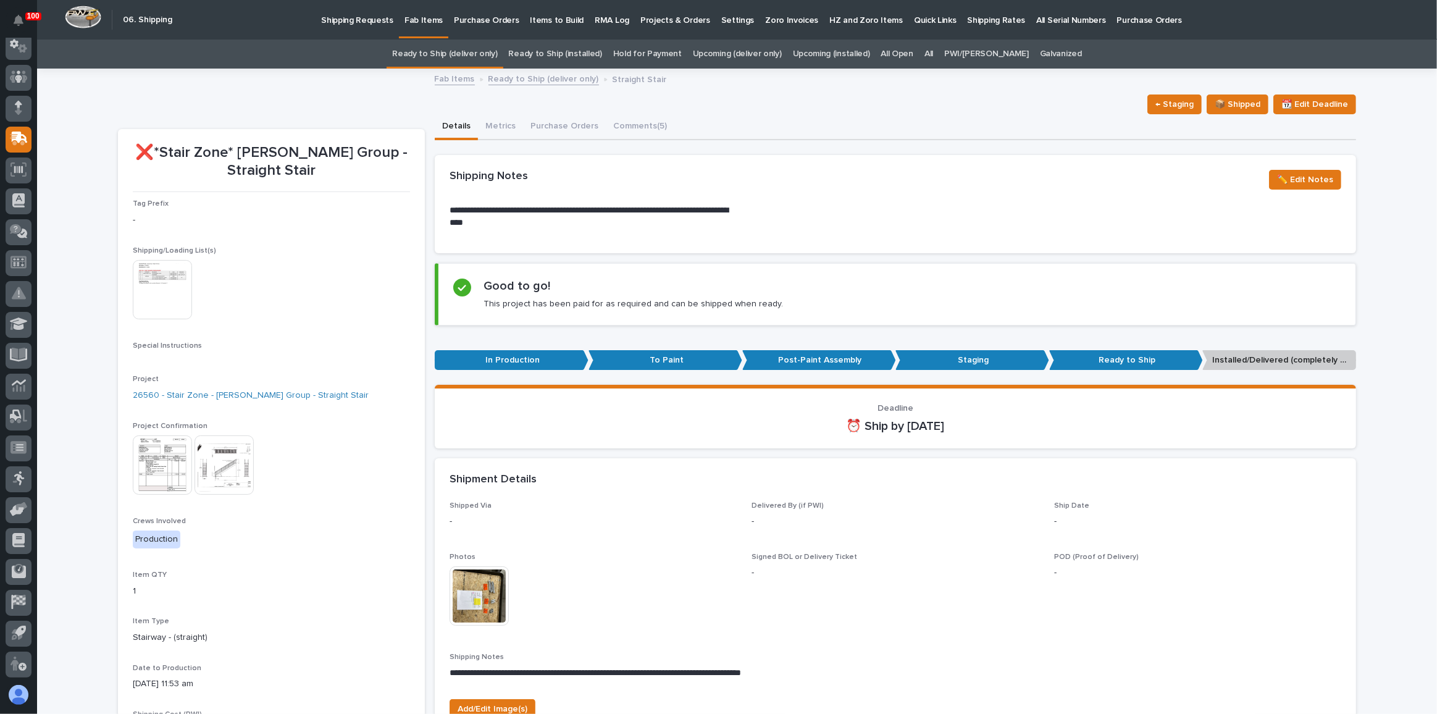
click at [453, 48] on link "Ready to Ship (deliver only)" at bounding box center [444, 54] width 105 height 29
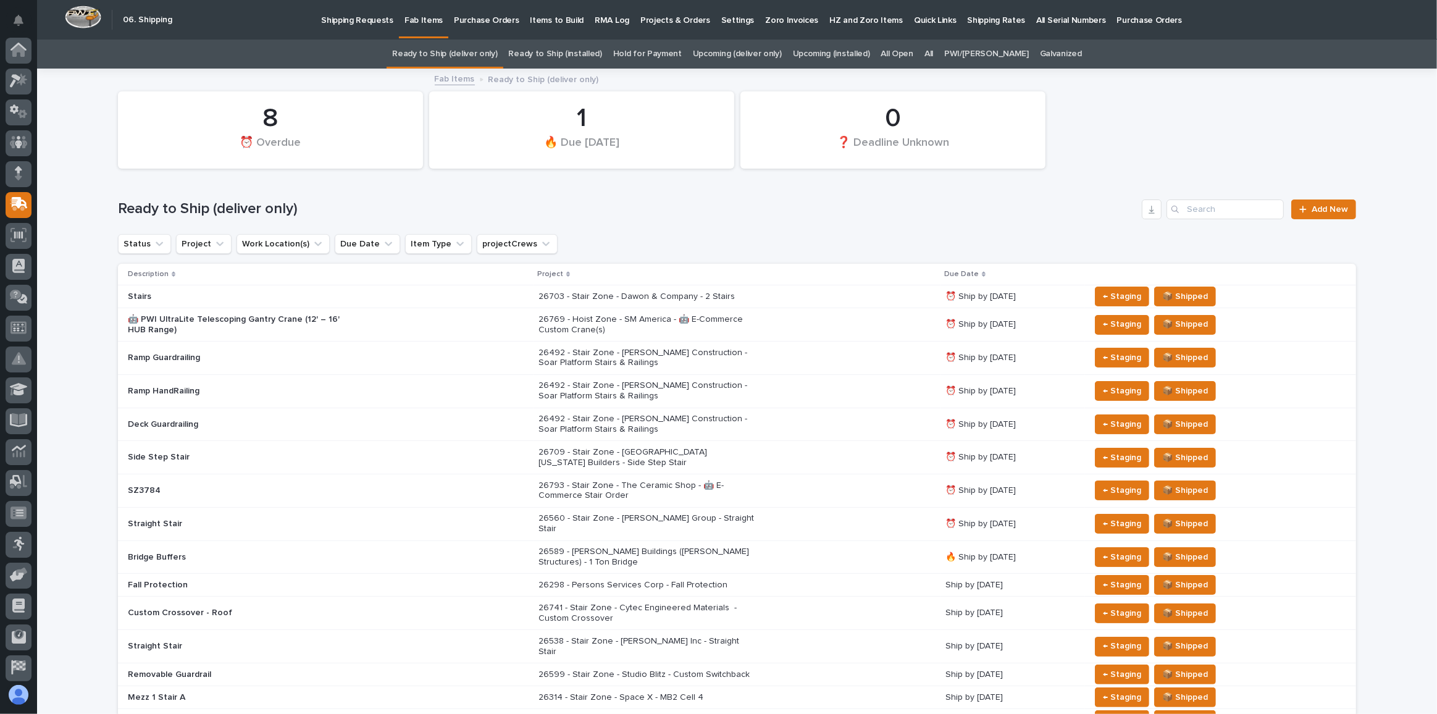
scroll to position [65, 0]
click at [761, 294] on div "26703 - Stair Zone - Dawon & Company - 2 Stairs" at bounding box center [736, 296] width 397 height 20
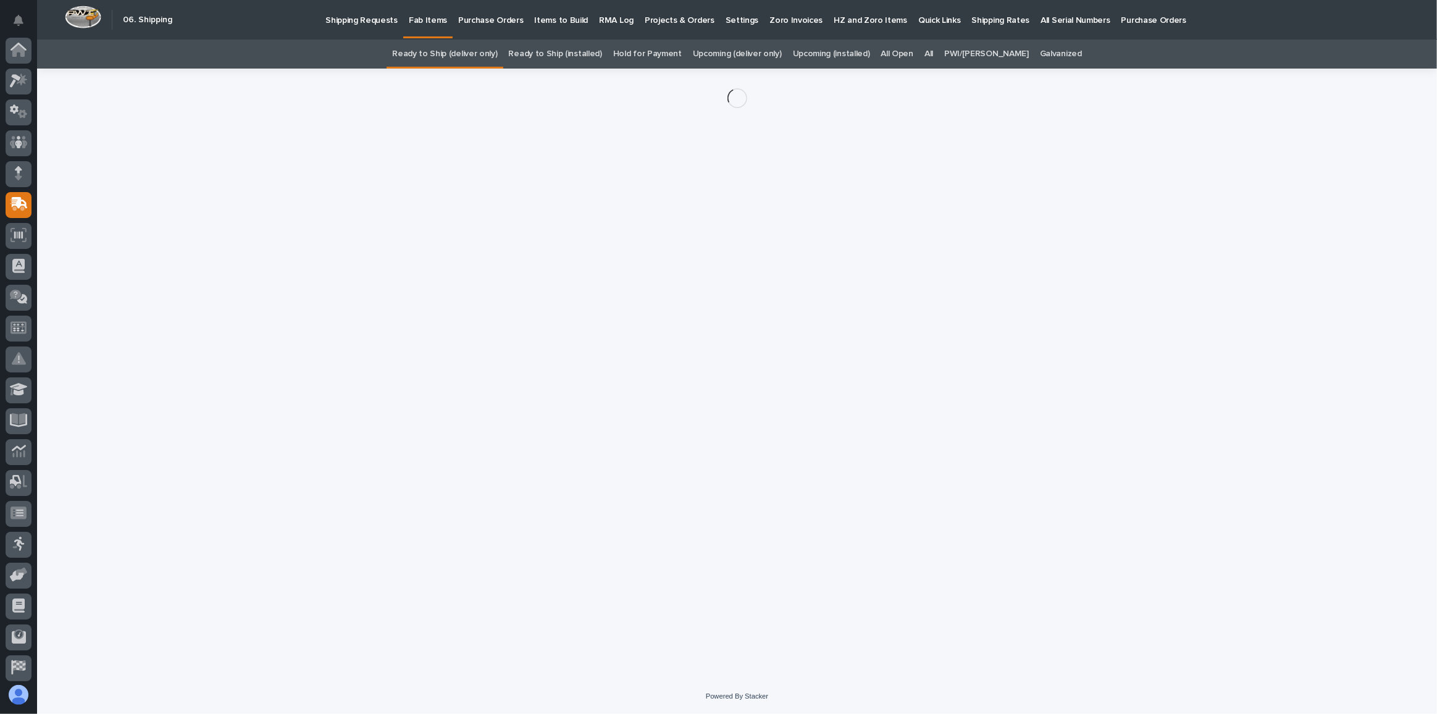
scroll to position [65, 0]
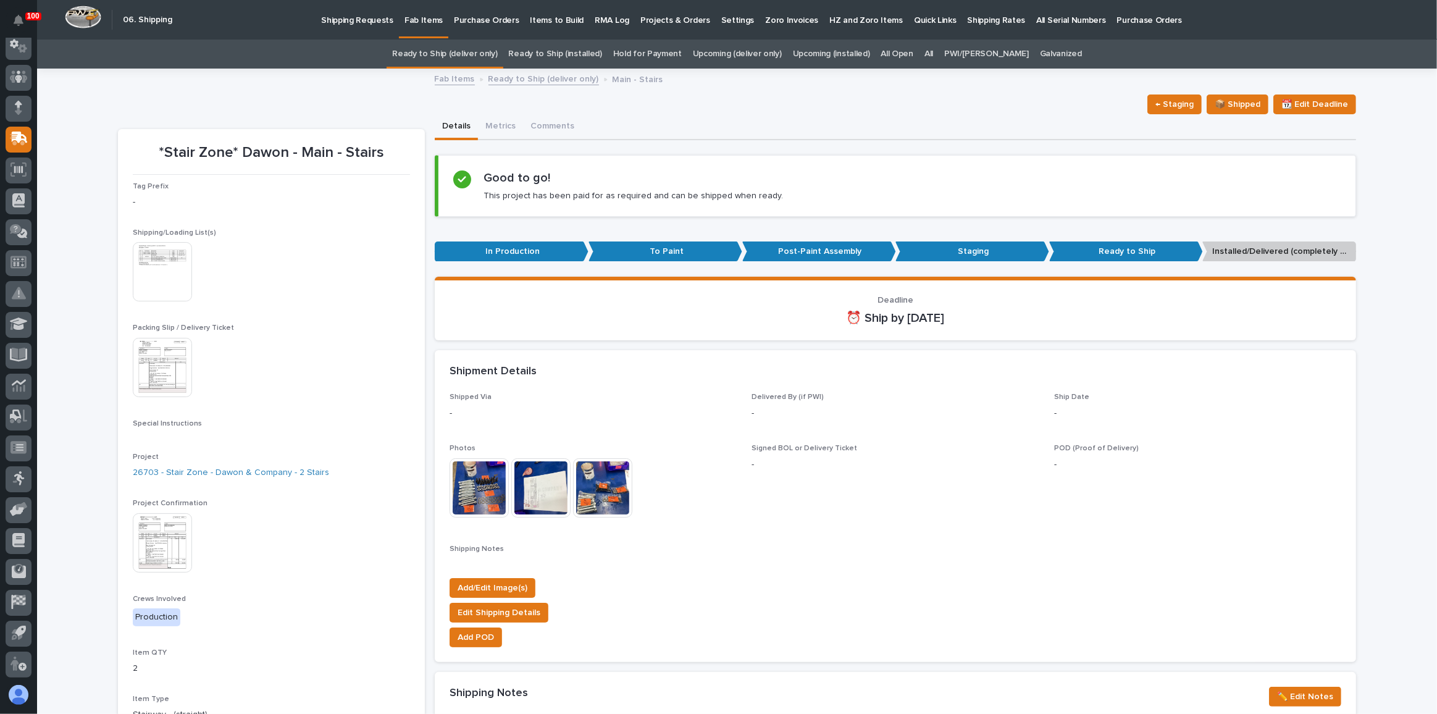
click at [152, 378] on img at bounding box center [162, 367] width 59 height 59
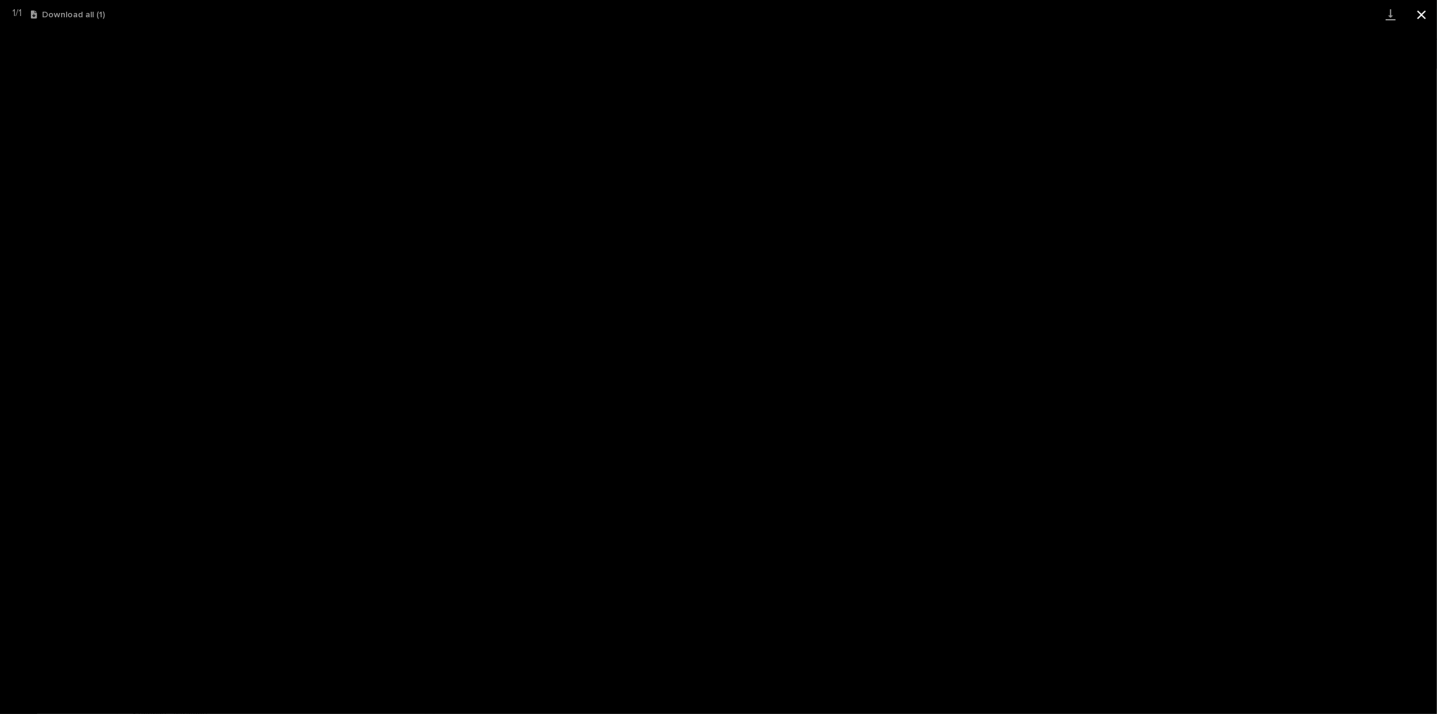
click at [1420, 17] on button "Close gallery" at bounding box center [1421, 14] width 31 height 29
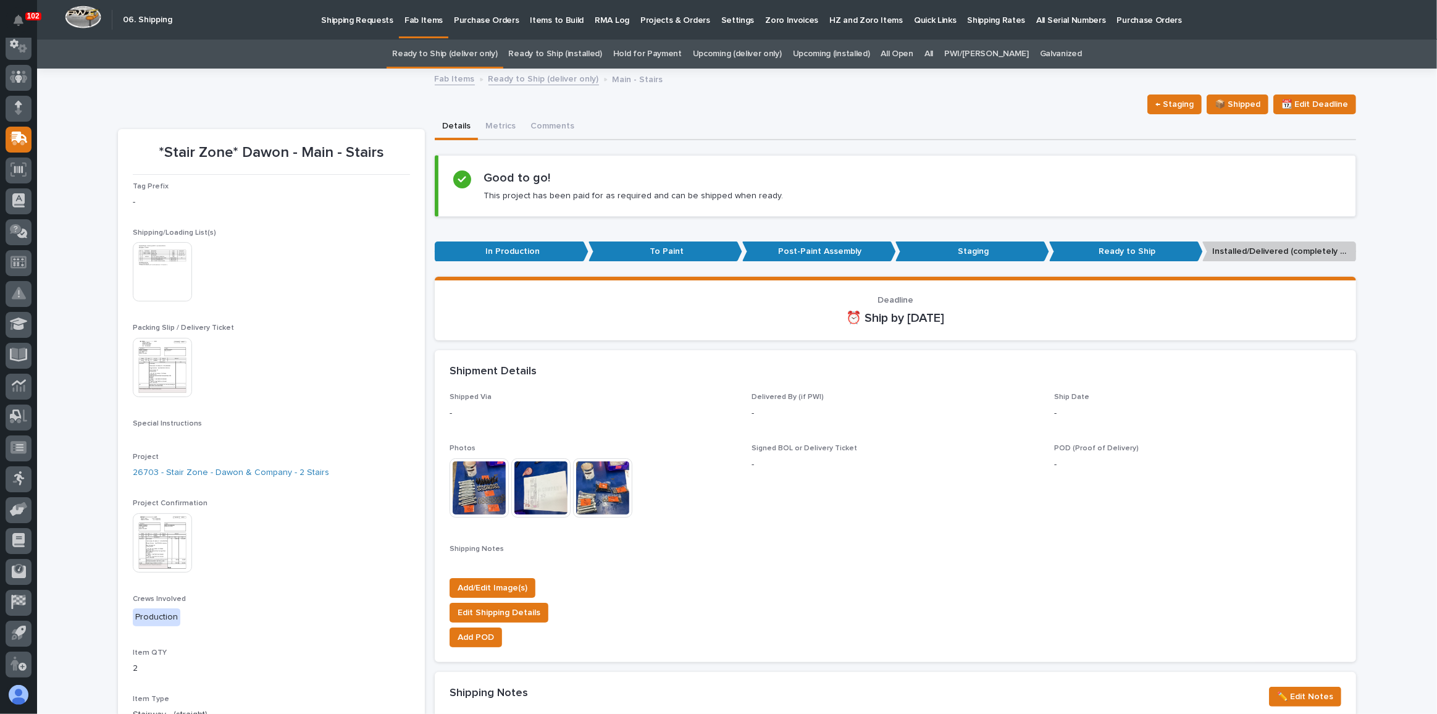
click at [437, 40] on link "Ready to Ship (deliver only)" at bounding box center [444, 54] width 105 height 29
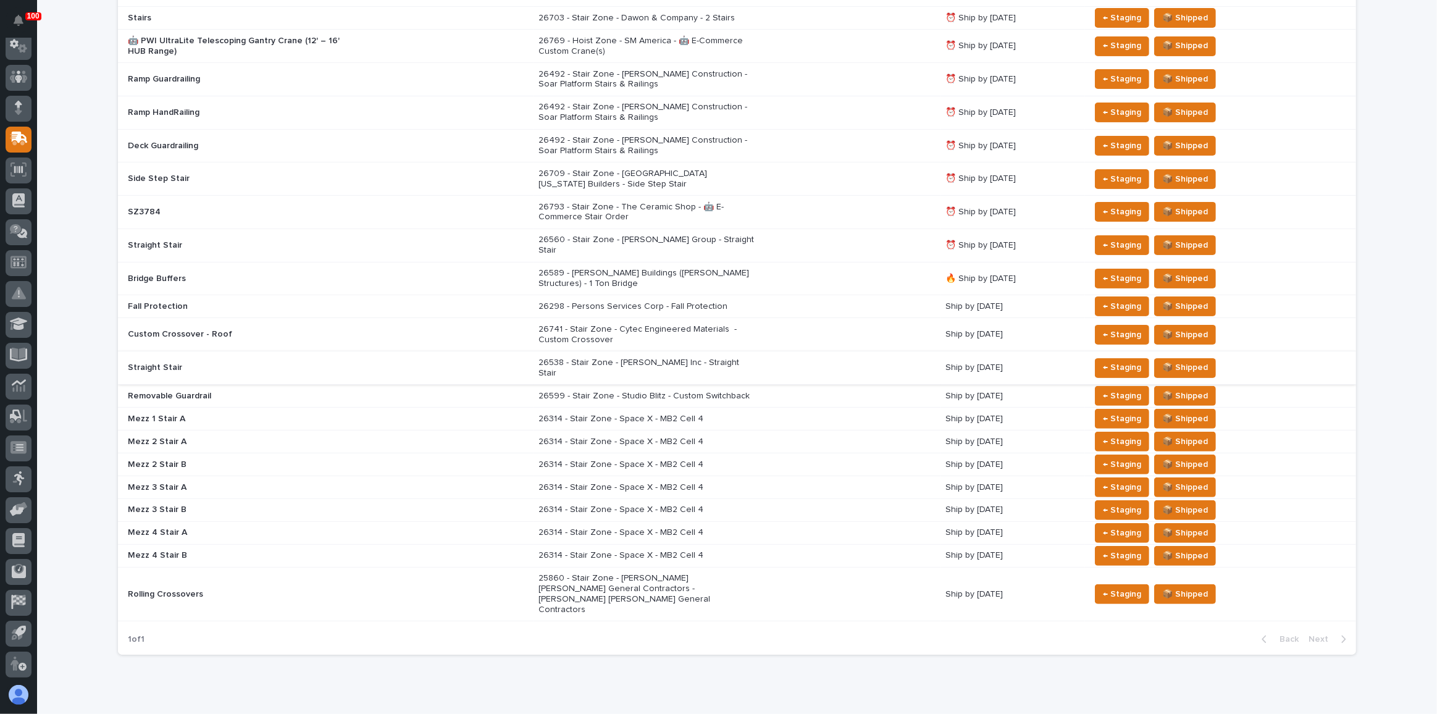
scroll to position [279, 0]
click at [829, 319] on div "26741 - Stair Zone - Cytec Engineered Materials - Custom Crossover" at bounding box center [736, 334] width 397 height 31
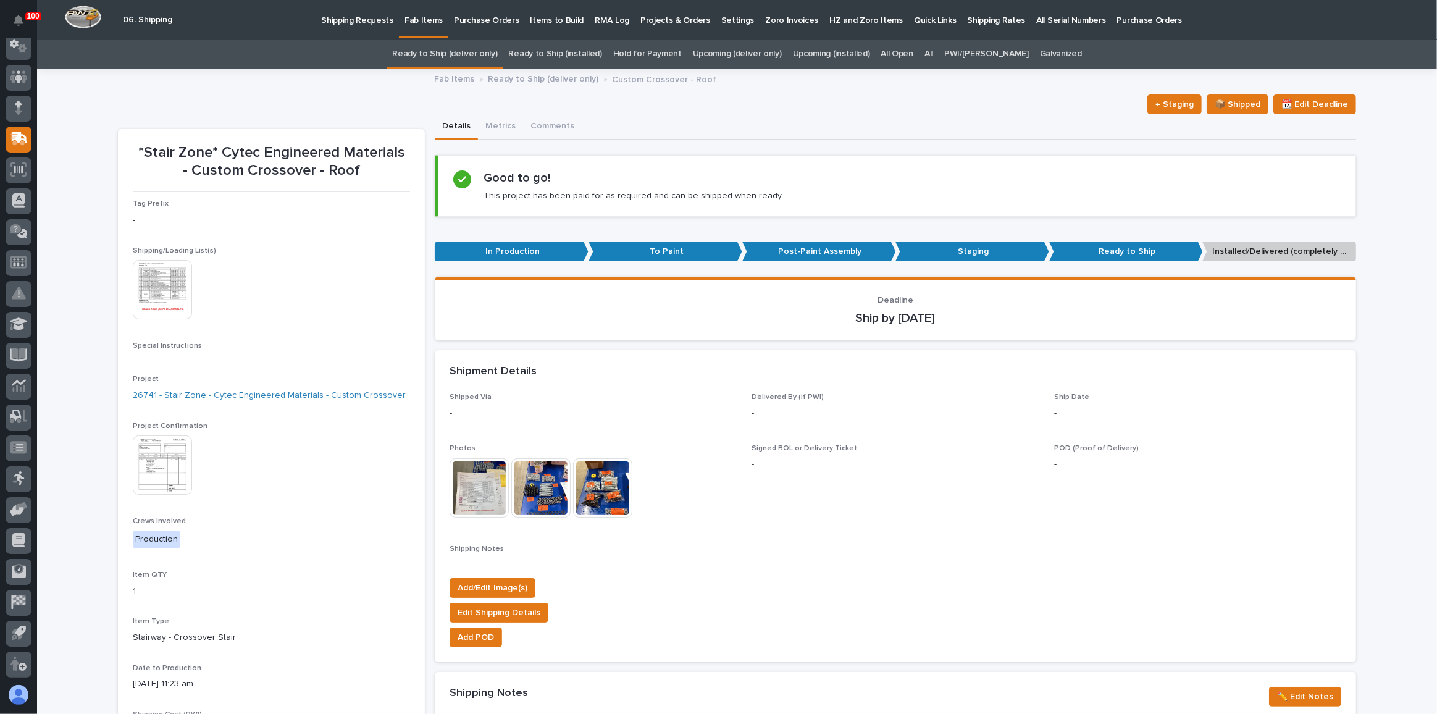
scroll to position [112, 0]
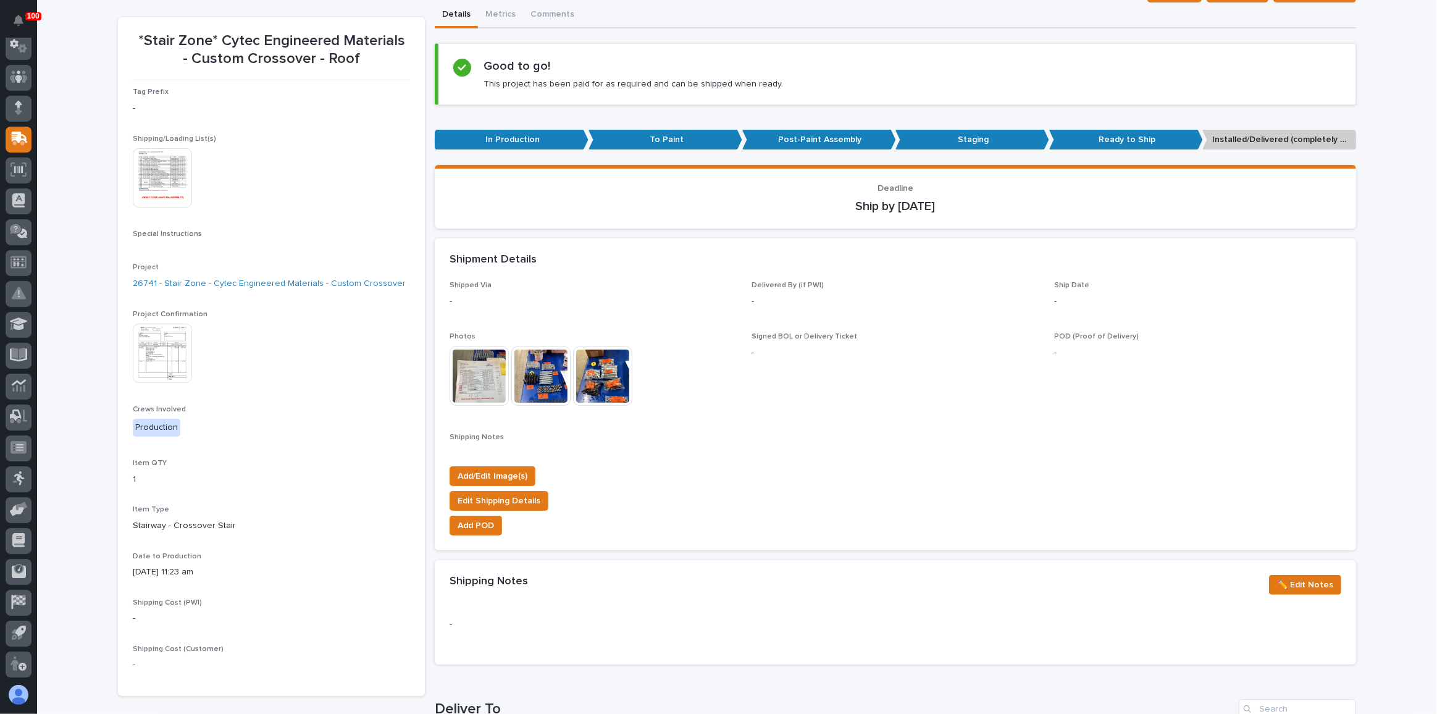
click at [156, 173] on img at bounding box center [162, 177] width 59 height 59
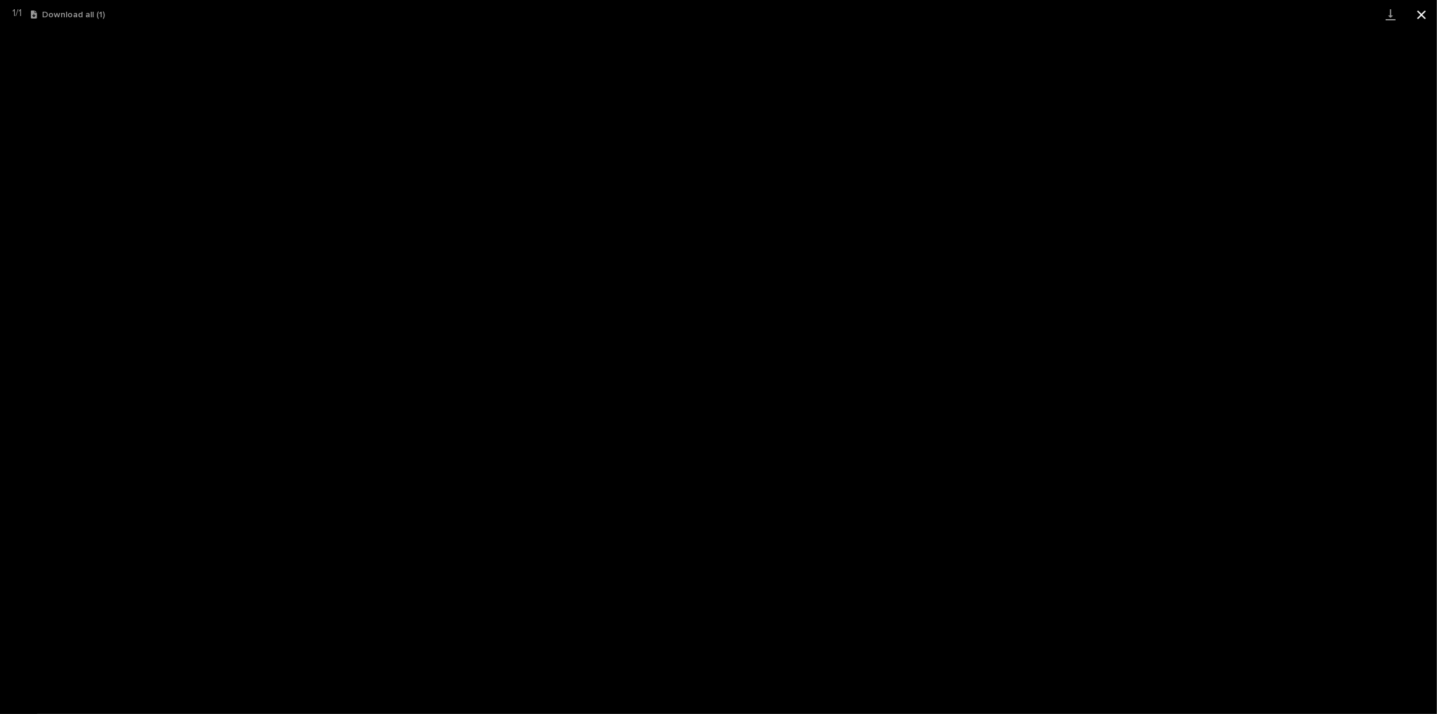
click at [1426, 10] on button "Close gallery" at bounding box center [1421, 14] width 31 height 29
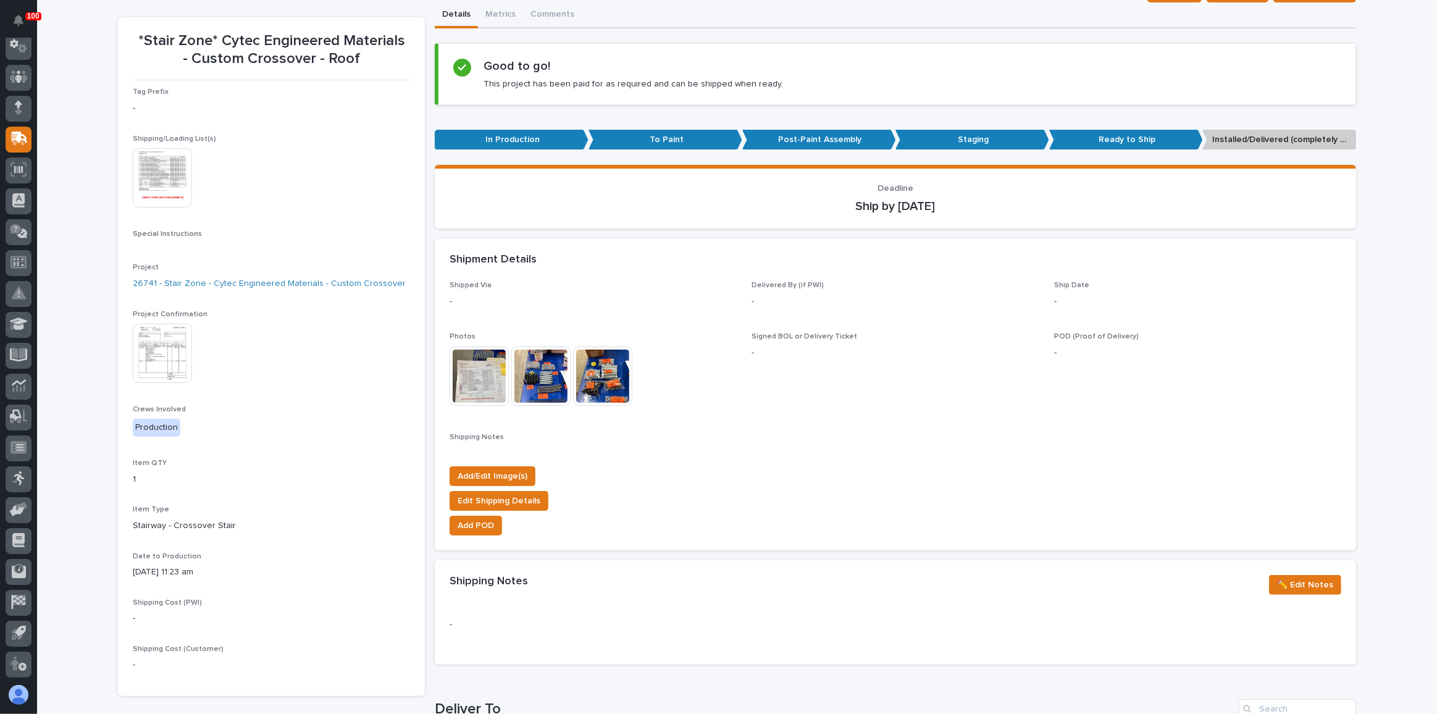
scroll to position [0, 0]
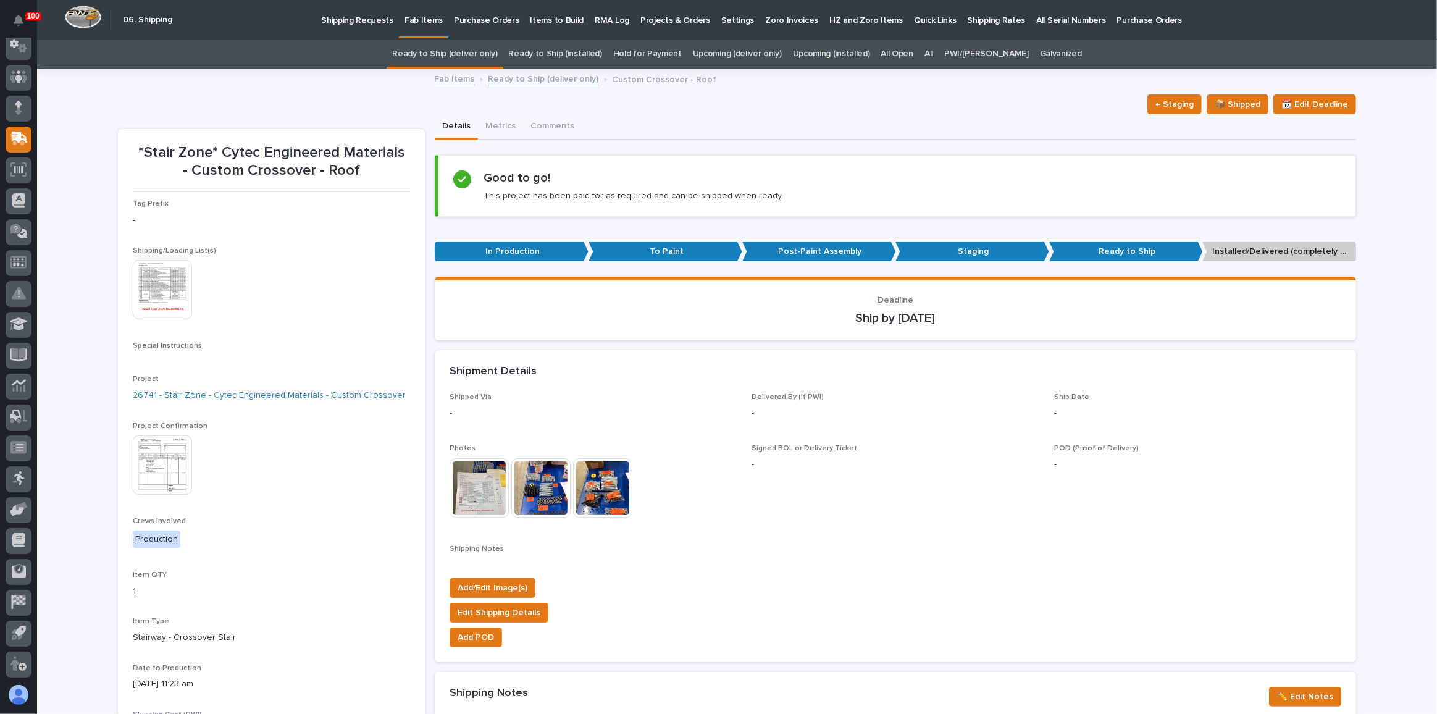
click at [454, 53] on link "Ready to Ship (deliver only)" at bounding box center [444, 54] width 105 height 29
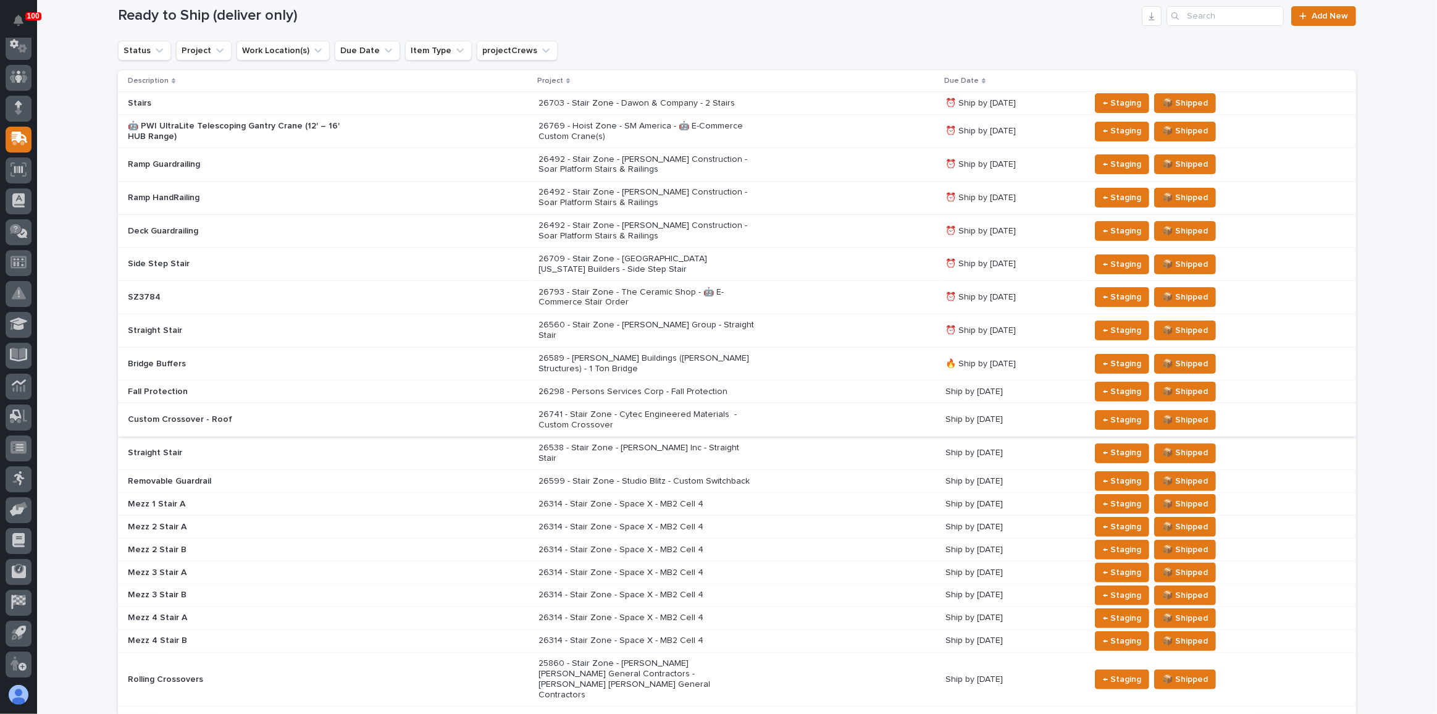
scroll to position [224, 0]
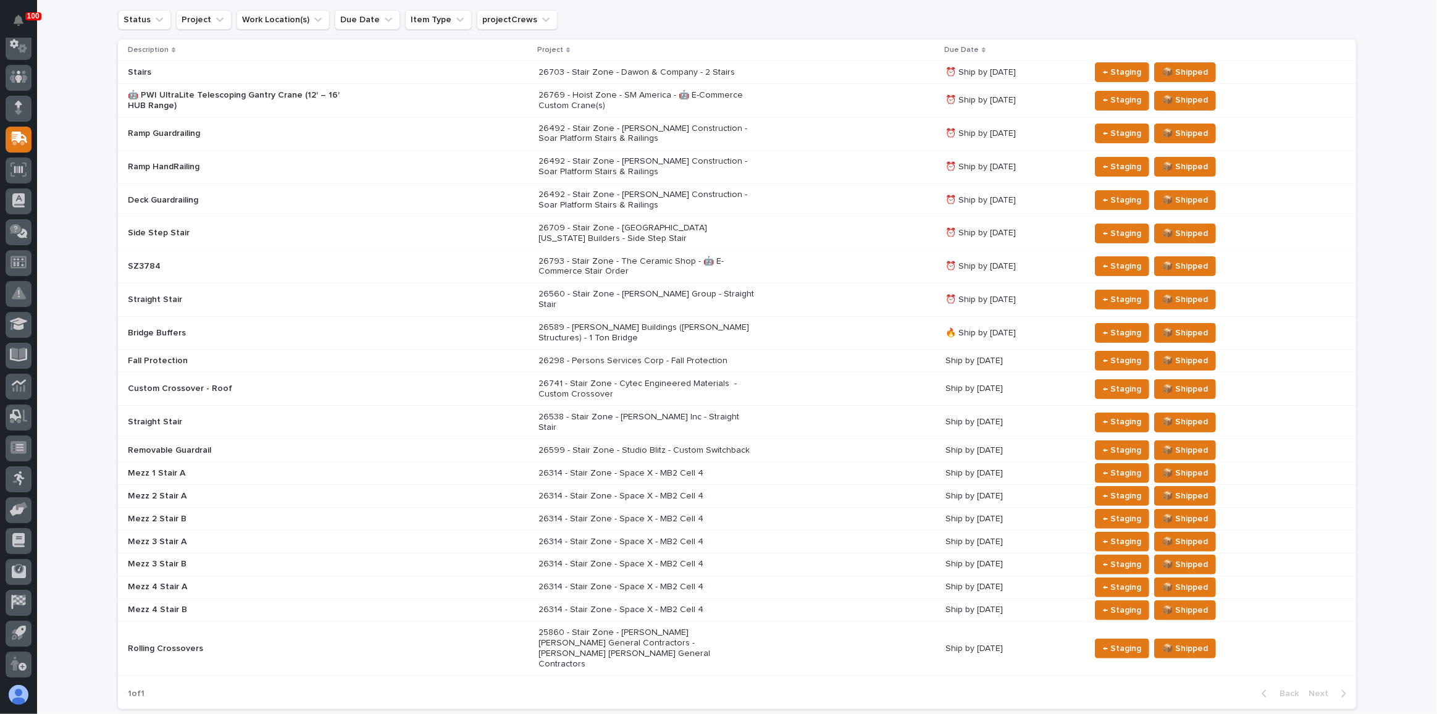
click at [427, 463] on div "Mezz 1 Stair A" at bounding box center [328, 473] width 401 height 20
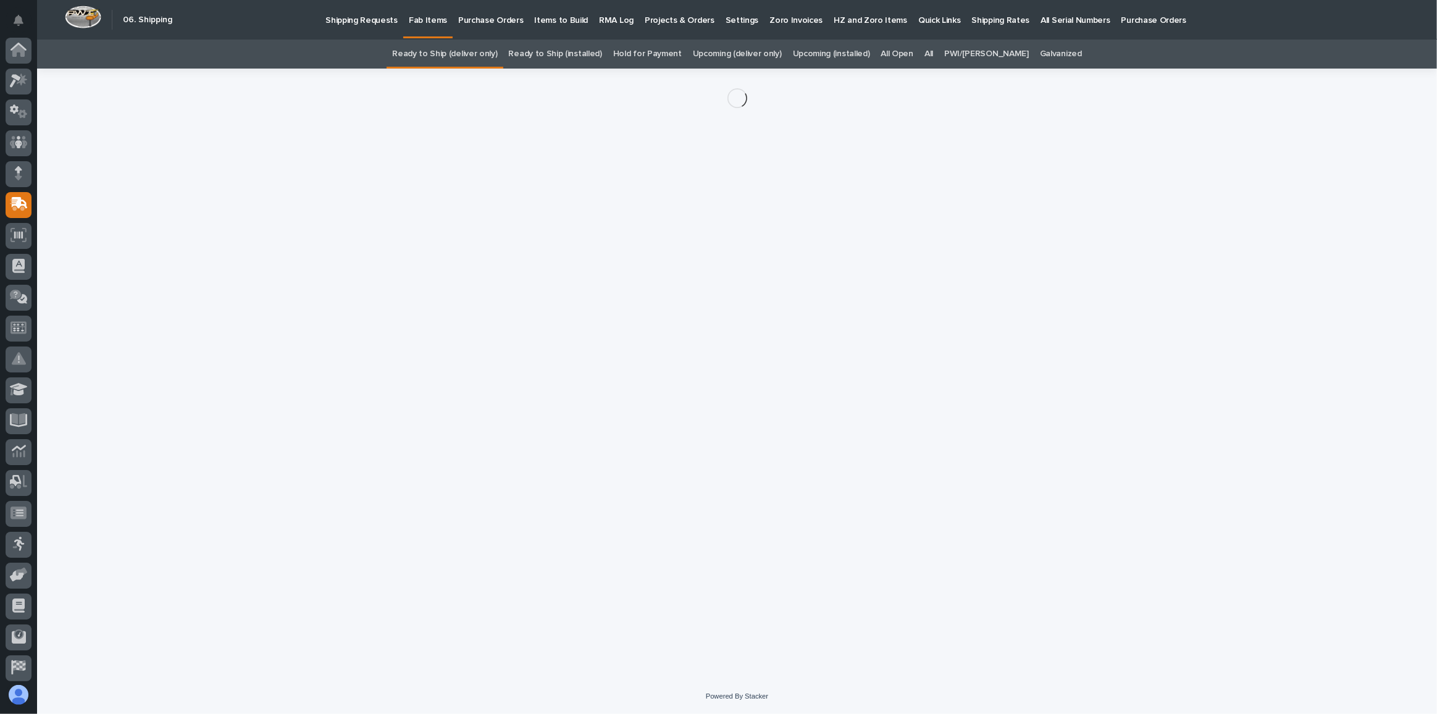
scroll to position [65, 0]
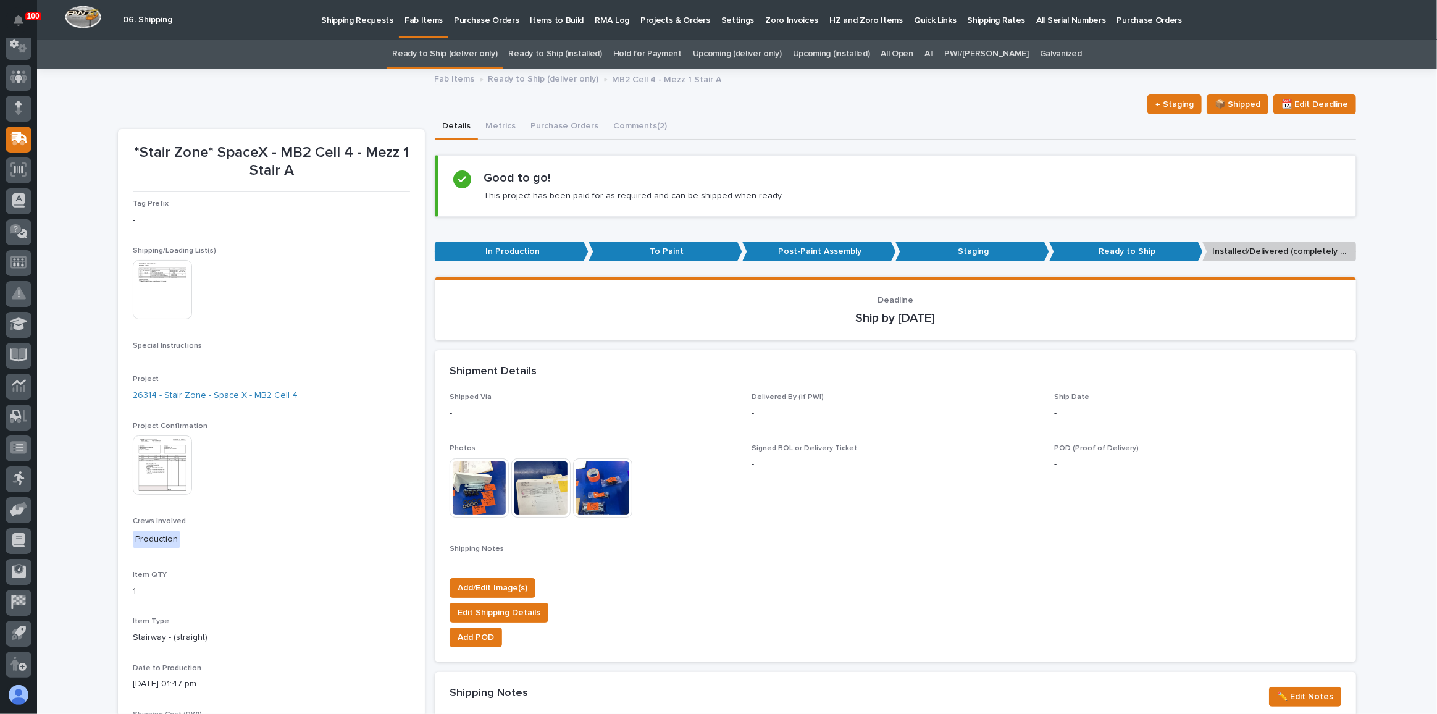
click at [174, 286] on img at bounding box center [162, 289] width 59 height 59
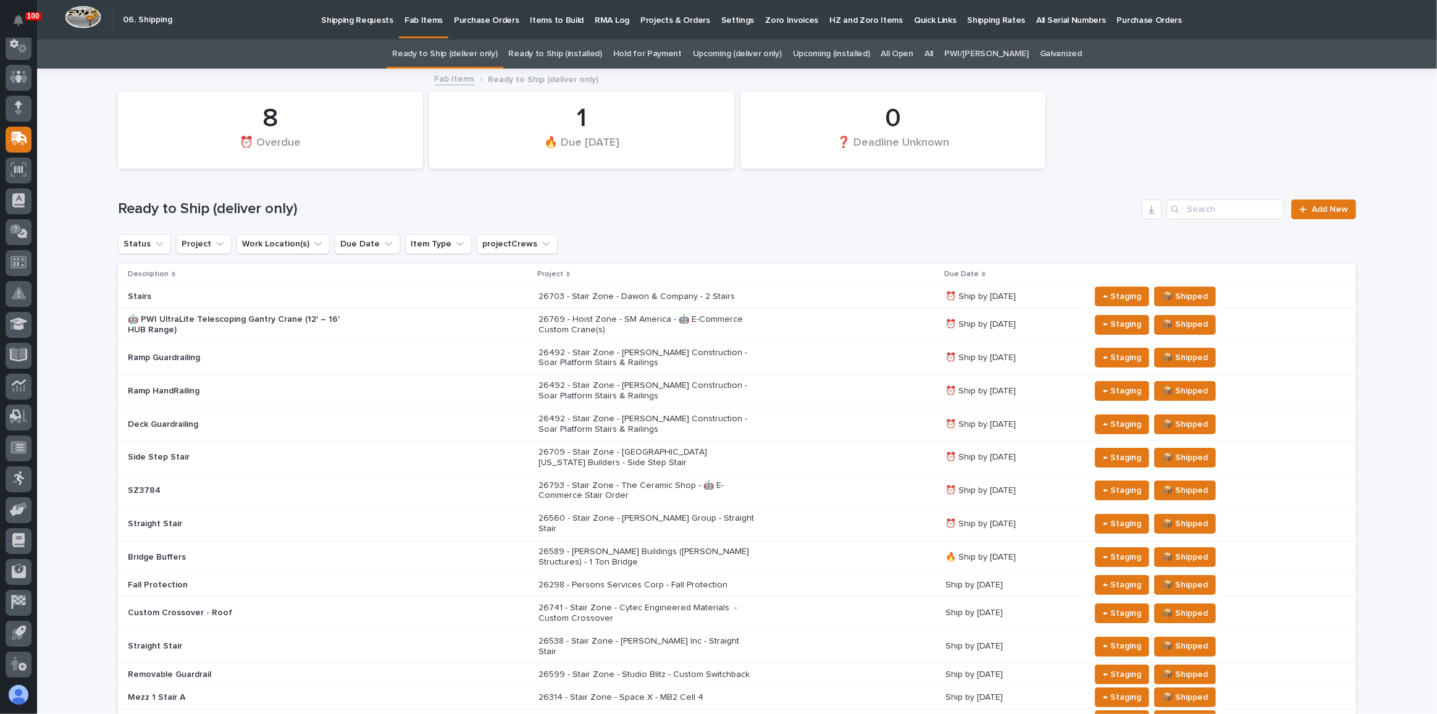
click at [933, 45] on link "All" at bounding box center [928, 54] width 9 height 29
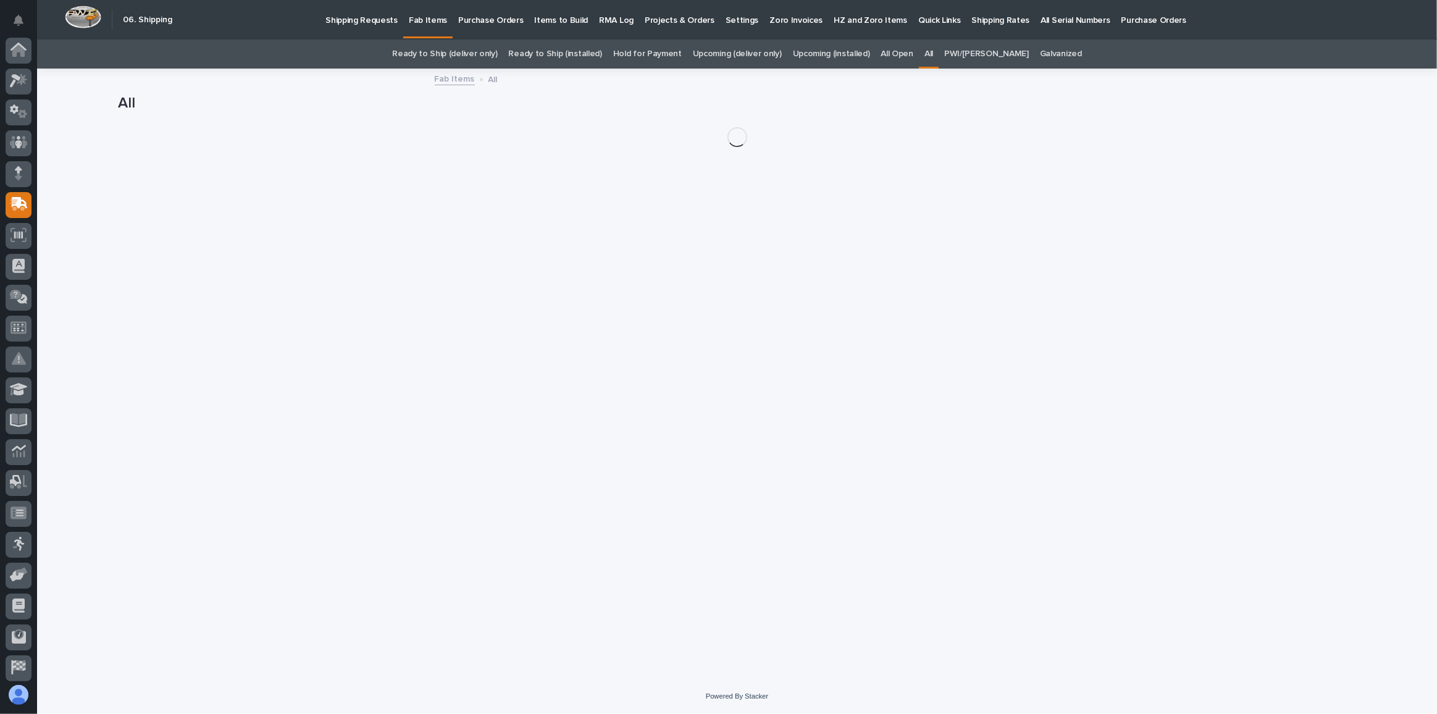
scroll to position [65, 0]
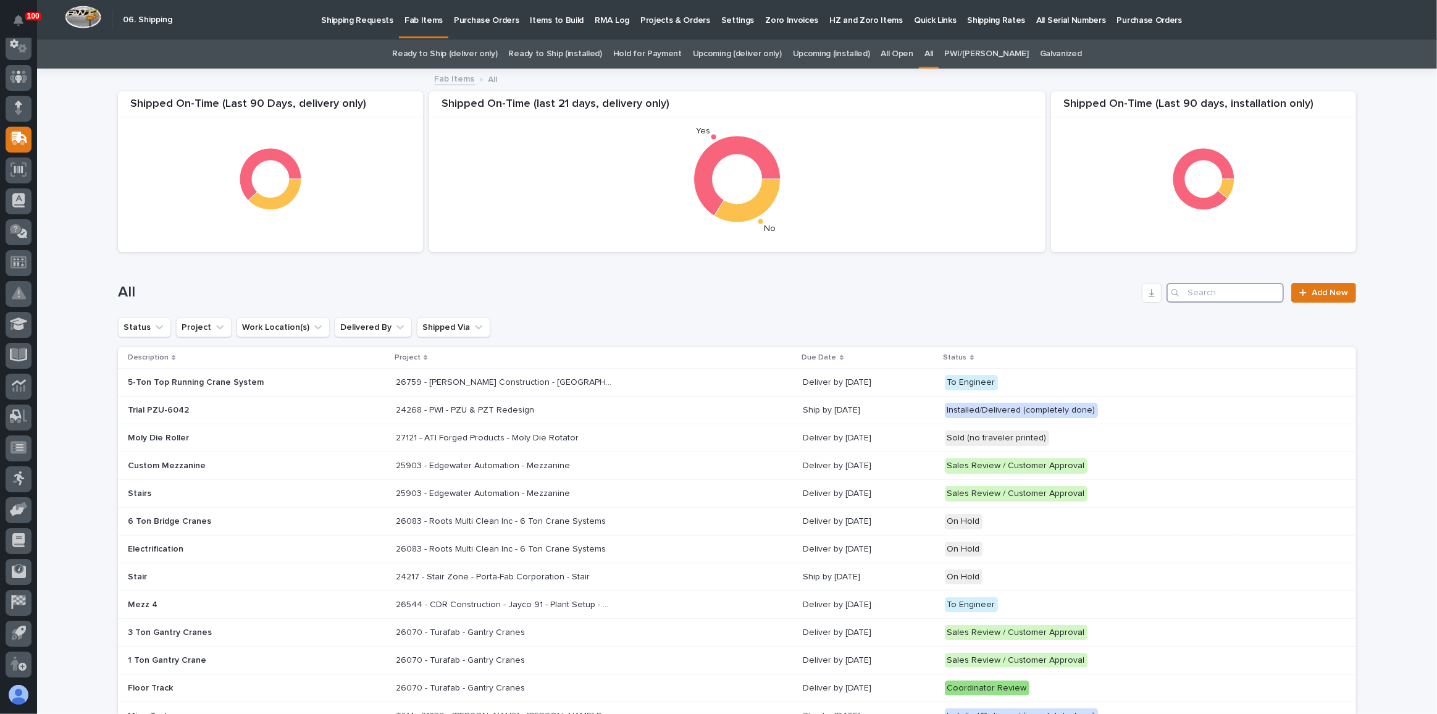
click at [1205, 296] on input "Search" at bounding box center [1224, 293] width 117 height 20
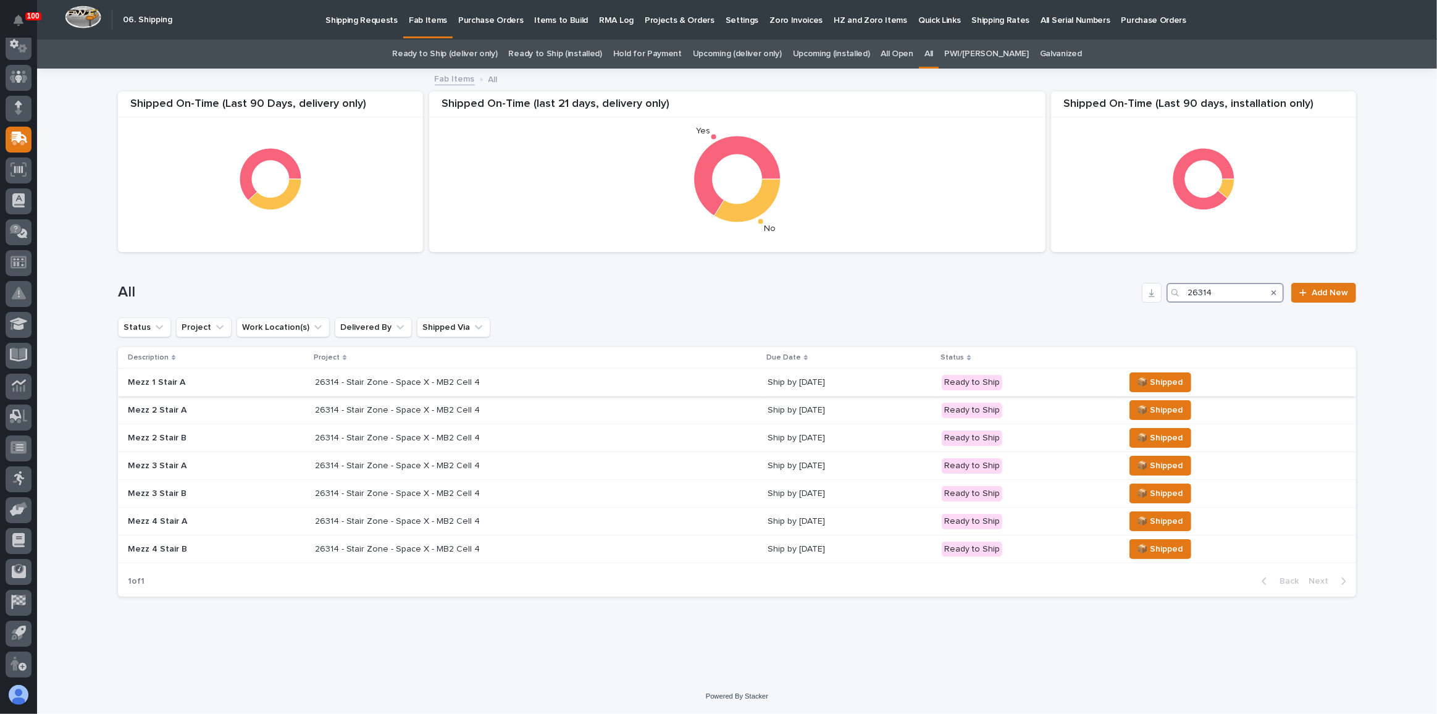
type input "26314"
click at [632, 377] on div "26314 - Stair Zone - Space X - MB2 Cell 4 26314 - Stair Zone - Space X - MB2 Ce…" at bounding box center [536, 382] width 443 height 20
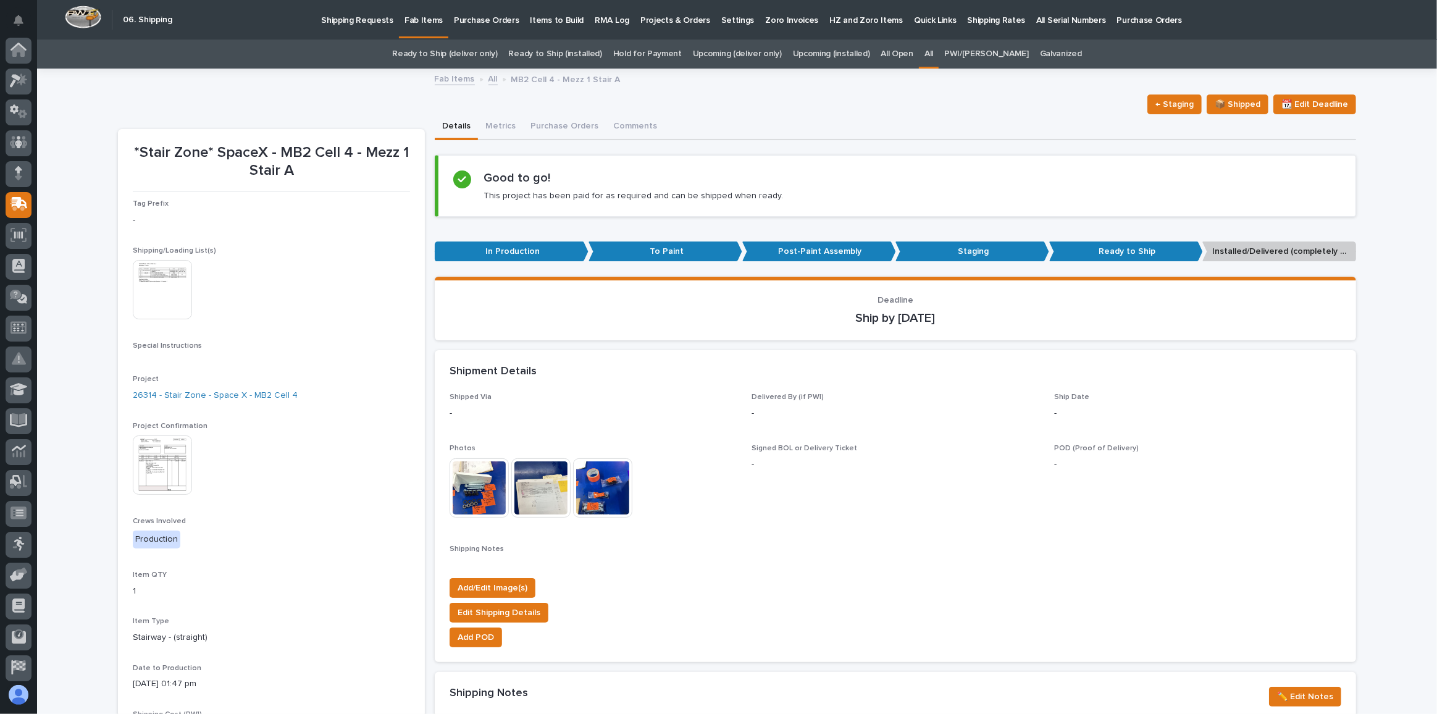
scroll to position [65, 0]
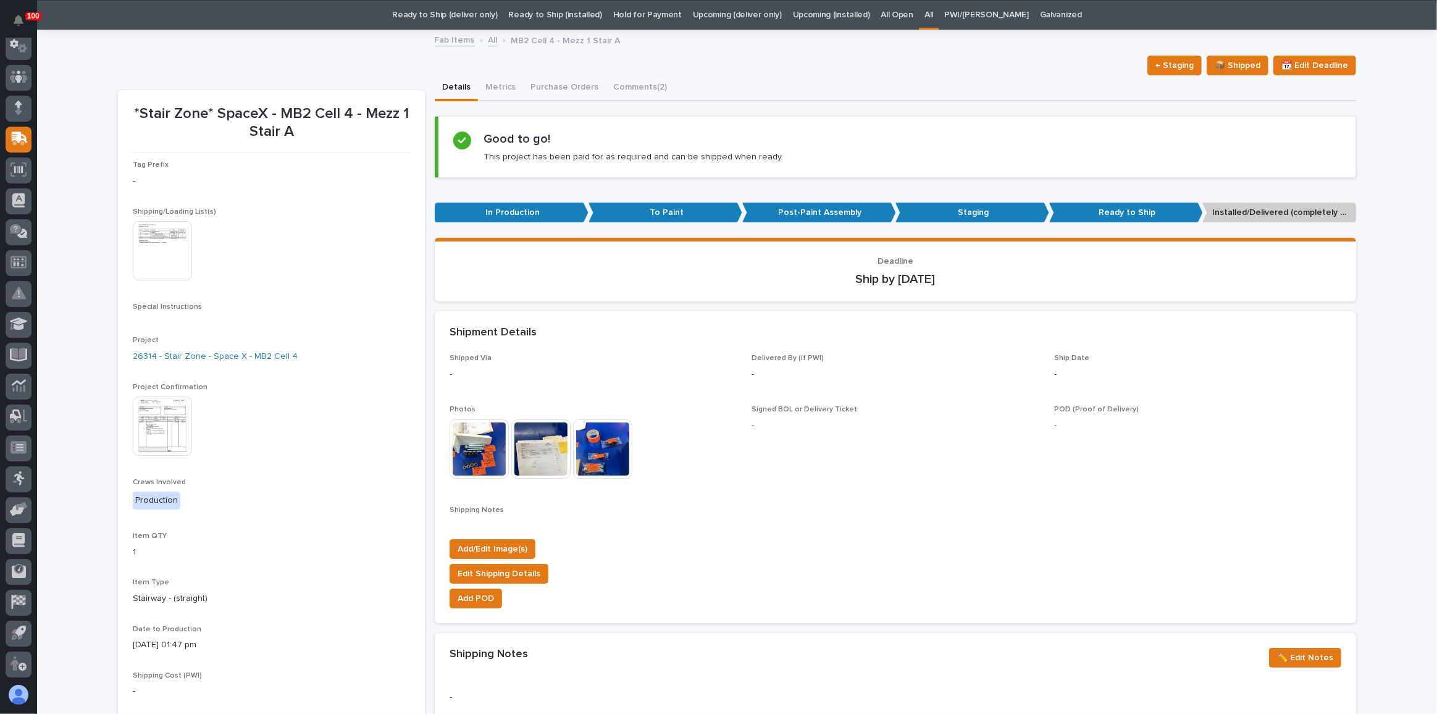
click at [159, 425] on img at bounding box center [162, 425] width 59 height 59
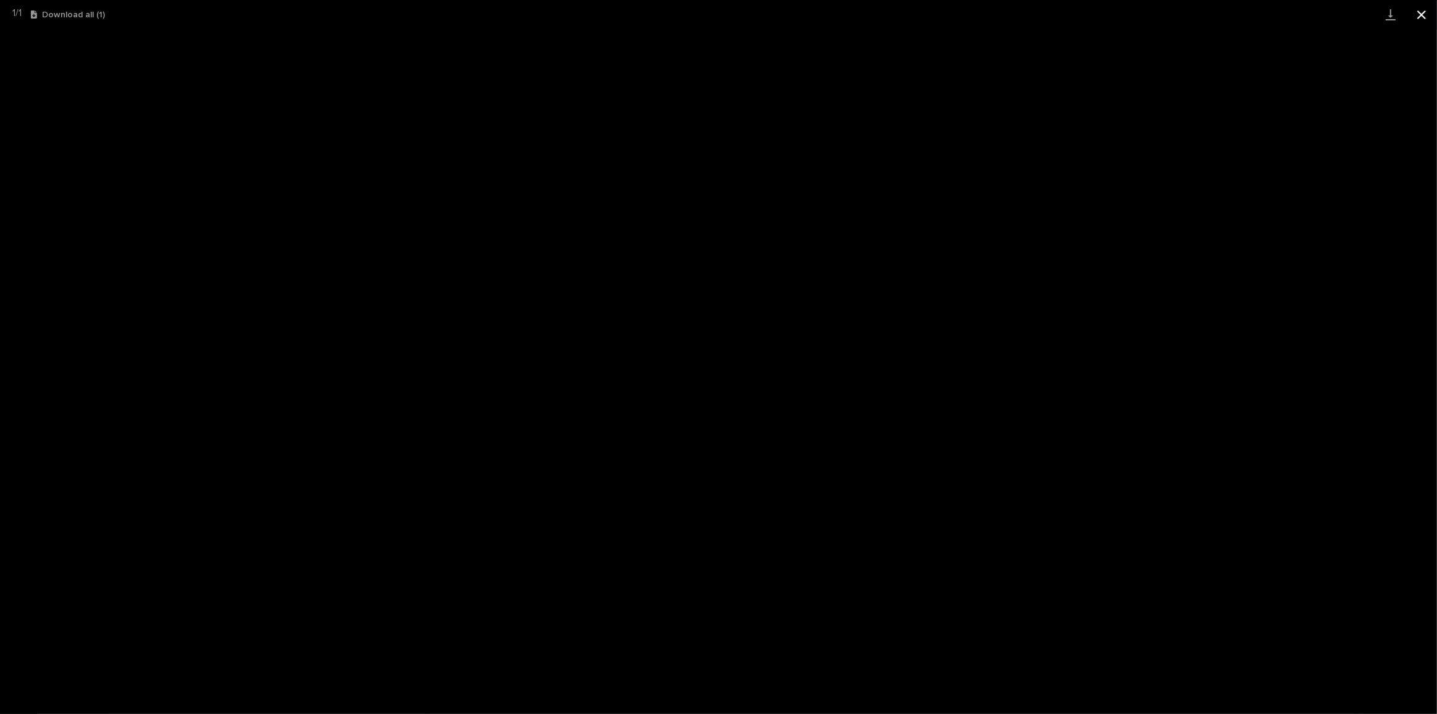
click at [1418, 21] on button "Close gallery" at bounding box center [1421, 14] width 31 height 29
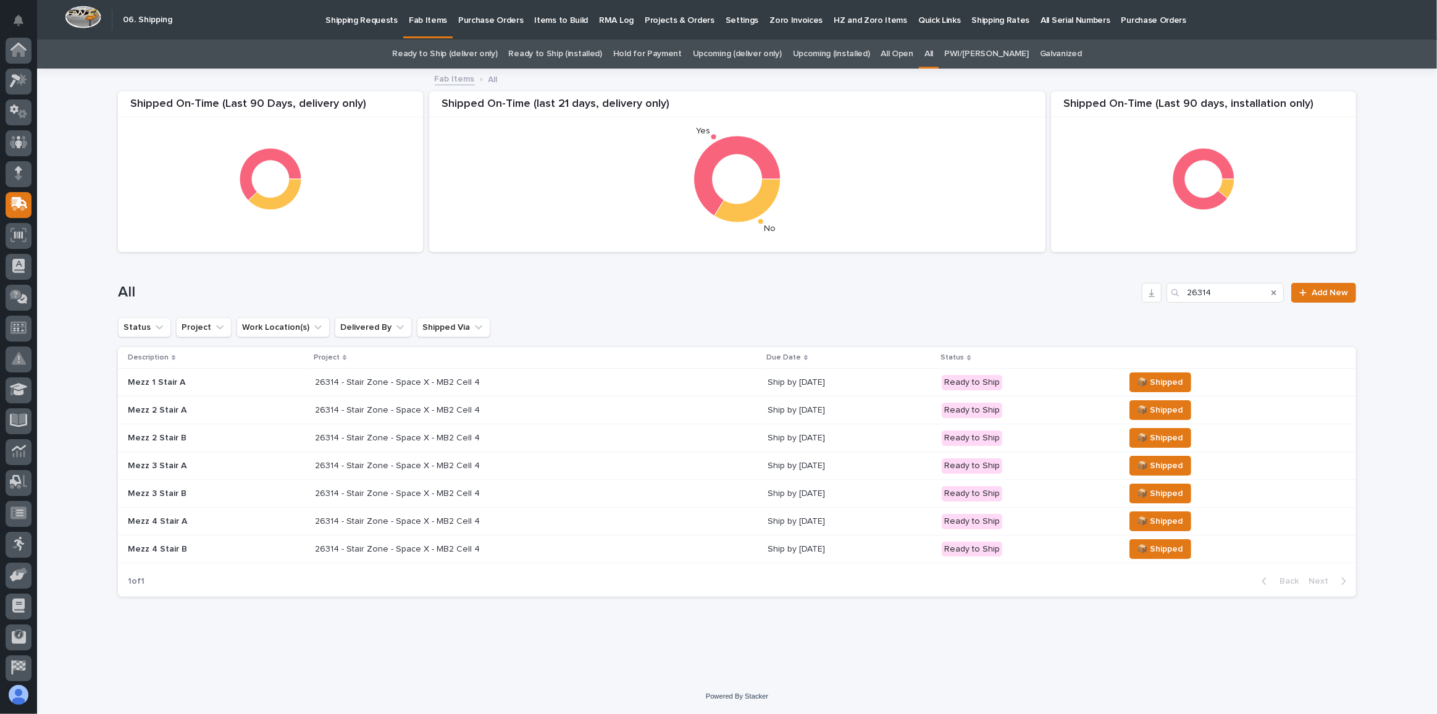
scroll to position [65, 0]
click at [698, 372] on div "26314 - Stair Zone - Space X - MB2 Cell 4 26314 - Stair Zone - Space X - MB2 Ce…" at bounding box center [536, 382] width 443 height 20
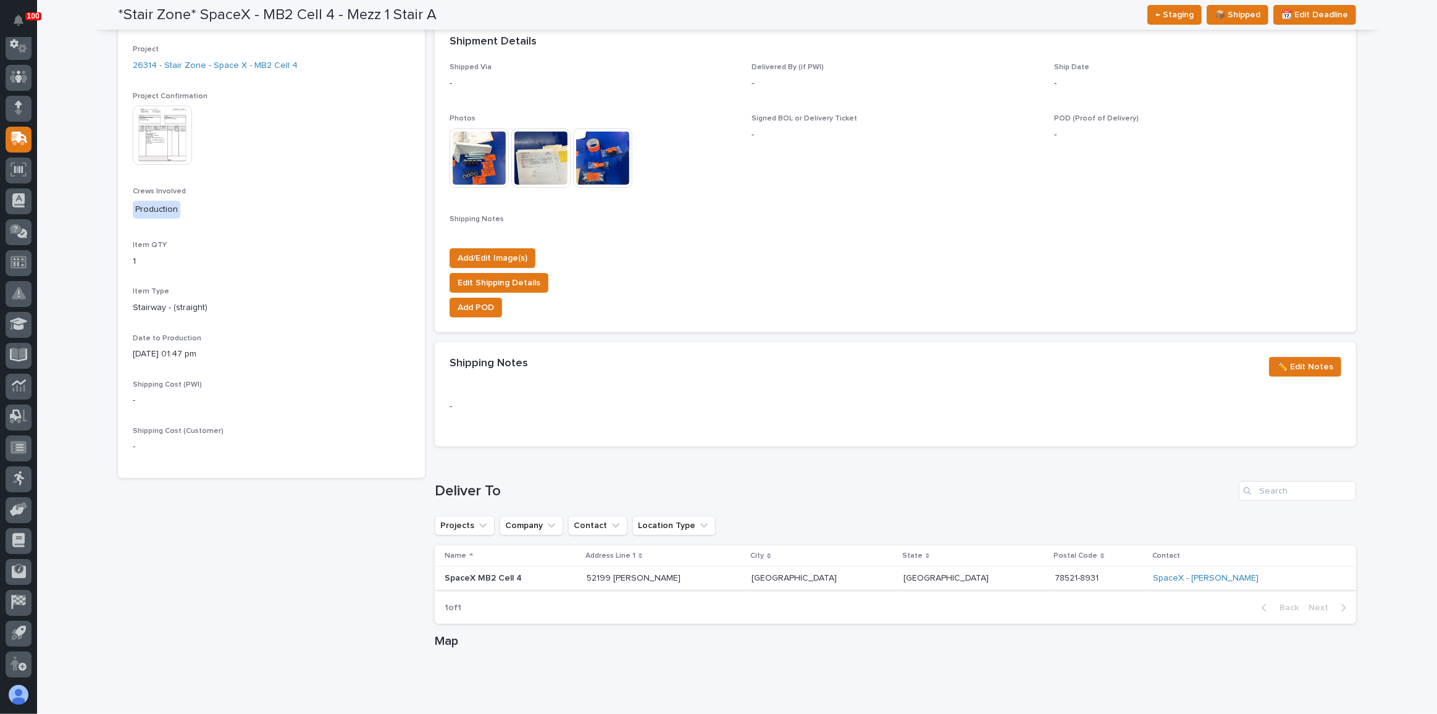
scroll to position [337, 0]
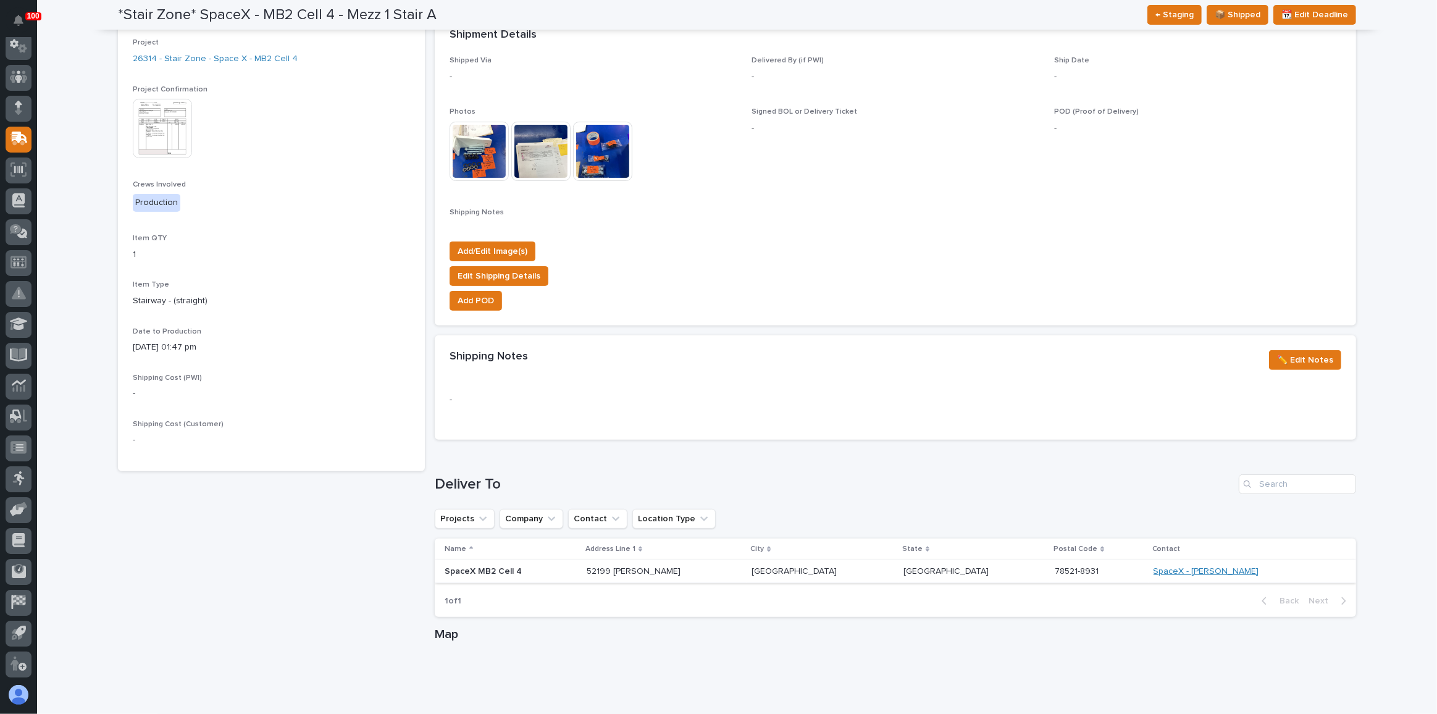
click at [1181, 566] on link "SpaceX - [PERSON_NAME]" at bounding box center [1206, 571] width 106 height 10
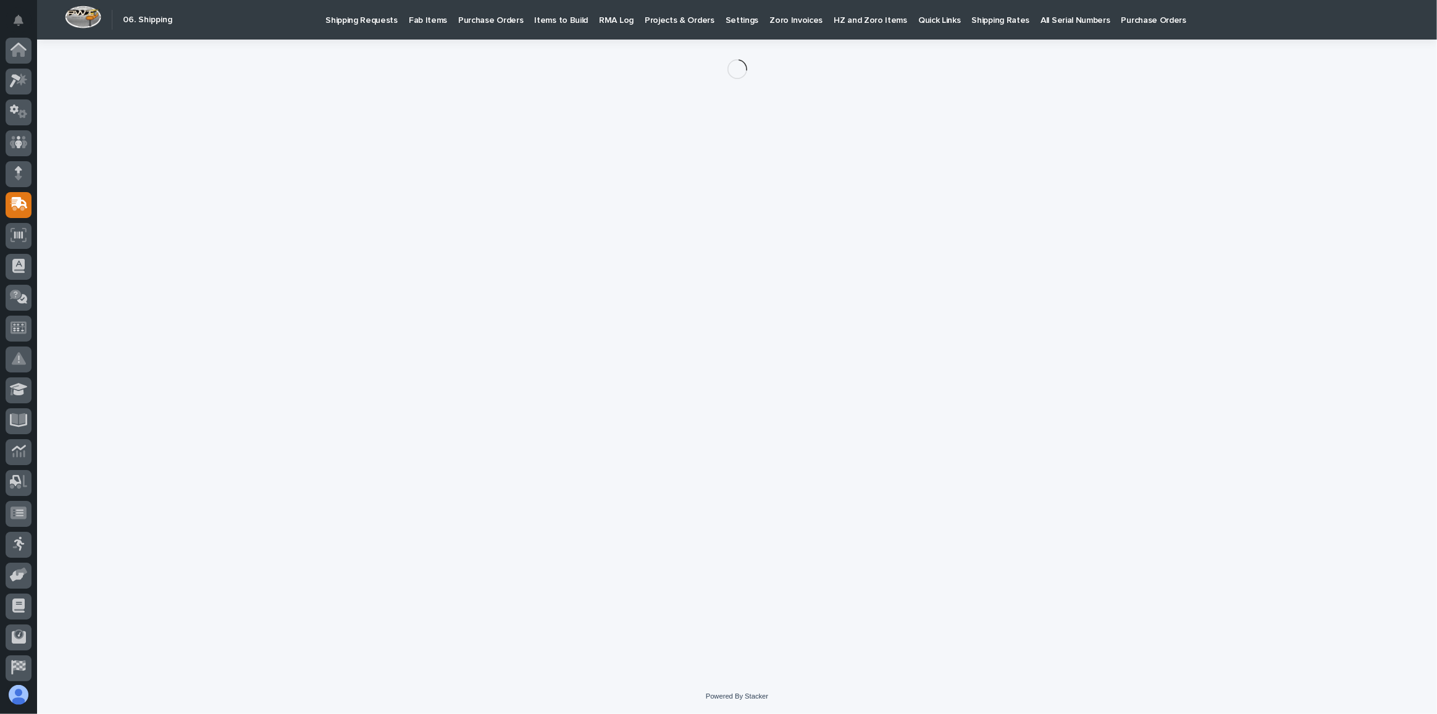
scroll to position [65, 0]
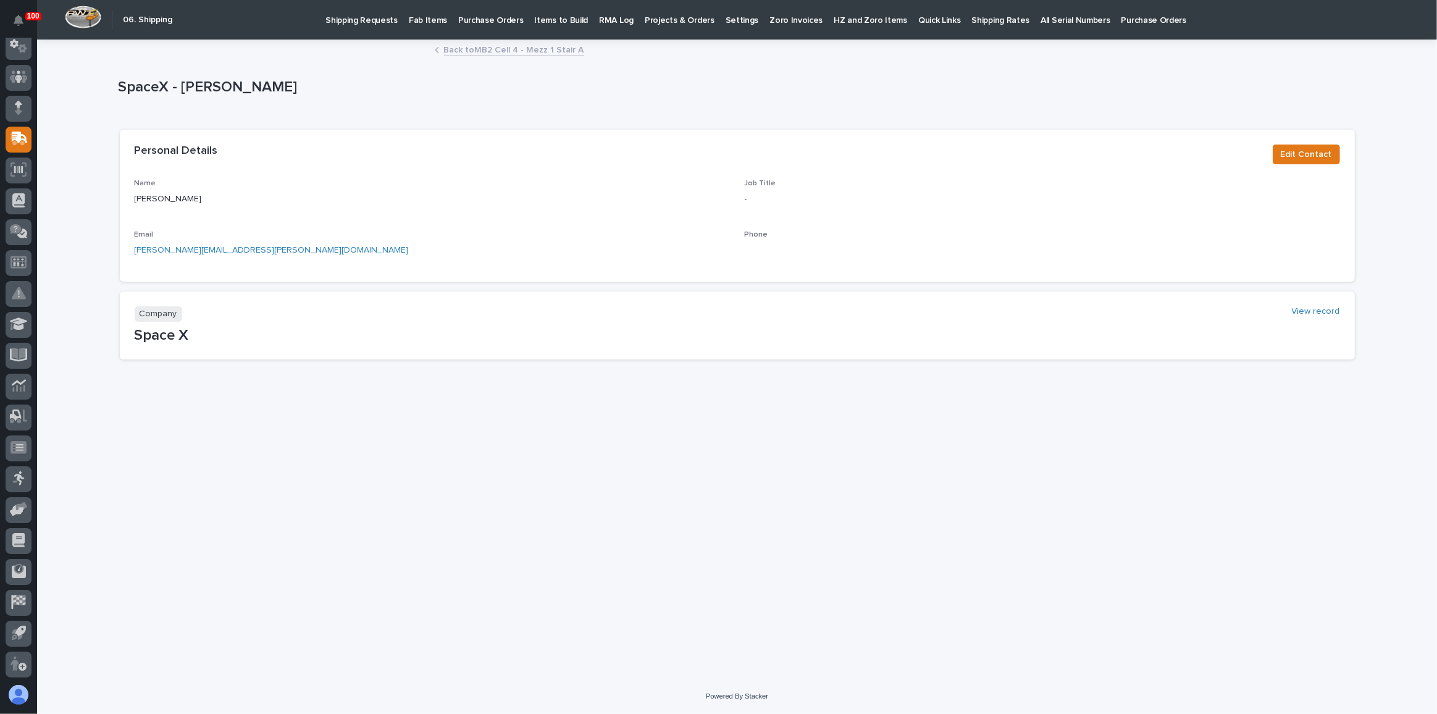
click at [535, 48] on link "Back to MB2 Cell 4 - Mezz 1 Stair A" at bounding box center [514, 49] width 140 height 14
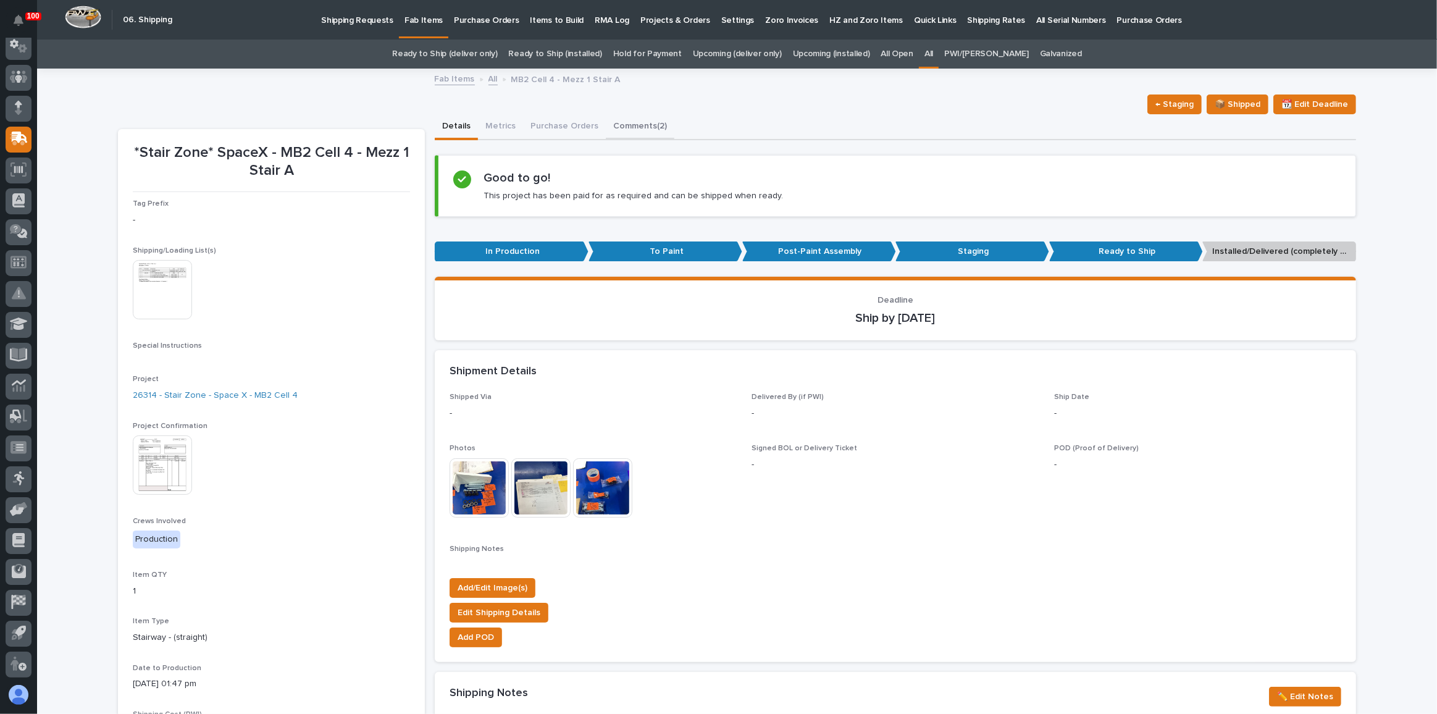
click at [622, 128] on button "Comments (2)" at bounding box center [640, 127] width 69 height 26
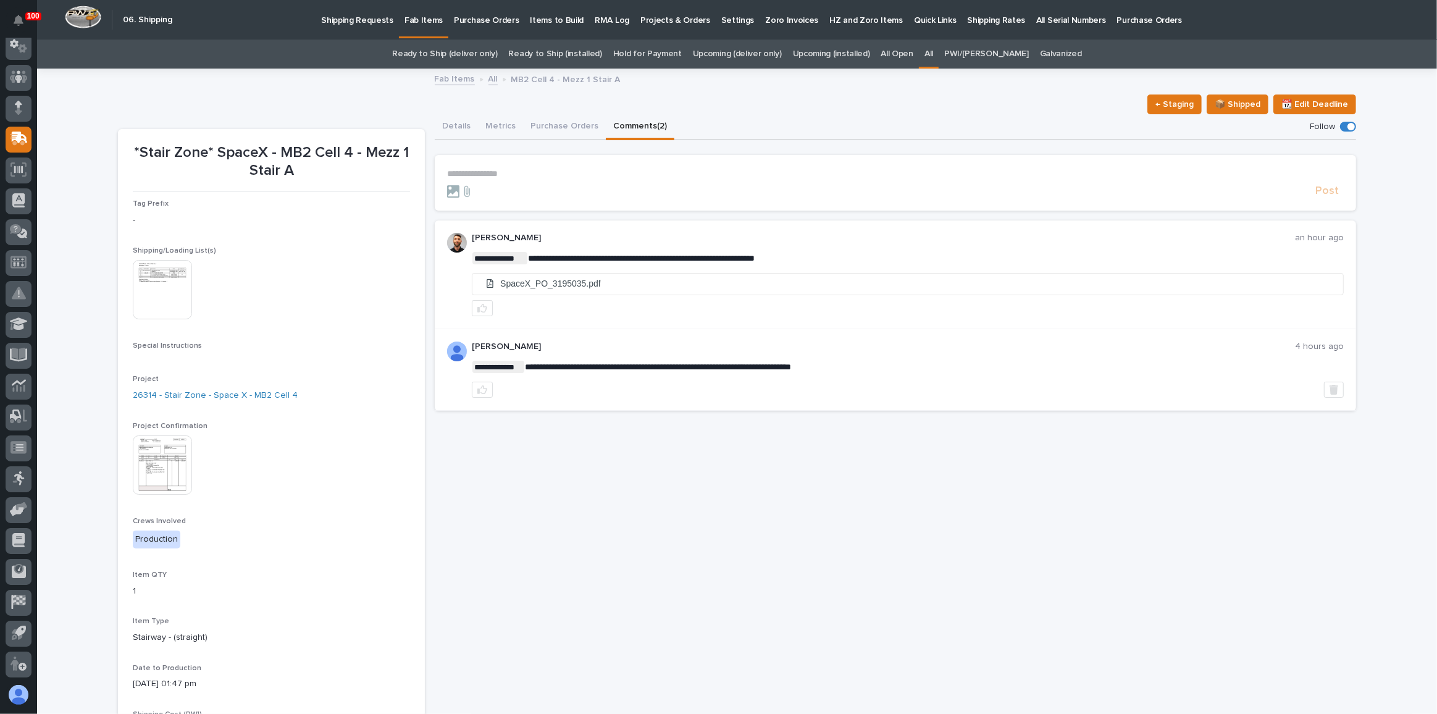
click at [494, 38] on link "Purchase Orders" at bounding box center [486, 19] width 76 height 38
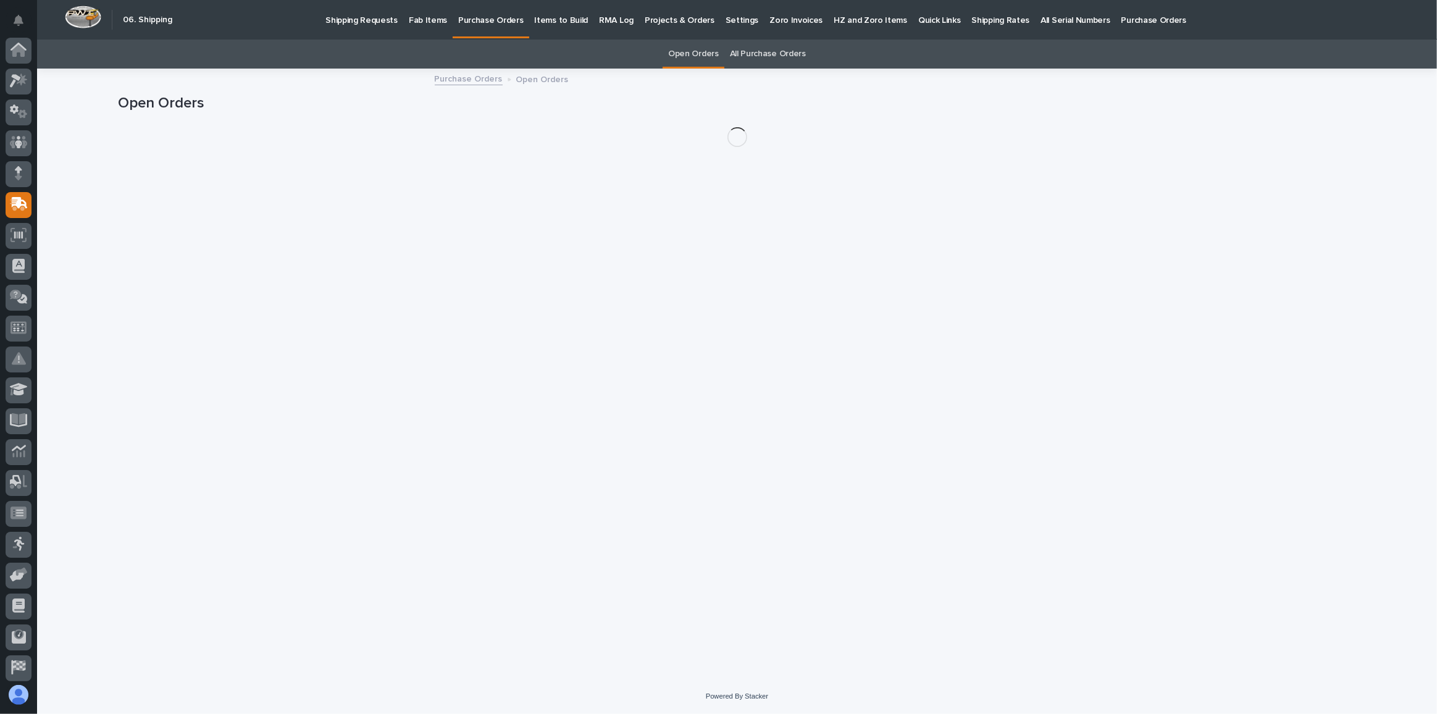
scroll to position [65, 0]
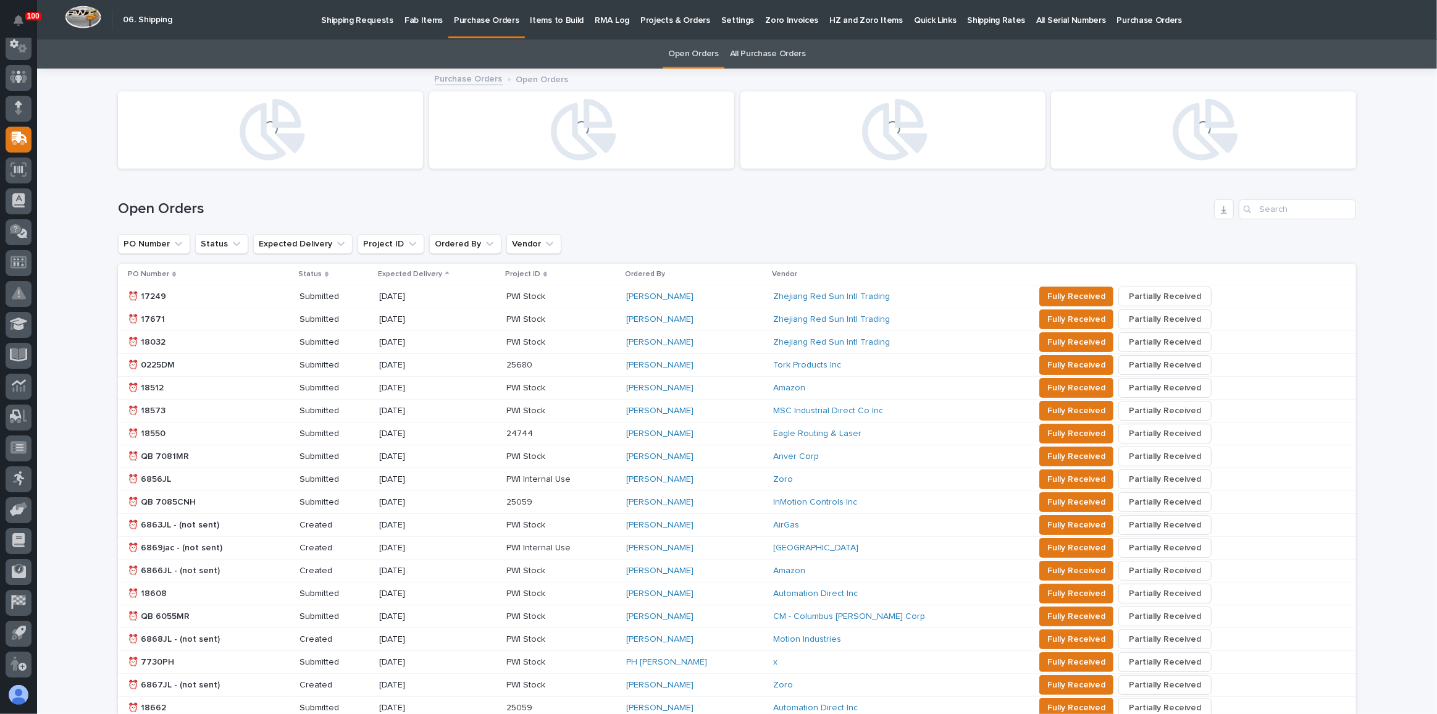
click at [427, 27] on link "Fab Items" at bounding box center [423, 19] width 49 height 38
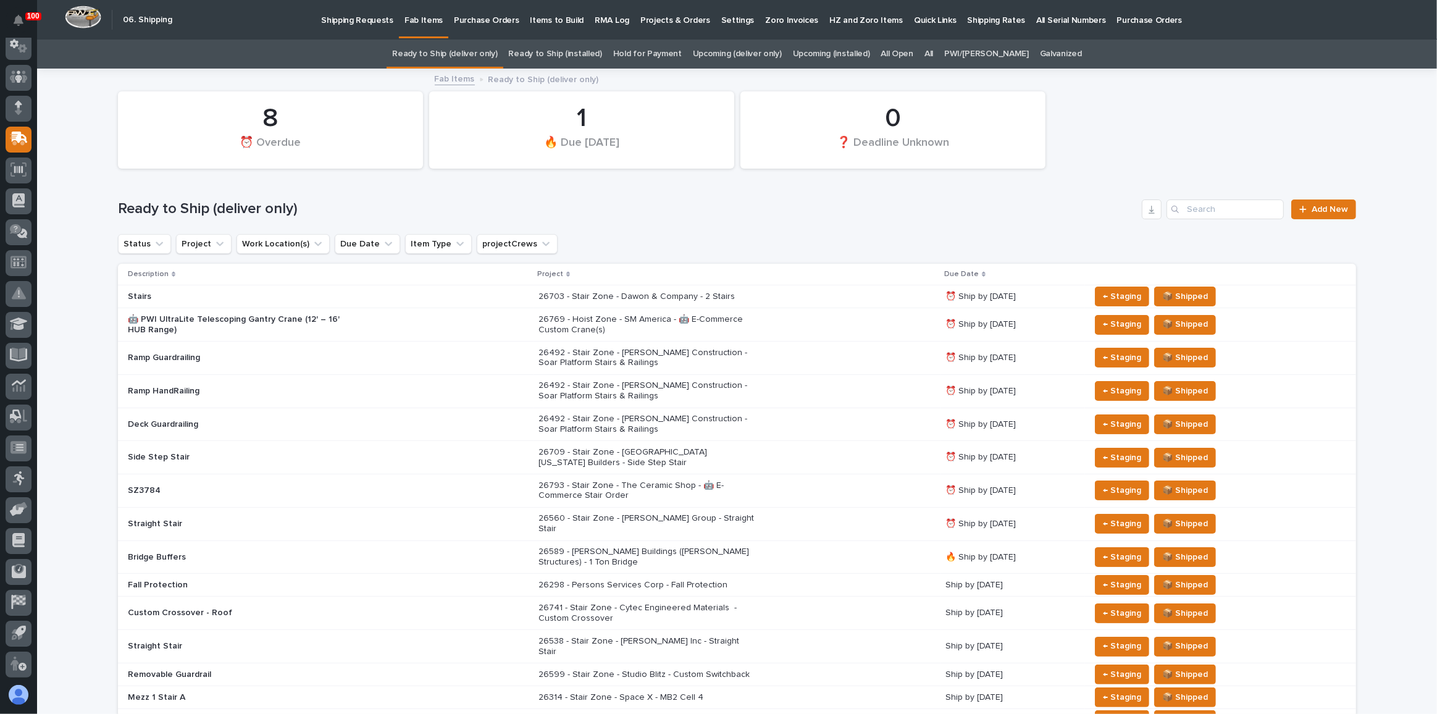
click at [750, 57] on link "Upcoming (deliver only)" at bounding box center [737, 54] width 89 height 29
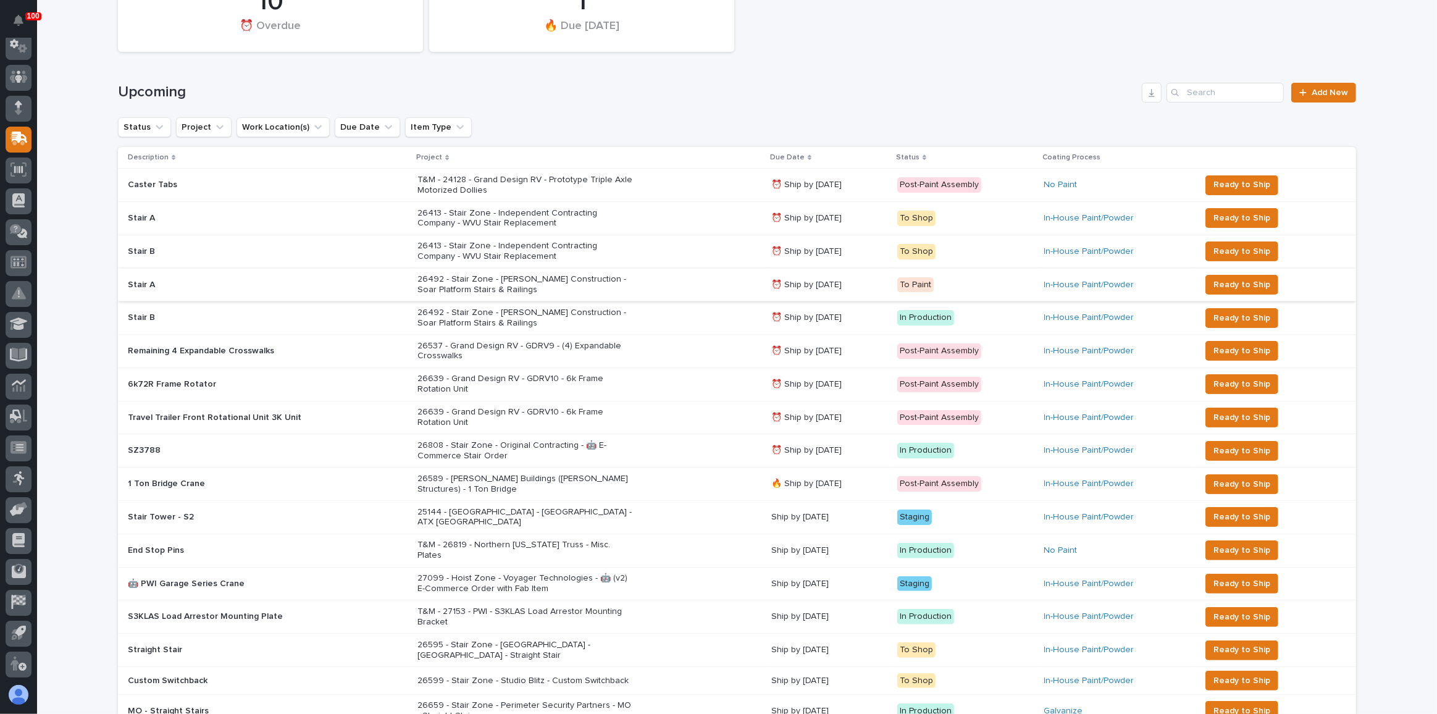
scroll to position [168, 0]
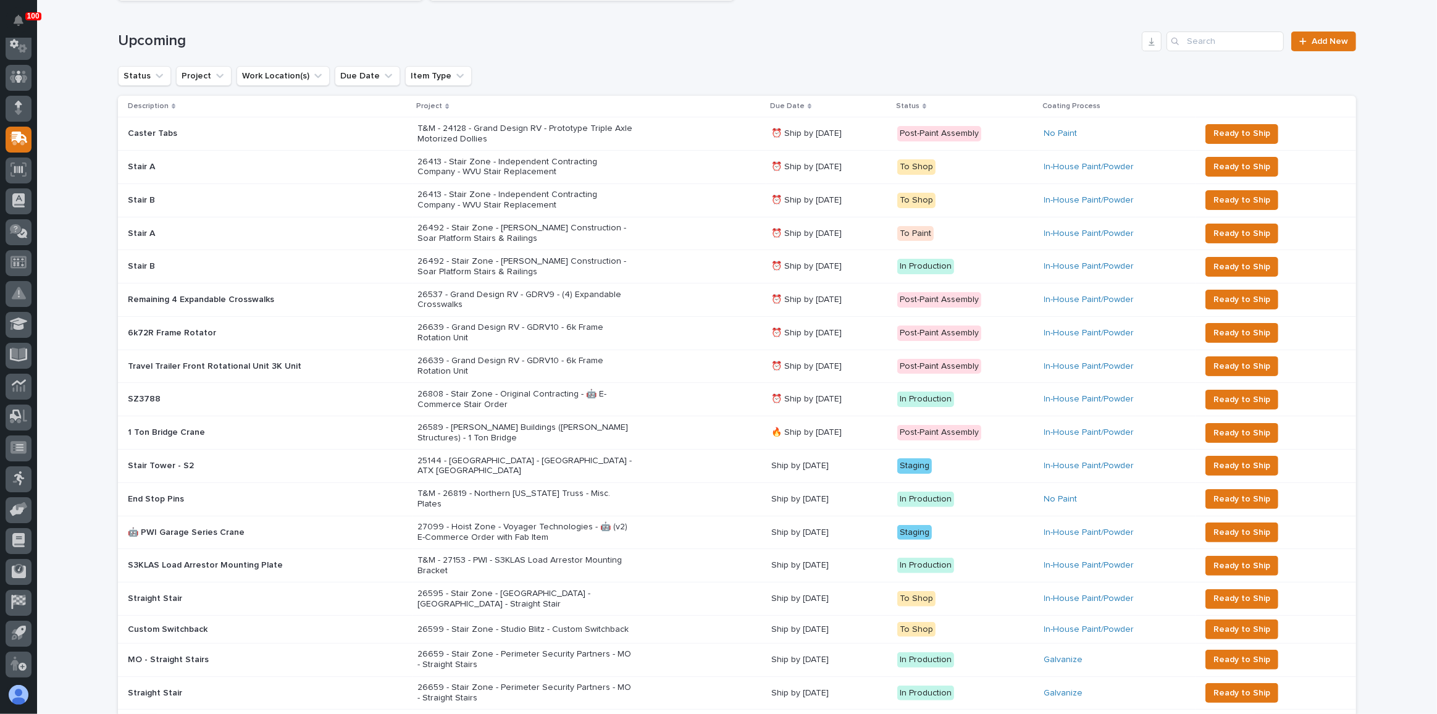
click at [650, 461] on div "25144 - [GEOGRAPHIC_DATA] - [GEOGRAPHIC_DATA] - ATX [GEOGRAPHIC_DATA]" at bounding box center [589, 466] width 344 height 31
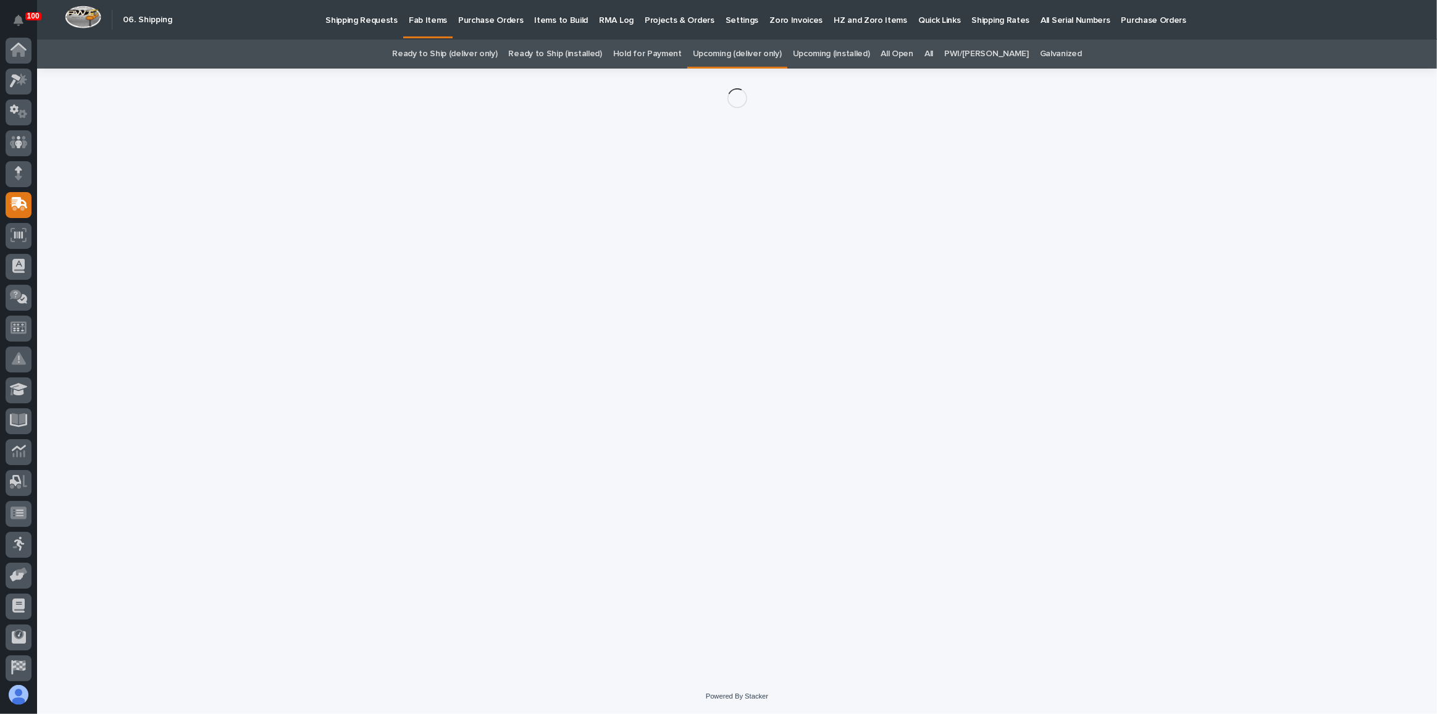
scroll to position [65, 0]
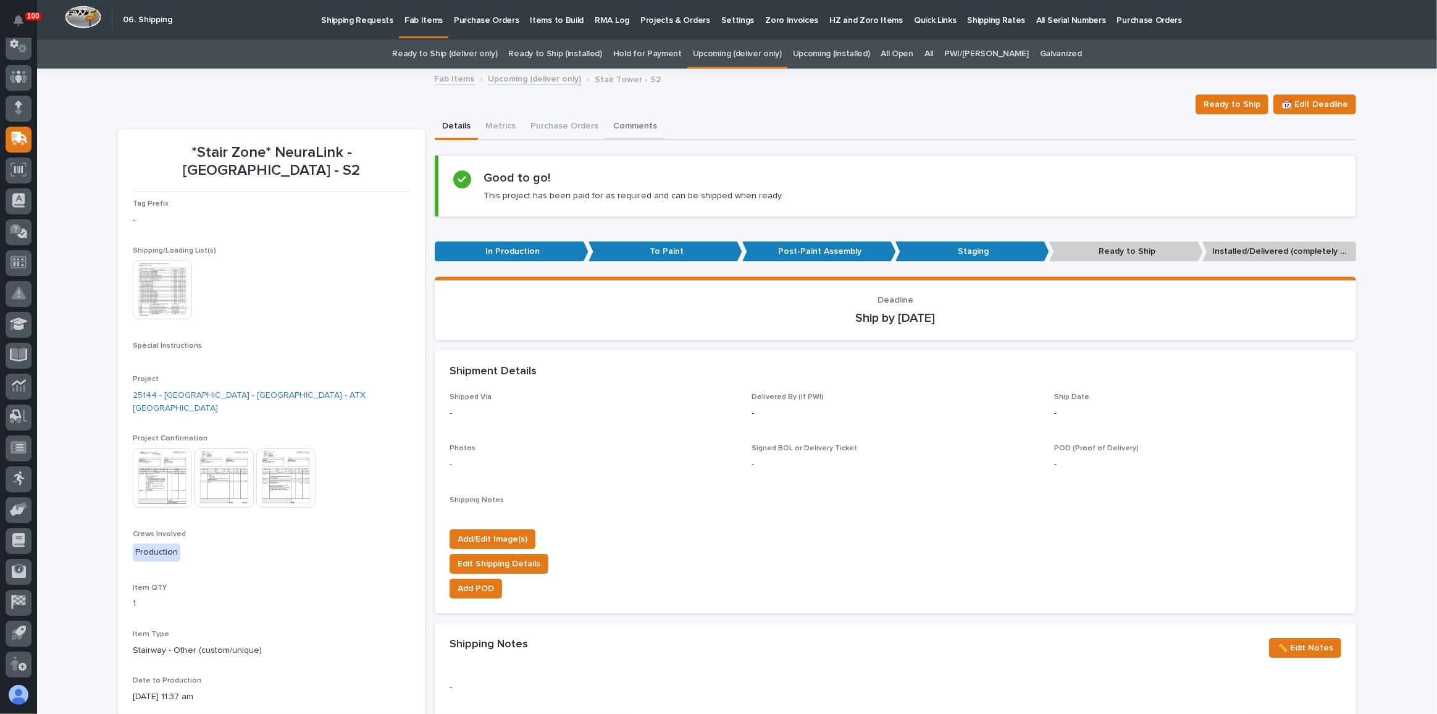
click at [625, 130] on button "Comments" at bounding box center [635, 127] width 59 height 26
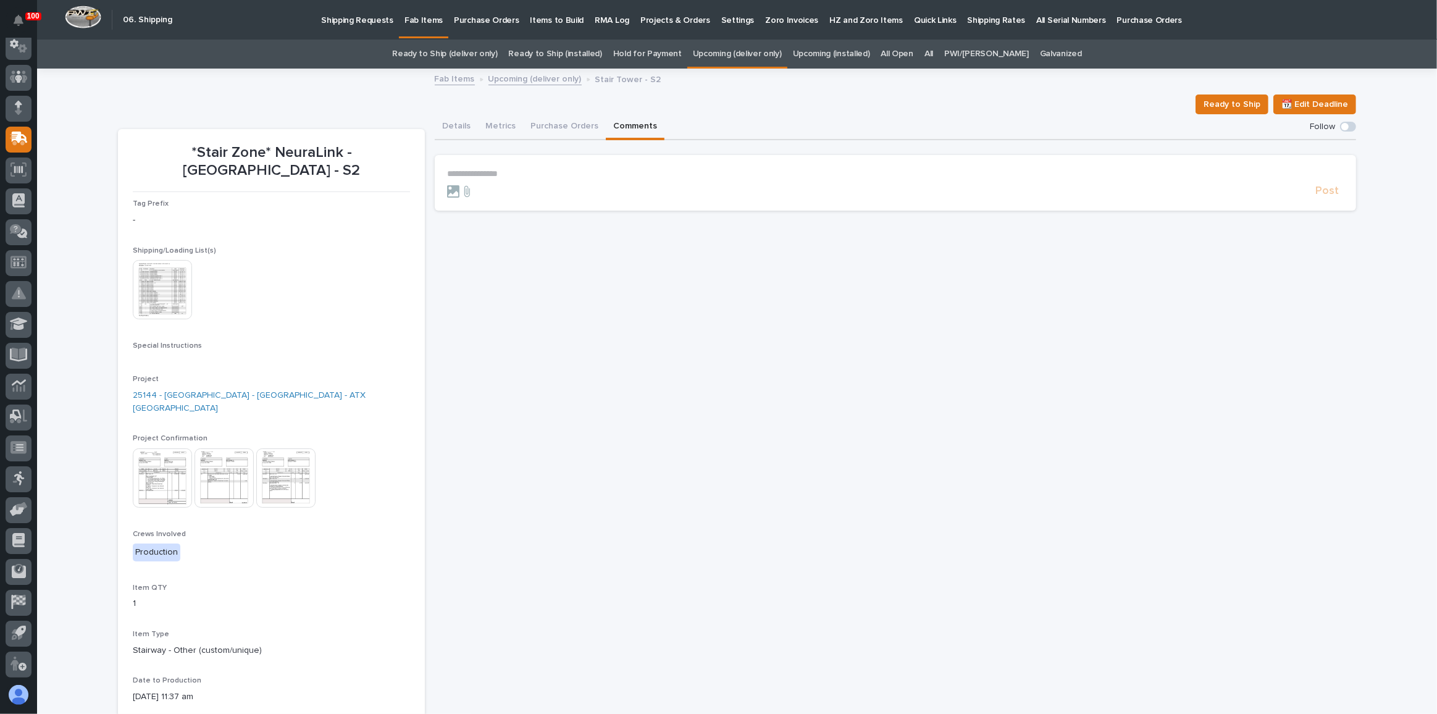
click at [601, 164] on section "**********" at bounding box center [895, 183] width 921 height 56
click at [548, 171] on p "**********" at bounding box center [895, 174] width 897 height 10
click at [1327, 199] on span "Post" at bounding box center [1326, 197] width 23 height 14
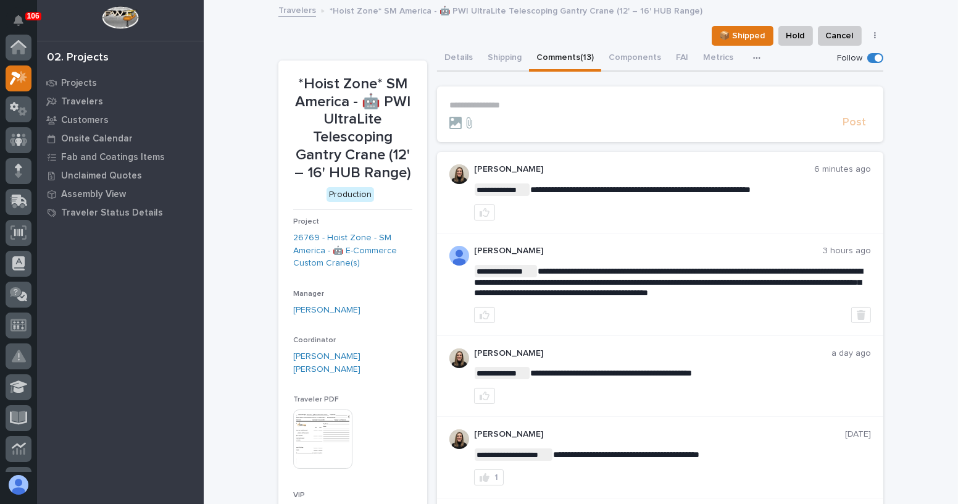
scroll to position [30, 0]
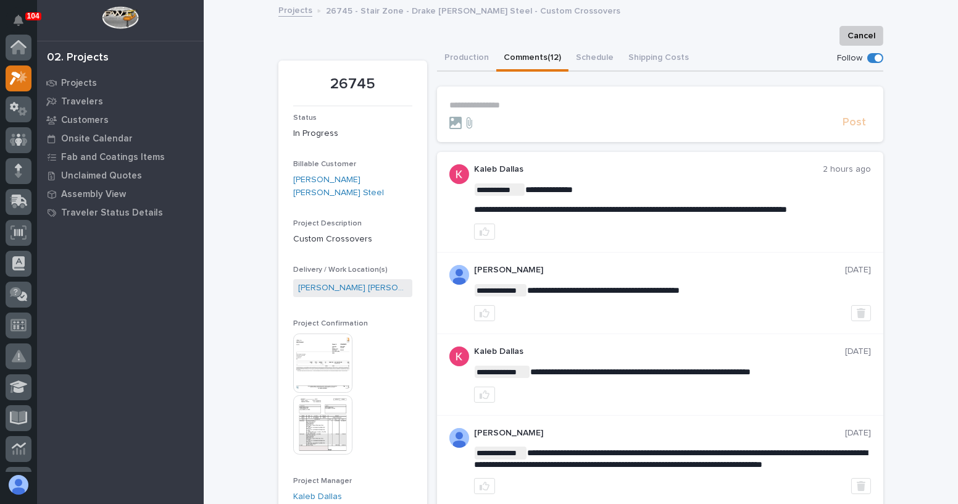
scroll to position [30, 0]
click at [464, 58] on button "Production" at bounding box center [466, 59] width 59 height 26
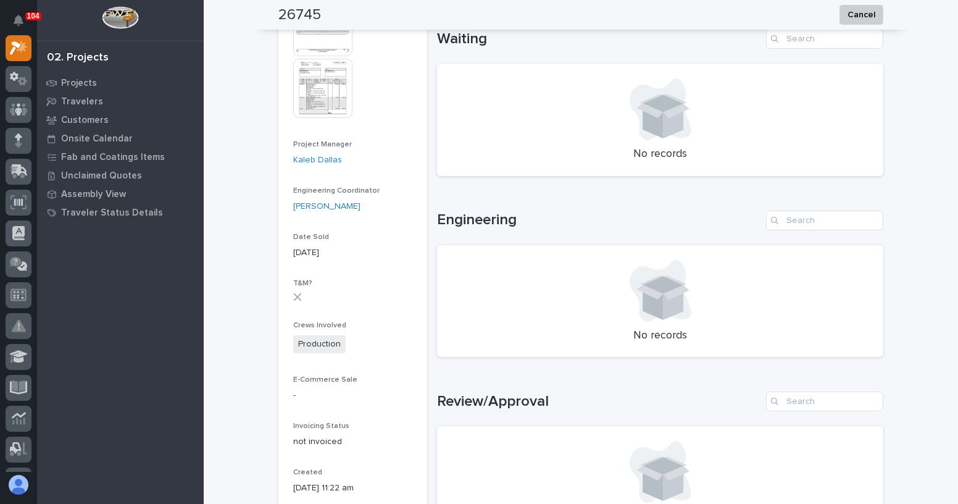
scroll to position [280, 0]
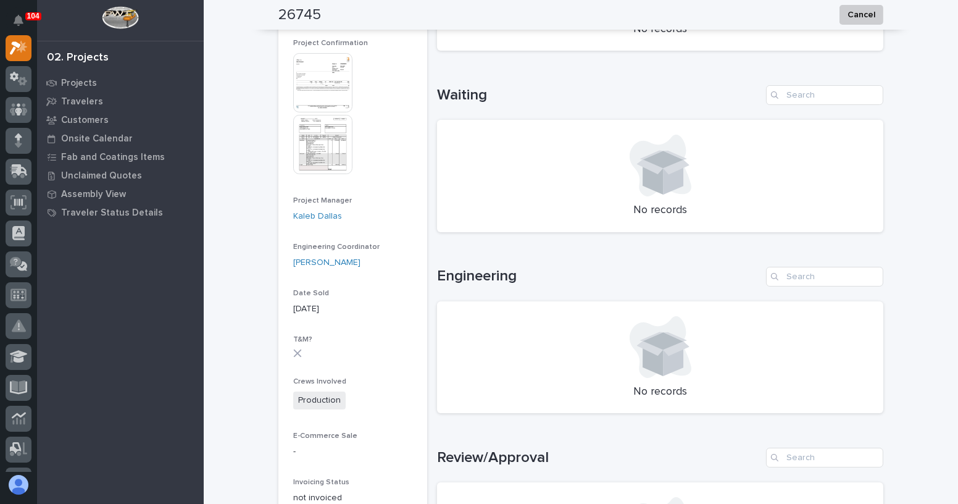
click at [324, 140] on img at bounding box center [322, 144] width 59 height 59
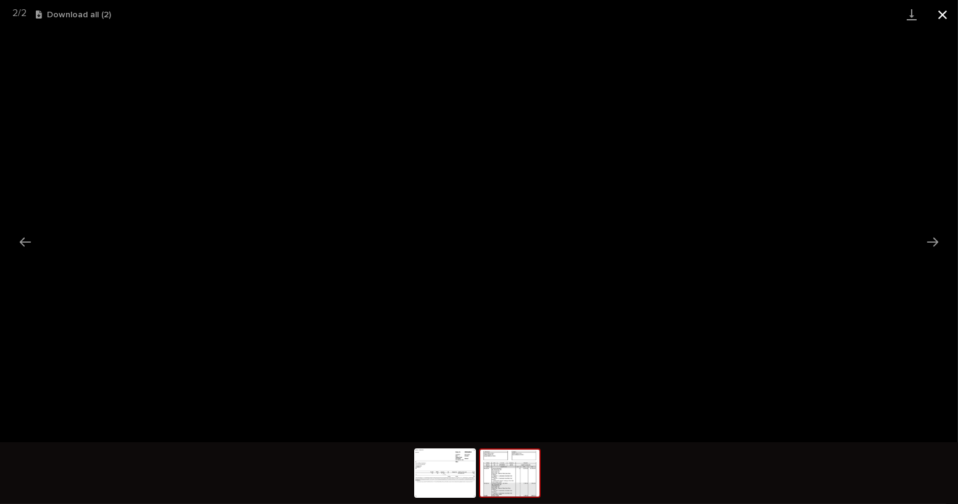
click at [950, 14] on button "Close gallery" at bounding box center [942, 14] width 31 height 29
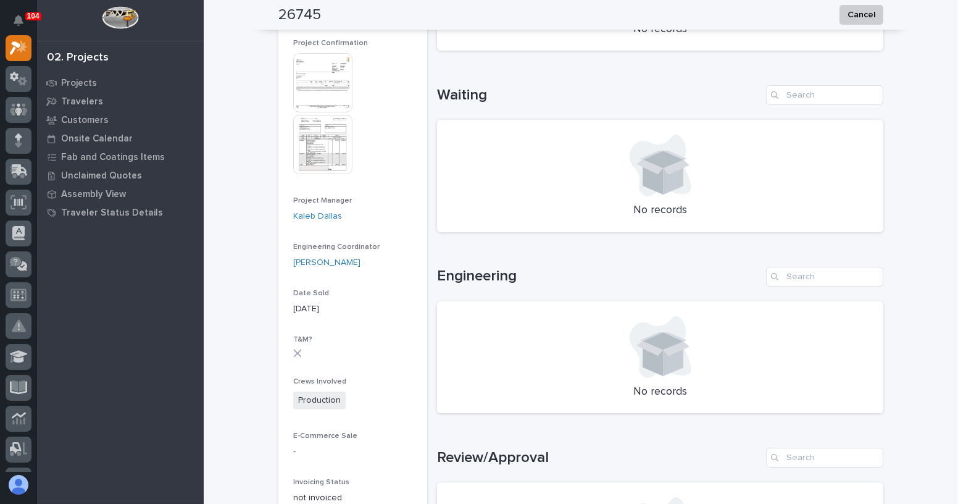
scroll to position [0, 0]
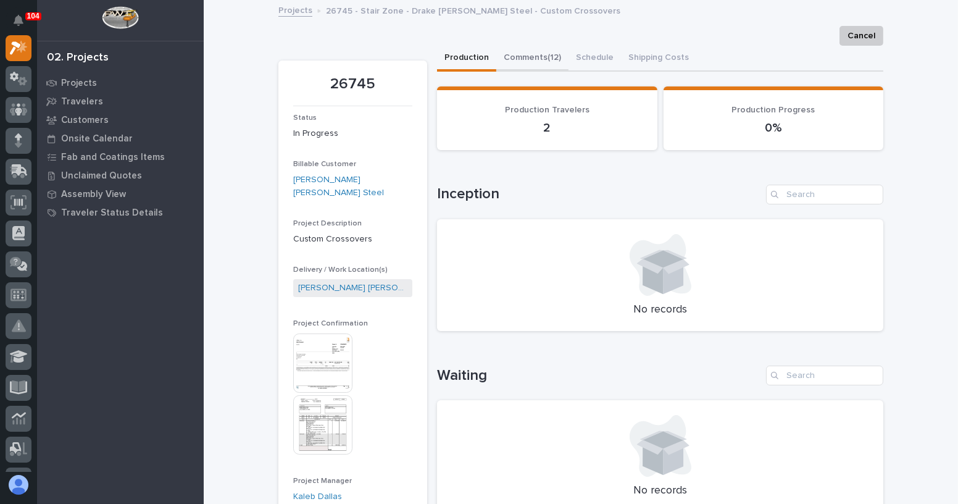
click at [545, 64] on button "Comments (12)" at bounding box center [532, 59] width 72 height 26
